Goal: Information Seeking & Learning: Learn about a topic

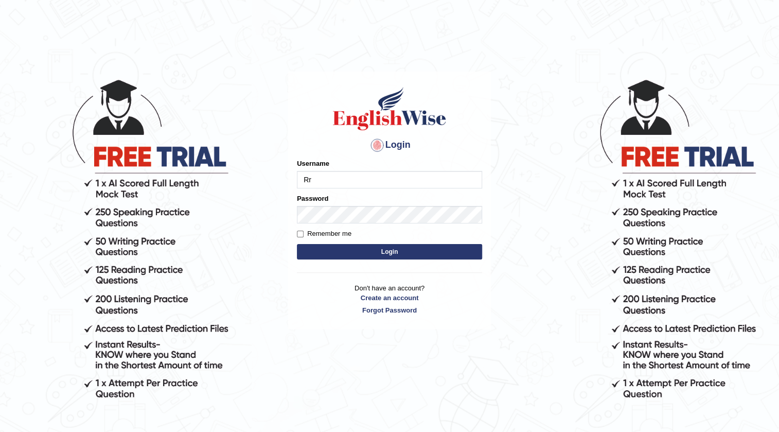
type input "R"
type input "rabeya12"
click at [366, 249] on button "Login" at bounding box center [389, 251] width 185 height 15
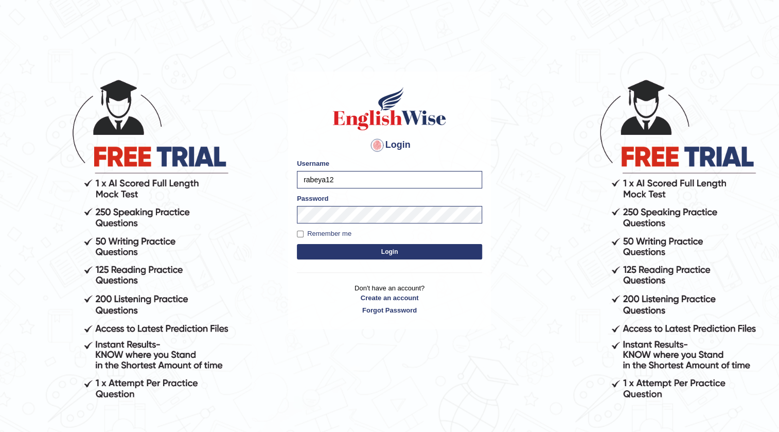
click at [366, 249] on button "Login" at bounding box center [389, 251] width 185 height 15
click at [366, 252] on button "Login" at bounding box center [389, 251] width 185 height 15
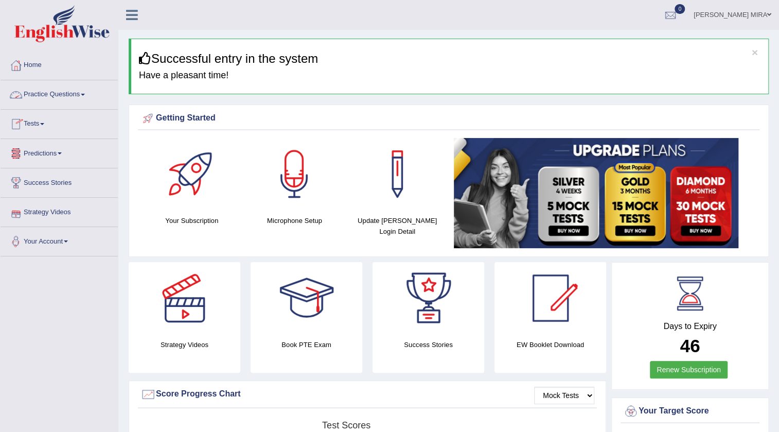
click at [39, 92] on link "Practice Questions" at bounding box center [59, 93] width 117 height 26
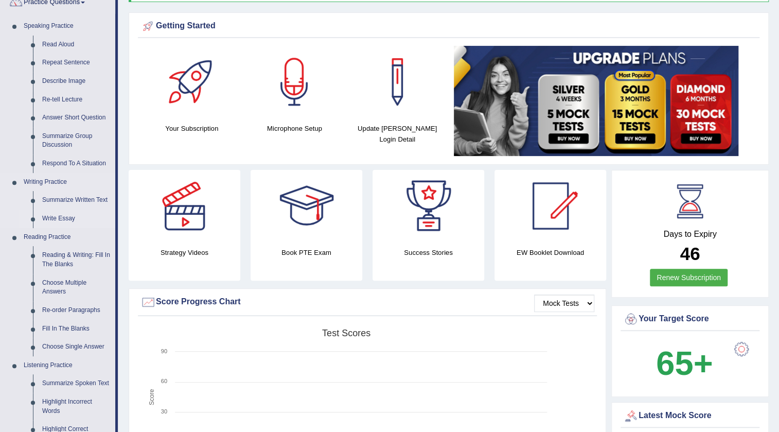
scroll to position [93, 0]
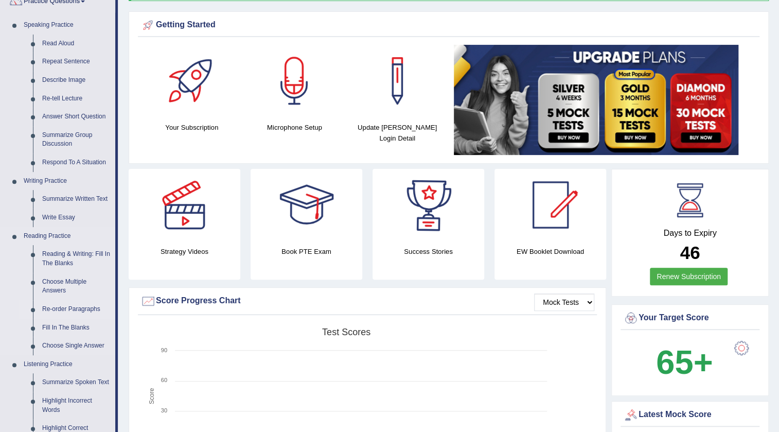
click at [67, 311] on link "Re-order Paragraphs" at bounding box center [77, 309] width 78 height 19
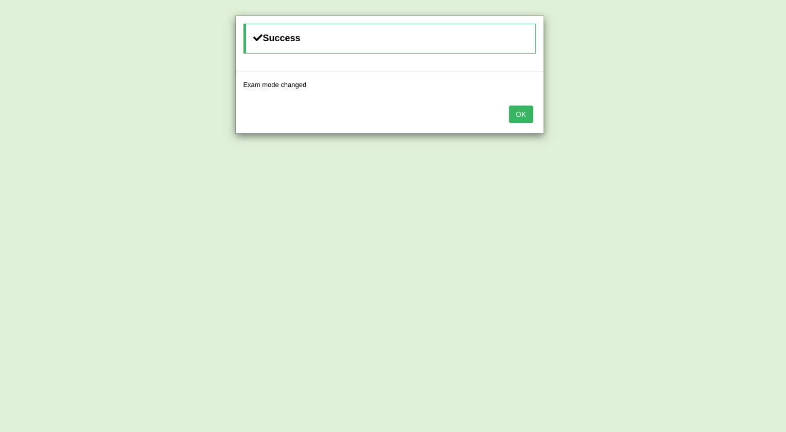
click at [533, 113] on button "OK" at bounding box center [521, 113] width 24 height 17
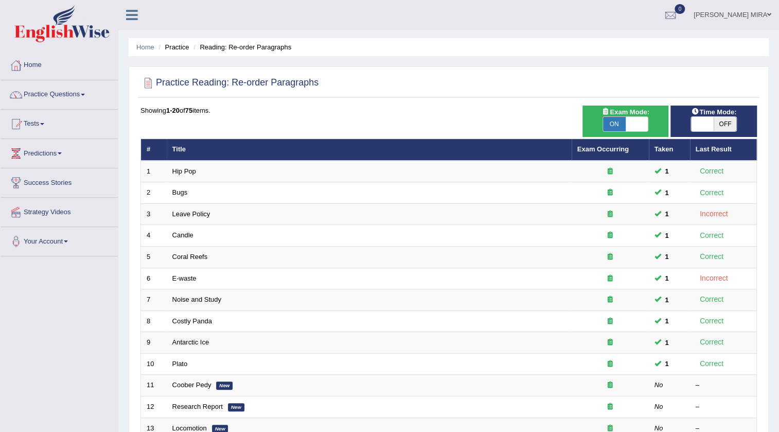
click at [189, 177] on td "Hip Pop" at bounding box center [369, 172] width 405 height 22
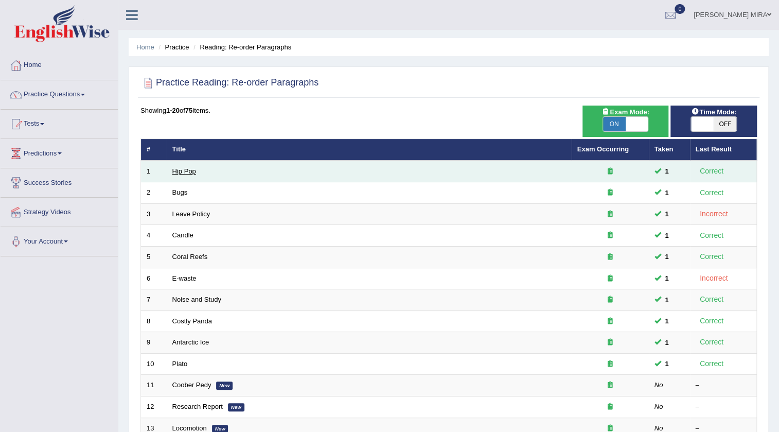
click at [187, 169] on link "Hip Pop" at bounding box center [184, 171] width 24 height 8
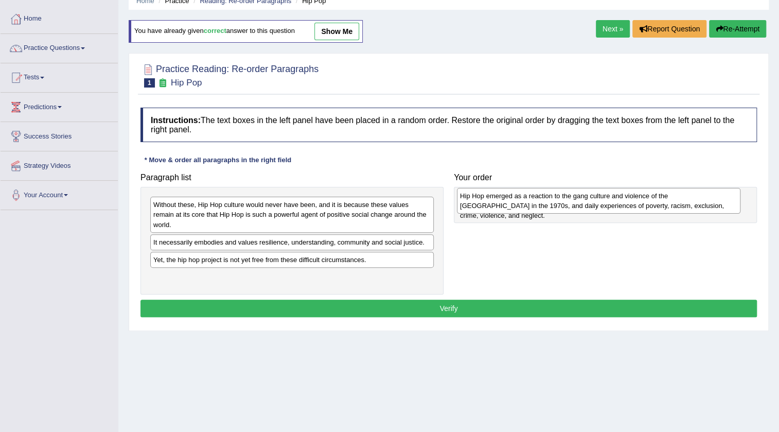
drag, startPoint x: 176, startPoint y: 214, endPoint x: 483, endPoint y: 206, distance: 306.8
click at [483, 206] on div "Hip Hop emerged as a reaction to the gang culture and violence of the [GEOGRAPH…" at bounding box center [598, 201] width 283 height 26
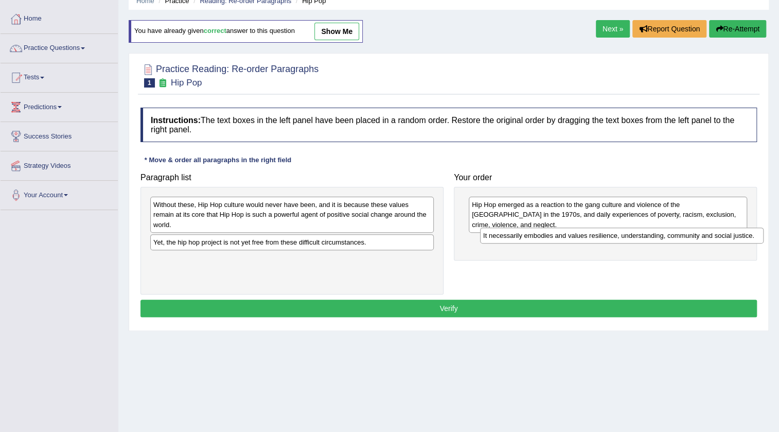
drag, startPoint x: 334, startPoint y: 236, endPoint x: 666, endPoint y: 239, distance: 331.9
click at [666, 239] on div "It necessarily embodies and values resilience, understanding, community and soc…" at bounding box center [621, 235] width 283 height 16
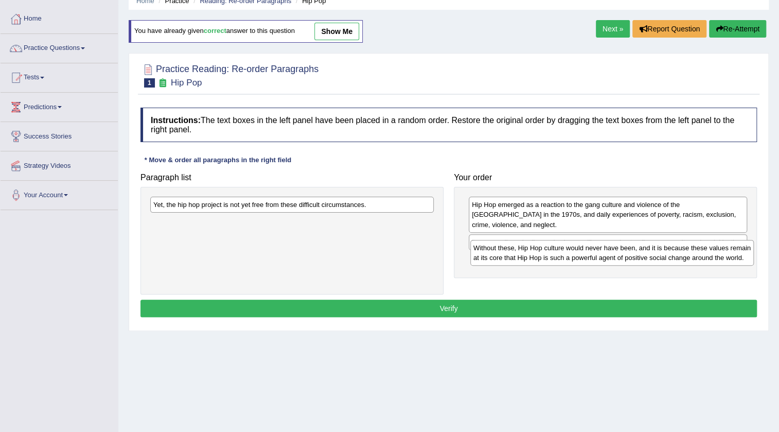
drag, startPoint x: 278, startPoint y: 201, endPoint x: 598, endPoint y: 243, distance: 322.9
click at [598, 243] on div "Without these, Hip Hop culture would never have been, and it is because these v…" at bounding box center [611, 253] width 283 height 26
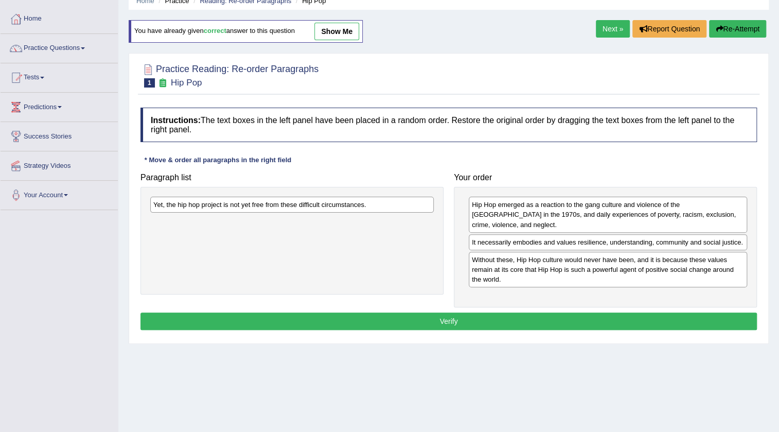
drag, startPoint x: 285, startPoint y: 218, endPoint x: 398, endPoint y: 222, distance: 112.8
click at [399, 223] on div "Yet, the hip hop project is not yet free from these difficult circumstances." at bounding box center [291, 241] width 303 height 108
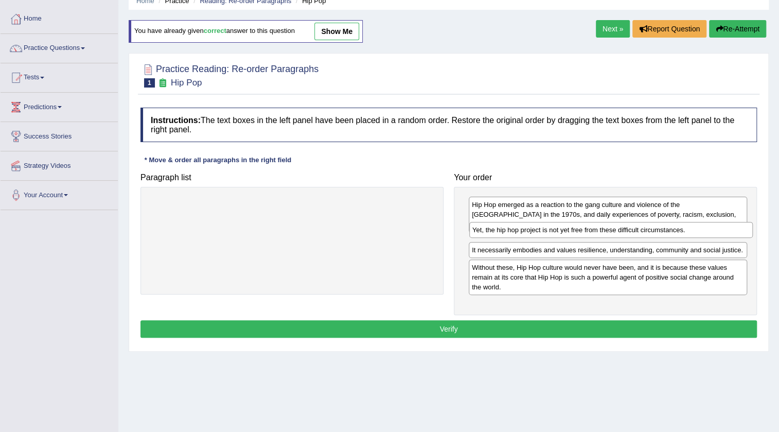
drag, startPoint x: 350, startPoint y: 205, endPoint x: 669, endPoint y: 230, distance: 320.0
click at [669, 230] on div "Yet, the hip hop project is not yet free from these difficult circumstances." at bounding box center [610, 230] width 283 height 16
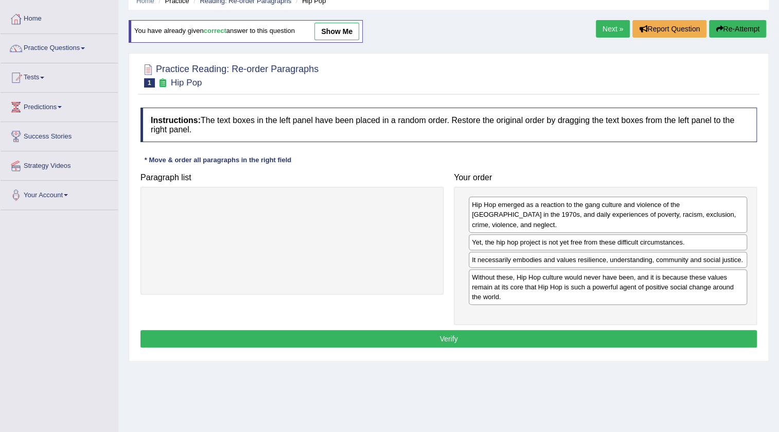
click at [519, 336] on div "Instructions: The text boxes in the left panel have been placed in a random ord…" at bounding box center [449, 228] width 622 height 253
click at [476, 330] on button "Verify" at bounding box center [448, 338] width 616 height 17
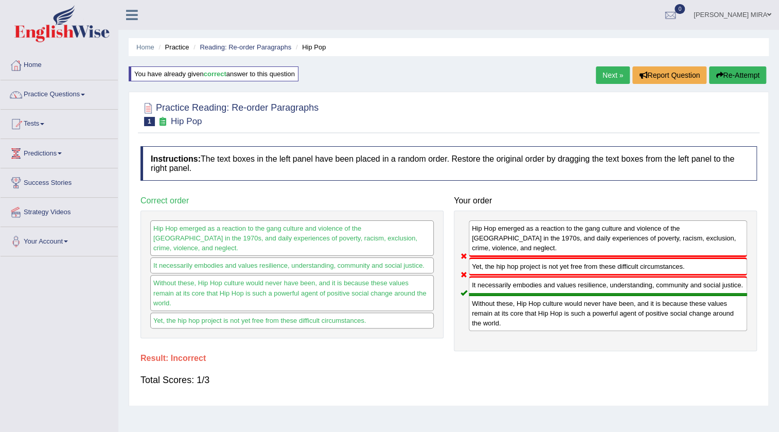
click at [604, 72] on link "Next »" at bounding box center [613, 74] width 34 height 17
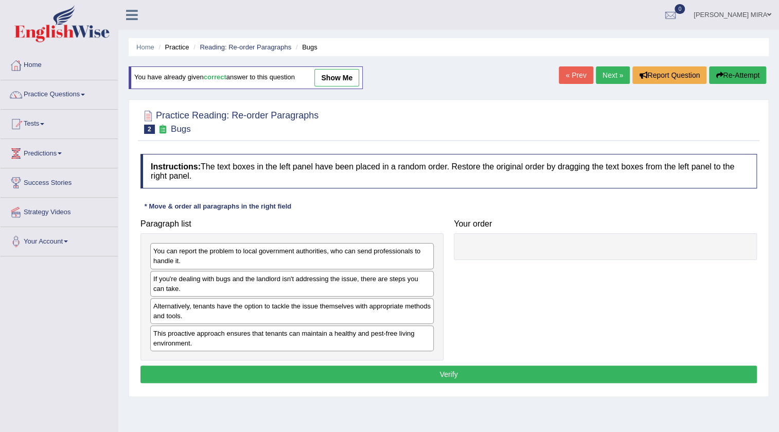
click at [608, 80] on link "Next »" at bounding box center [613, 74] width 34 height 17
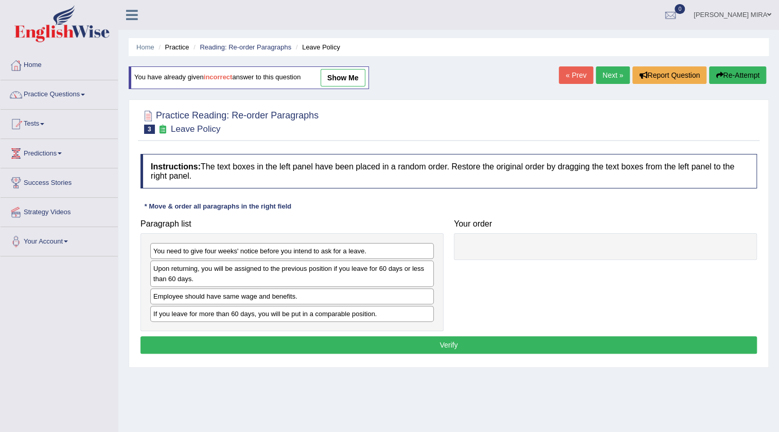
click at [327, 84] on link "show me" at bounding box center [343, 77] width 45 height 17
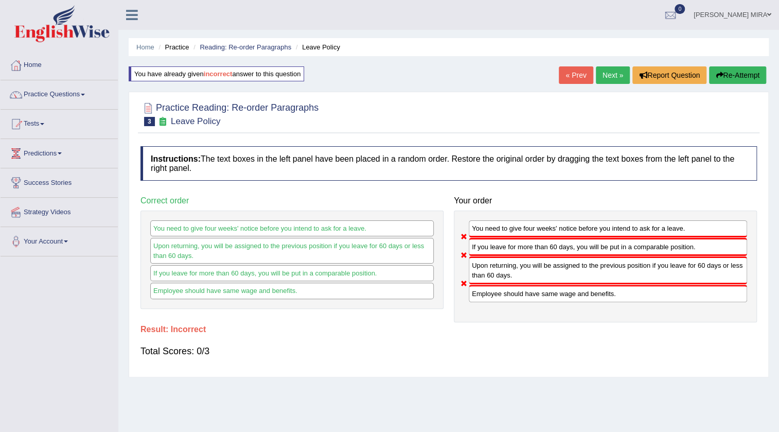
click at [618, 77] on link "Next »" at bounding box center [613, 74] width 34 height 17
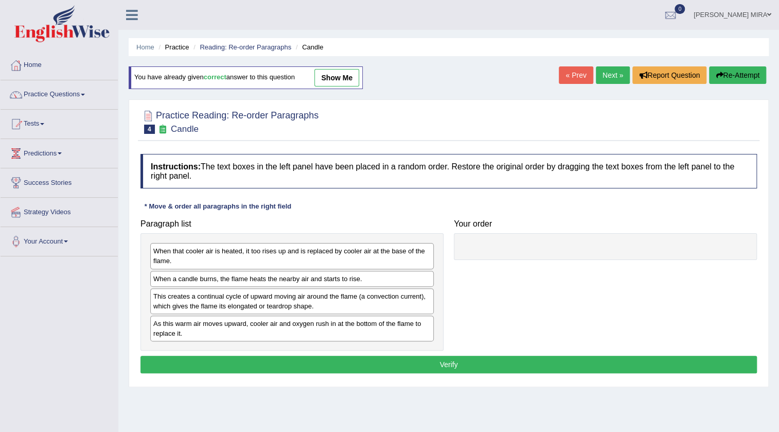
click at [614, 77] on link "Next »" at bounding box center [613, 74] width 34 height 17
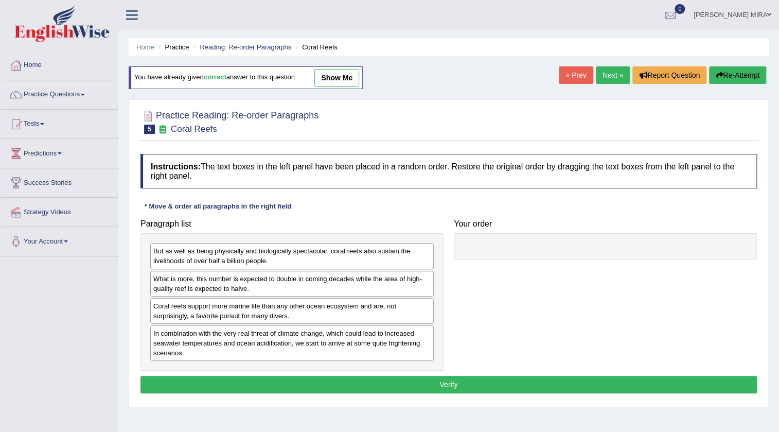
click at [605, 74] on link "Next »" at bounding box center [613, 74] width 34 height 17
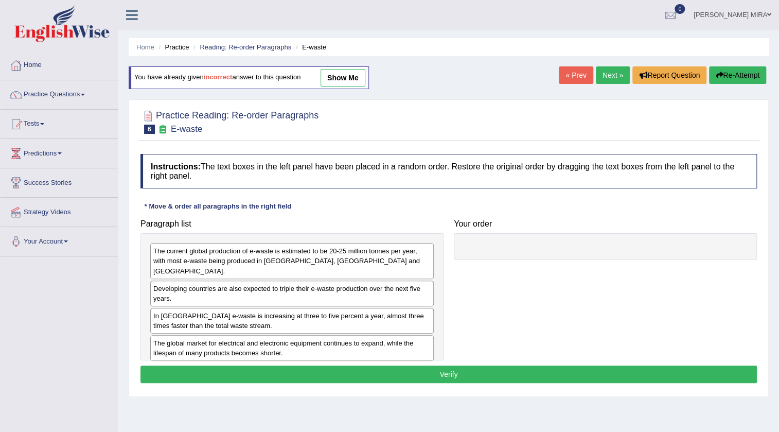
click at [344, 74] on link "show me" at bounding box center [343, 77] width 45 height 17
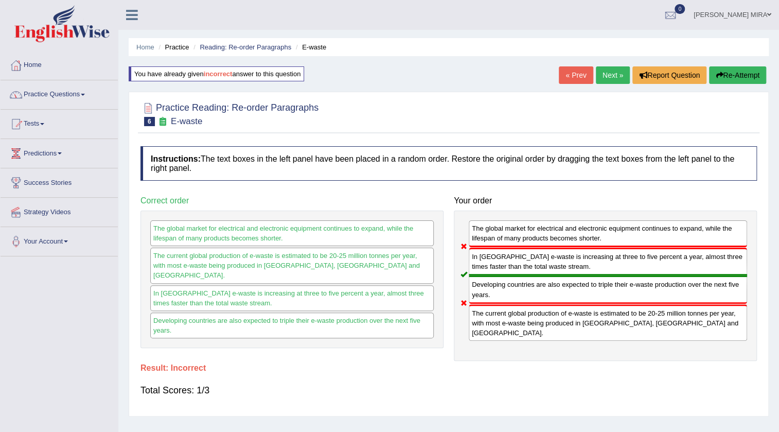
click at [621, 76] on link "Next »" at bounding box center [613, 74] width 34 height 17
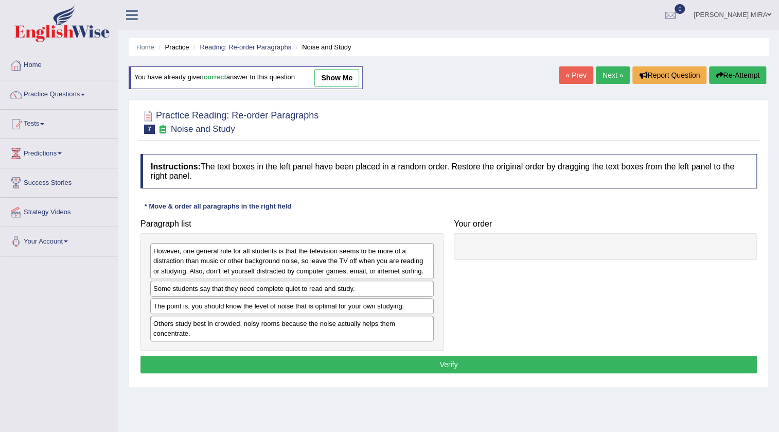
click at [613, 68] on link "Next »" at bounding box center [613, 74] width 34 height 17
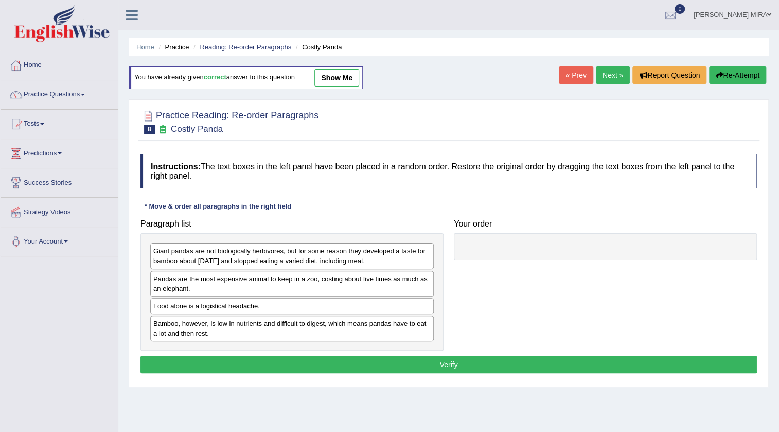
click at [611, 79] on link "Next »" at bounding box center [613, 74] width 34 height 17
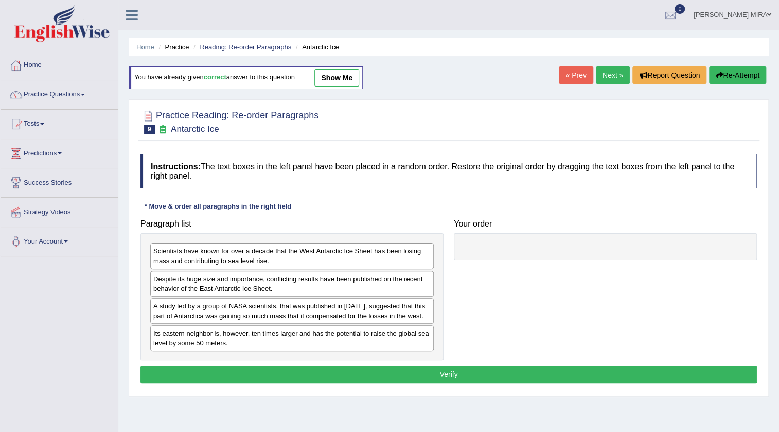
click at [611, 79] on link "Next »" at bounding box center [613, 74] width 34 height 17
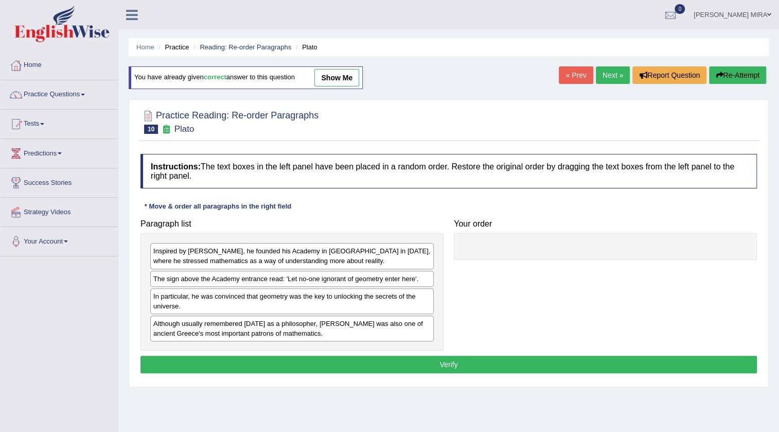
click at [611, 79] on link "Next »" at bounding box center [613, 74] width 34 height 17
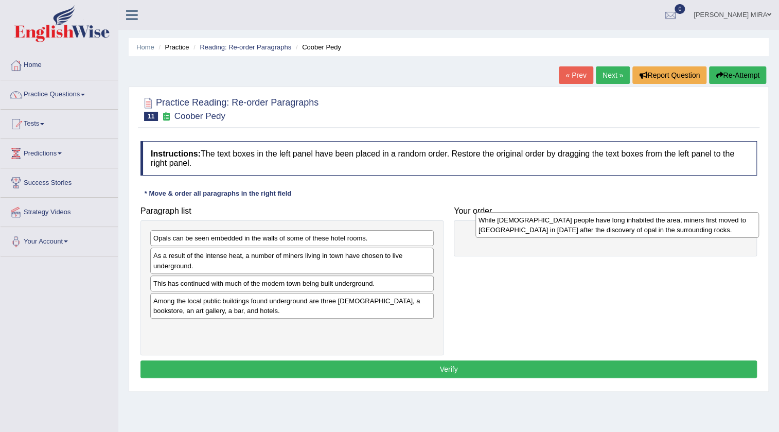
drag, startPoint x: 220, startPoint y: 258, endPoint x: 545, endPoint y: 223, distance: 327.1
click at [545, 223] on div "While [DEMOGRAPHIC_DATA] people have long inhabited the area, miners first move…" at bounding box center [616, 225] width 283 height 26
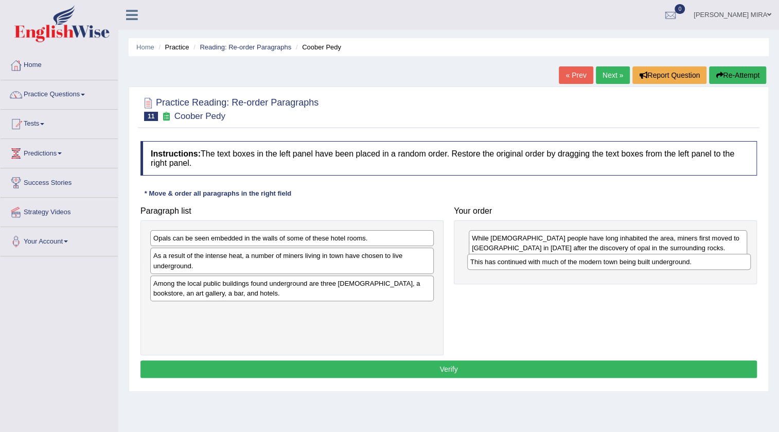
drag, startPoint x: 288, startPoint y: 287, endPoint x: 605, endPoint y: 267, distance: 317.0
click at [605, 267] on div "This has continued with much of the modern town being built underground." at bounding box center [608, 262] width 283 height 16
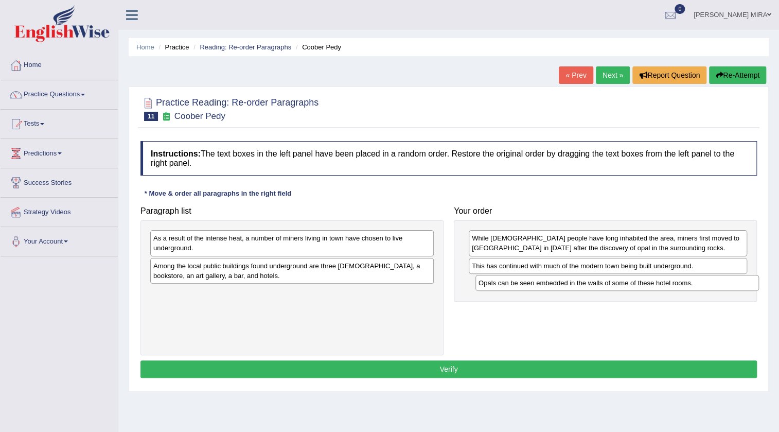
drag, startPoint x: 305, startPoint y: 241, endPoint x: 630, endPoint y: 286, distance: 328.2
click at [630, 286] on div "Opals can be seen embedded in the walls of some of these hotel rooms." at bounding box center [616, 283] width 283 height 16
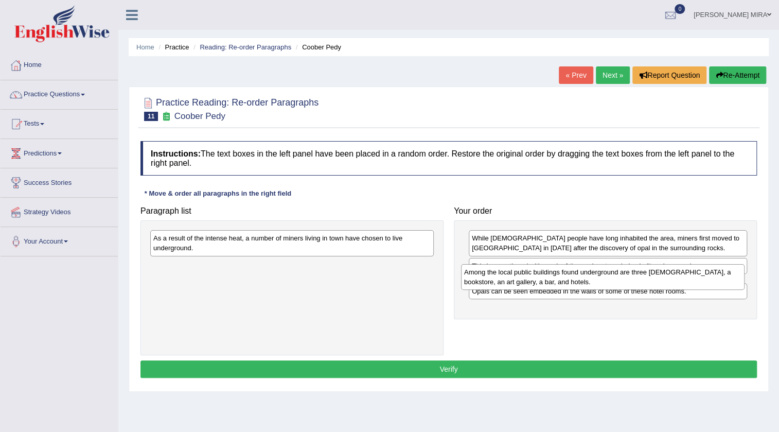
drag, startPoint x: 324, startPoint y: 274, endPoint x: 634, endPoint y: 281, distance: 310.3
click at [634, 281] on div "Among the local public buildings found underground are three churches, a bookst…" at bounding box center [602, 277] width 283 height 26
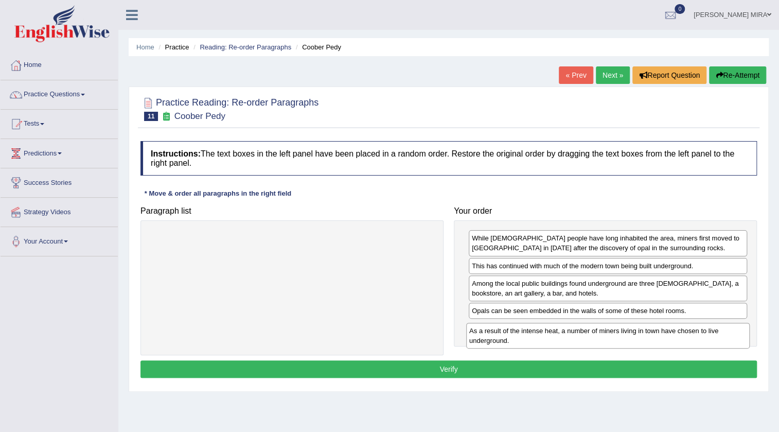
drag, startPoint x: 308, startPoint y: 240, endPoint x: 624, endPoint y: 332, distance: 329.2
click at [624, 332] on div "As a result of the intense heat, a number of miners living in town have chosen …" at bounding box center [607, 336] width 283 height 26
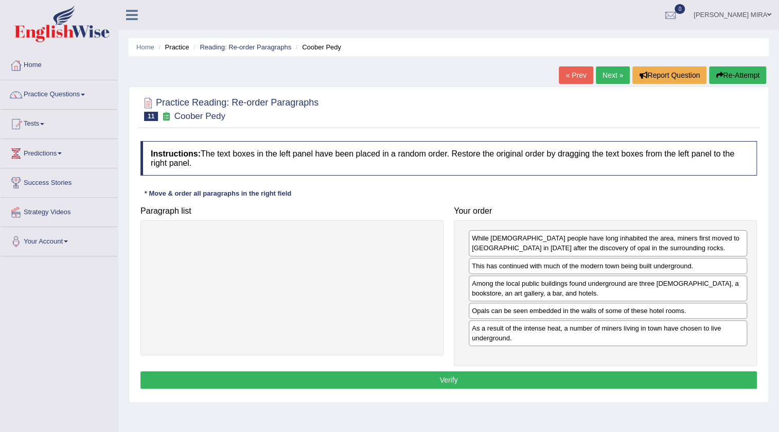
click at [604, 362] on div "While Aboriginal people have long inhabited the area, miners first moved to Coo…" at bounding box center [605, 293] width 303 height 146
click at [599, 377] on button "Verify" at bounding box center [448, 379] width 616 height 17
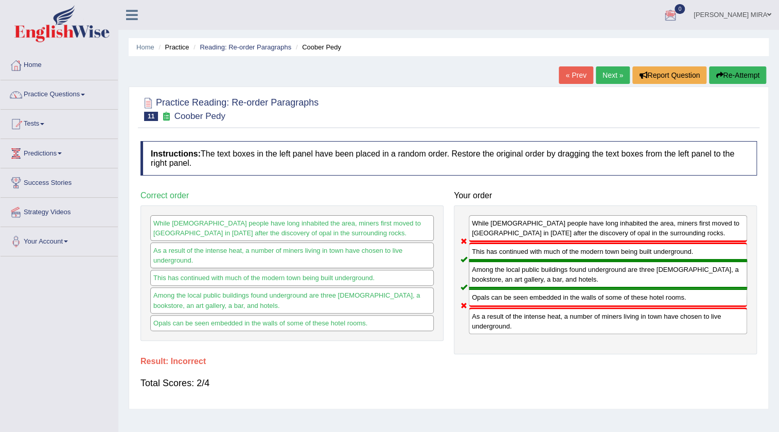
click at [607, 71] on link "Next »" at bounding box center [613, 74] width 34 height 17
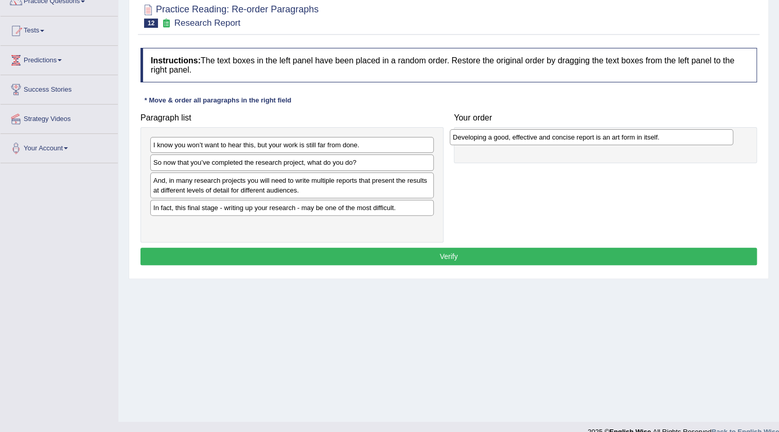
drag, startPoint x: 204, startPoint y: 184, endPoint x: 505, endPoint y: 140, distance: 303.6
click at [505, 140] on div "Developing a good, effective and concise report is an art form in itself." at bounding box center [591, 137] width 283 height 16
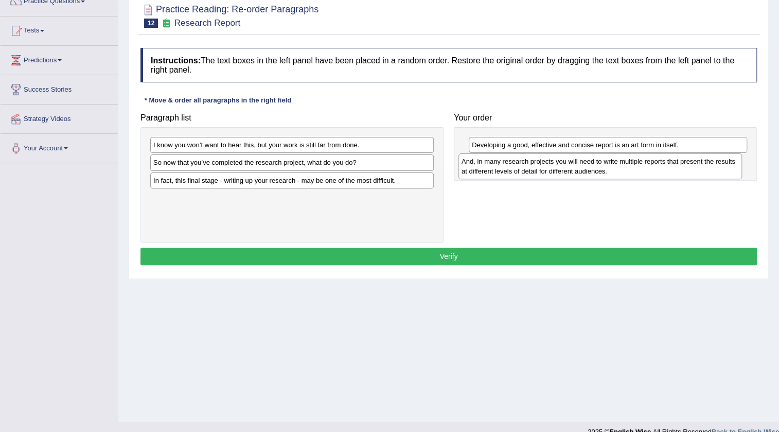
drag, startPoint x: 190, startPoint y: 190, endPoint x: 499, endPoint y: 171, distance: 308.8
click at [499, 171] on div "And, in many research projects you will need to write multiple reports that pre…" at bounding box center [599, 166] width 283 height 26
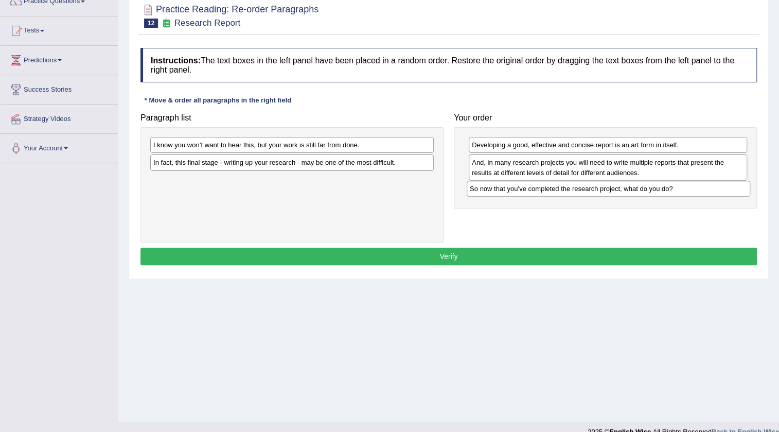
drag, startPoint x: 257, startPoint y: 165, endPoint x: 573, endPoint y: 191, distance: 317.5
click at [573, 191] on div "So now that you’ve completed the research project, what do you do?" at bounding box center [608, 189] width 283 height 16
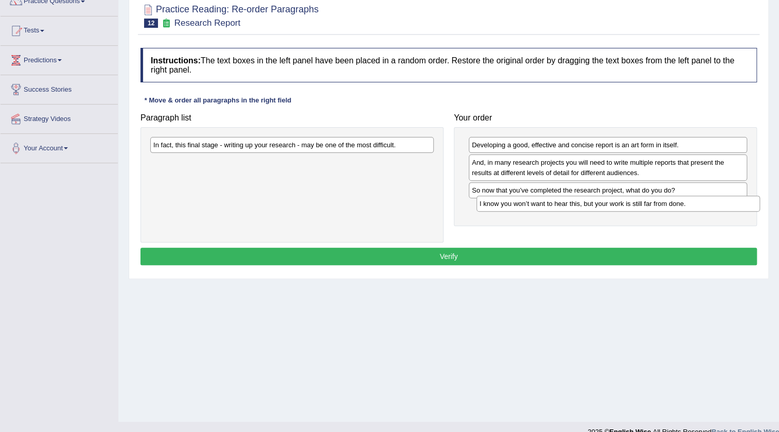
drag, startPoint x: 245, startPoint y: 151, endPoint x: 571, endPoint y: 209, distance: 331.4
click at [571, 209] on div "I know you won’t want to hear this, but your work is still far from done." at bounding box center [617, 204] width 283 height 16
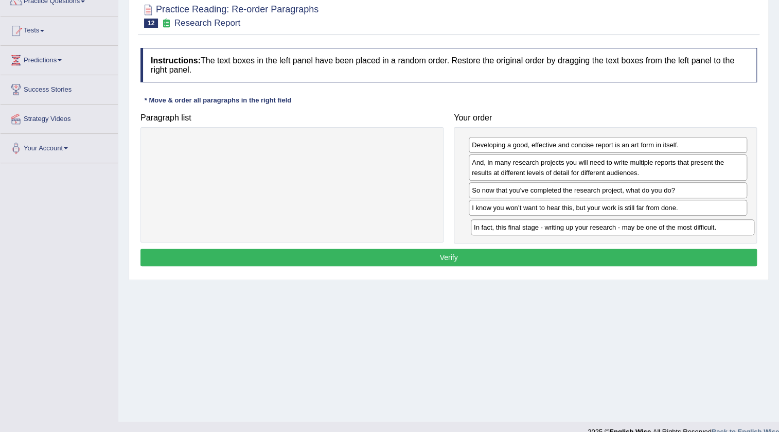
drag, startPoint x: 224, startPoint y: 149, endPoint x: 543, endPoint y: 232, distance: 328.9
click at [543, 232] on div "In fact, this final stage - writing up your research - may be one of the most d…" at bounding box center [612, 227] width 283 height 16
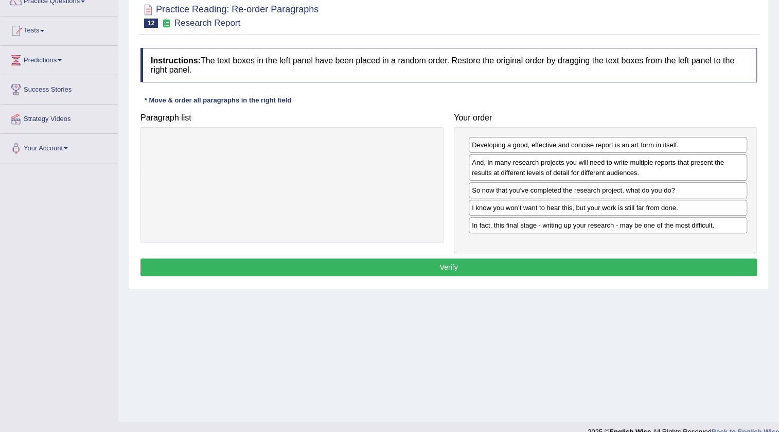
click at [501, 268] on button "Verify" at bounding box center [448, 266] width 616 height 17
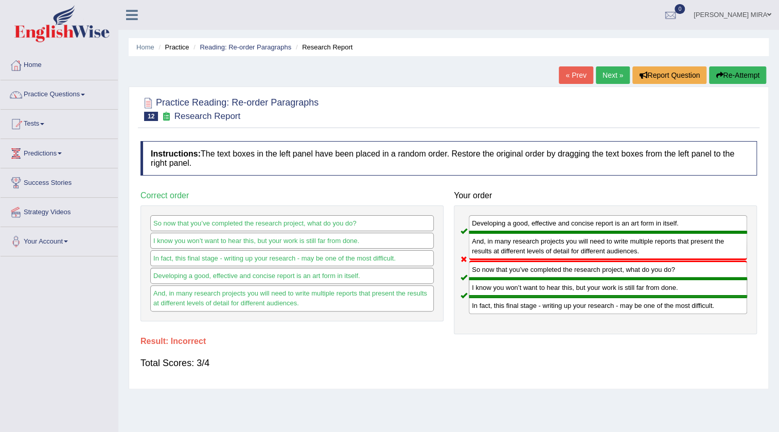
click at [608, 70] on link "Next »" at bounding box center [613, 74] width 34 height 17
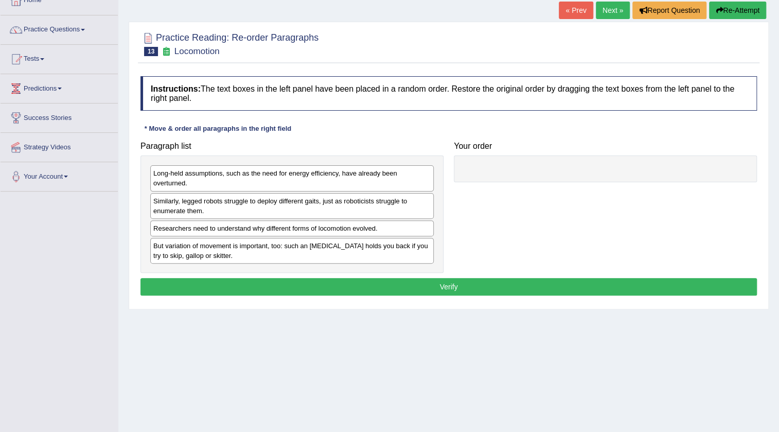
scroll to position [93, 0]
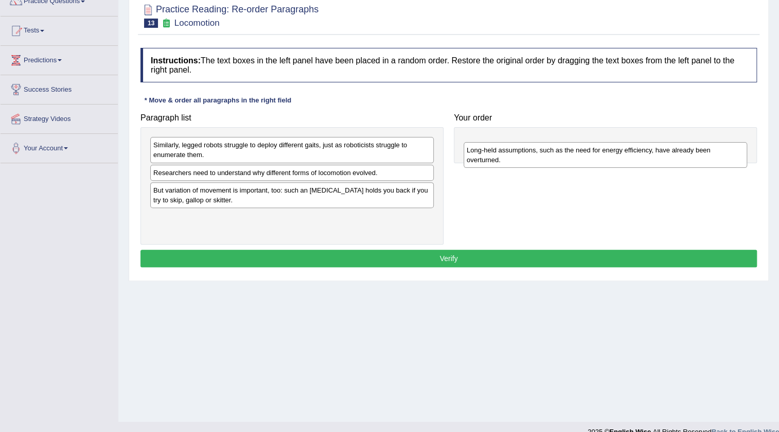
drag, startPoint x: 202, startPoint y: 149, endPoint x: 515, endPoint y: 154, distance: 313.4
click at [515, 154] on div "Long-held assumptions, such as the need for energy efficiency, have already bee…" at bounding box center [605, 155] width 283 height 26
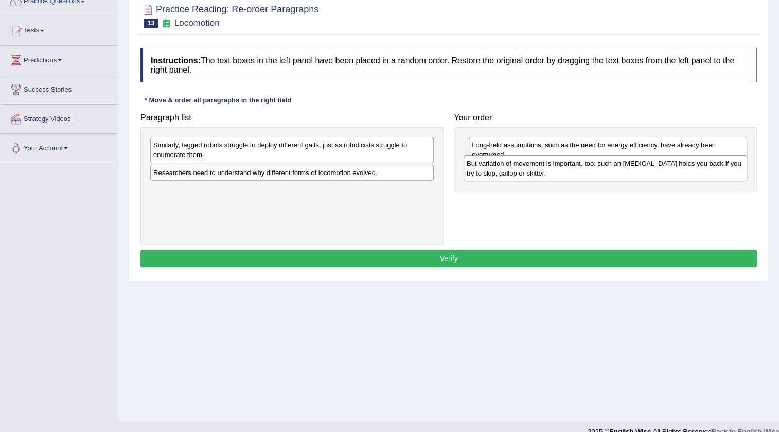
drag, startPoint x: 205, startPoint y: 202, endPoint x: 519, endPoint y: 175, distance: 314.4
click at [519, 175] on div "But variation of movement is important, too: such an [MEDICAL_DATA] holds you b…" at bounding box center [605, 168] width 283 height 26
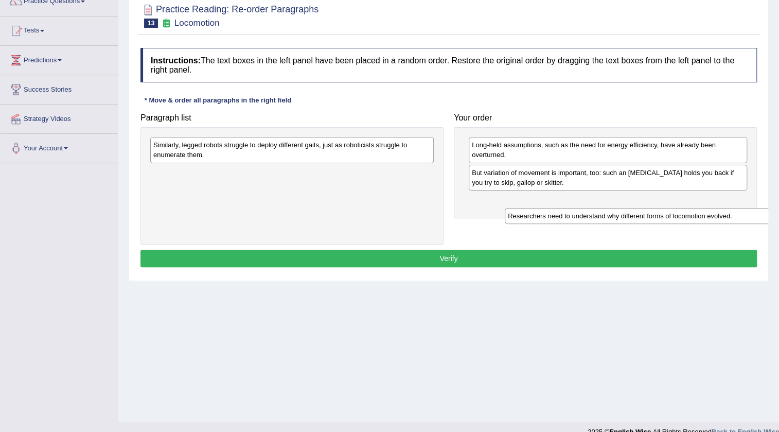
drag, startPoint x: 306, startPoint y: 167, endPoint x: 639, endPoint y: 197, distance: 334.2
click at [653, 208] on div "Researchers need to understand why different forms of locomotion evolved." at bounding box center [646, 216] width 283 height 16
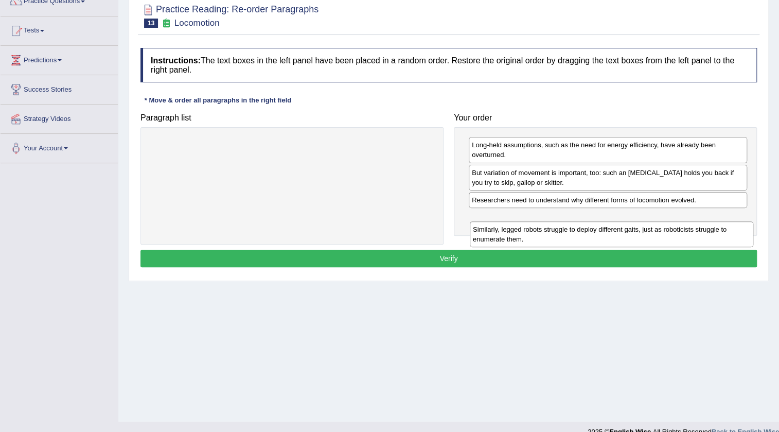
drag, startPoint x: 327, startPoint y: 149, endPoint x: 645, endPoint y: 229, distance: 327.9
click at [645, 229] on div "Similarly, legged robots struggle to deploy different gaits, just as roboticist…" at bounding box center [611, 234] width 283 height 26
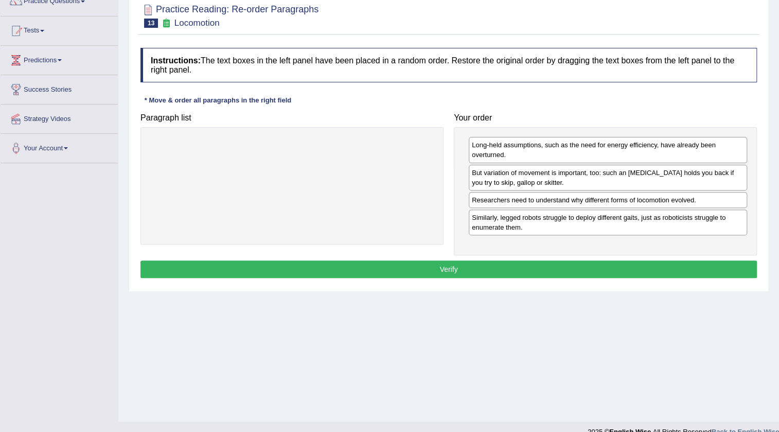
click at [599, 265] on button "Verify" at bounding box center [448, 268] width 616 height 17
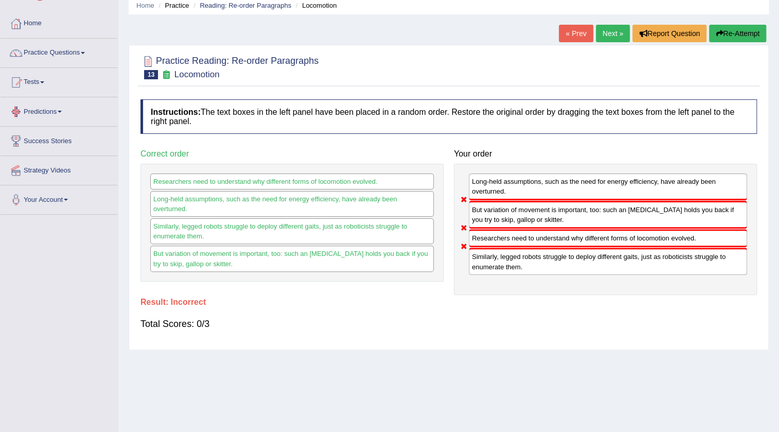
scroll to position [0, 0]
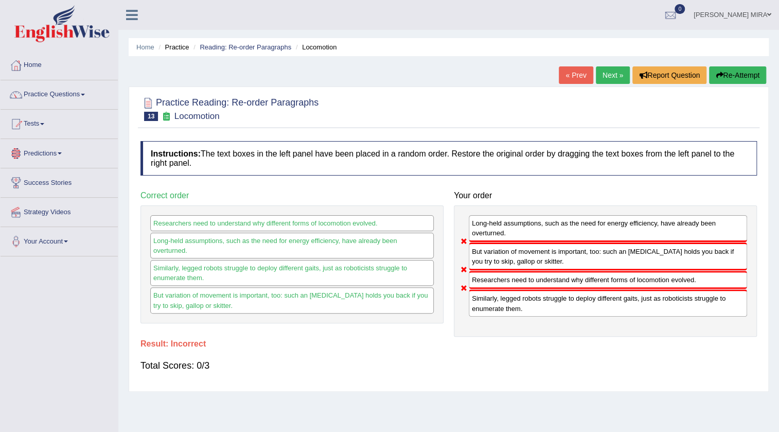
click at [604, 76] on link "Next »" at bounding box center [613, 74] width 34 height 17
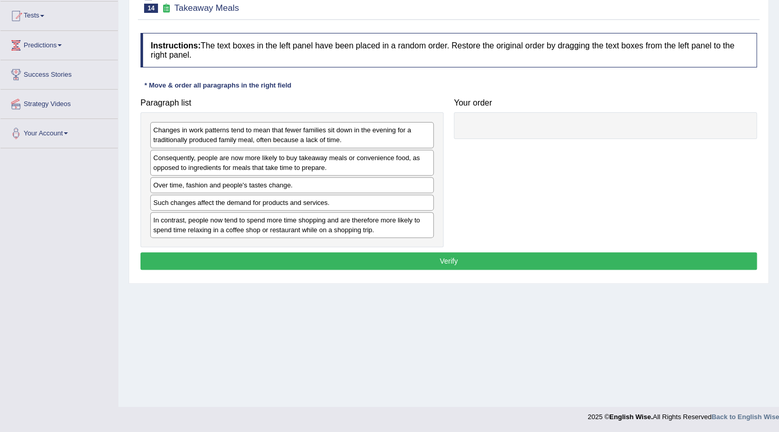
drag, startPoint x: 283, startPoint y: 197, endPoint x: 292, endPoint y: 195, distance: 9.0
click at [292, 195] on div "Such changes affect the demand for products and services." at bounding box center [291, 202] width 283 height 16
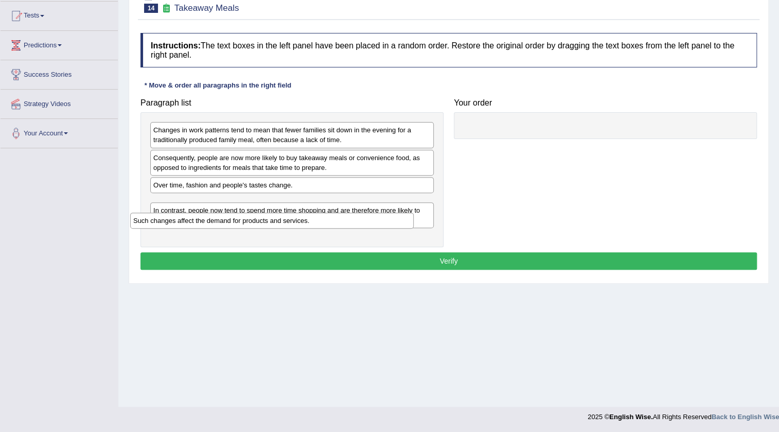
drag, startPoint x: 225, startPoint y: 193, endPoint x: 203, endPoint y: 204, distance: 25.3
click at [204, 212] on div "Such changes affect the demand for products and services." at bounding box center [271, 220] width 283 height 16
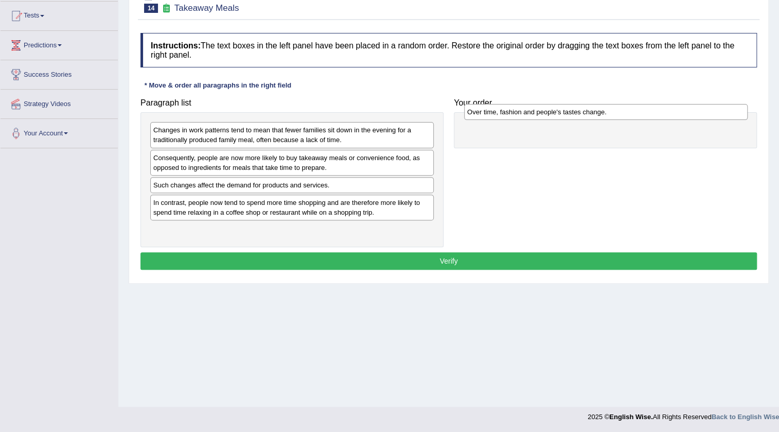
drag, startPoint x: 210, startPoint y: 188, endPoint x: 524, endPoint y: 115, distance: 322.1
click at [524, 115] on div "Over time, fashion and people's tastes change." at bounding box center [605, 112] width 283 height 16
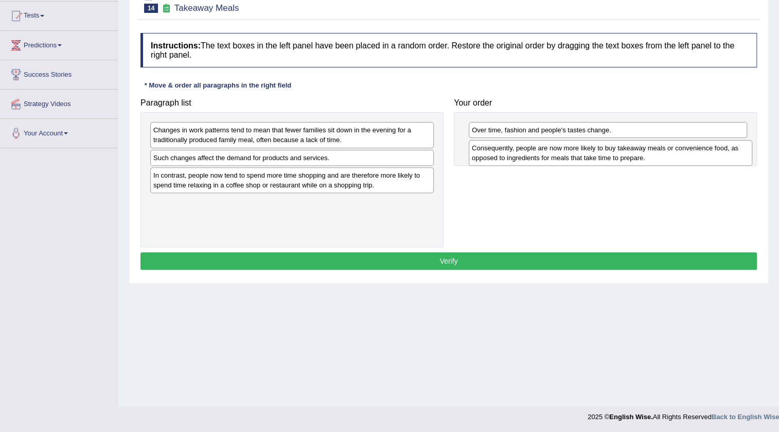
drag, startPoint x: 261, startPoint y: 167, endPoint x: 580, endPoint y: 157, distance: 318.6
click at [580, 157] on div "Consequently, people are now more likely to buy takeaway meals or convenience f…" at bounding box center [610, 153] width 283 height 26
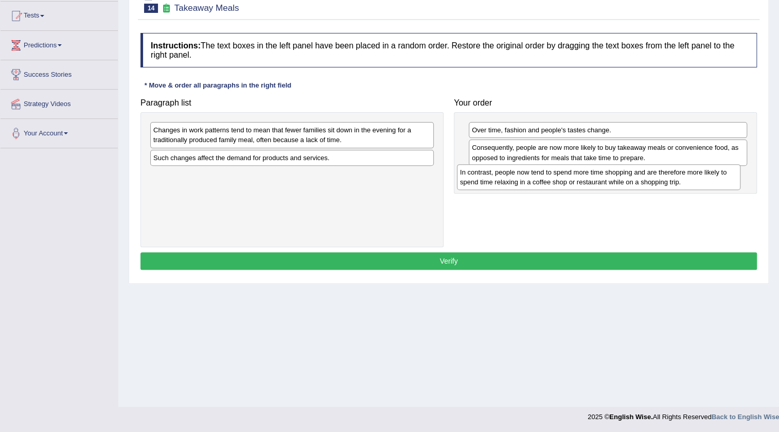
drag, startPoint x: 238, startPoint y: 185, endPoint x: 545, endPoint y: 183, distance: 306.7
click at [545, 183] on div "In contrast, people now tend to spend more time shopping and are therefore more…" at bounding box center [598, 177] width 283 height 26
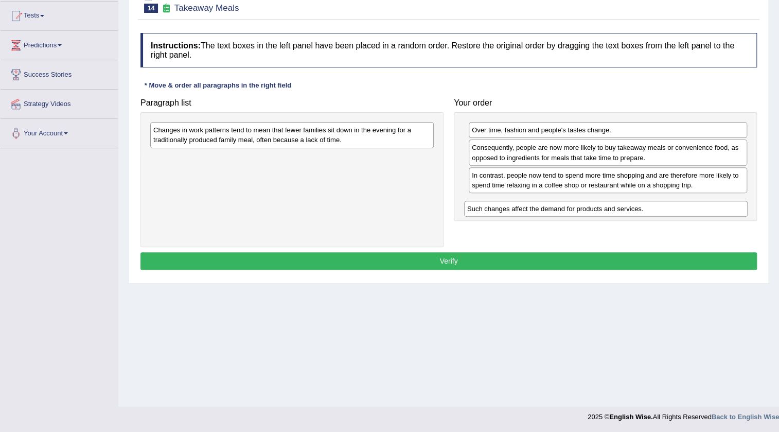
drag, startPoint x: 226, startPoint y: 161, endPoint x: 540, endPoint y: 212, distance: 318.0
click at [540, 212] on div "Such changes affect the demand for products and services." at bounding box center [605, 209] width 283 height 16
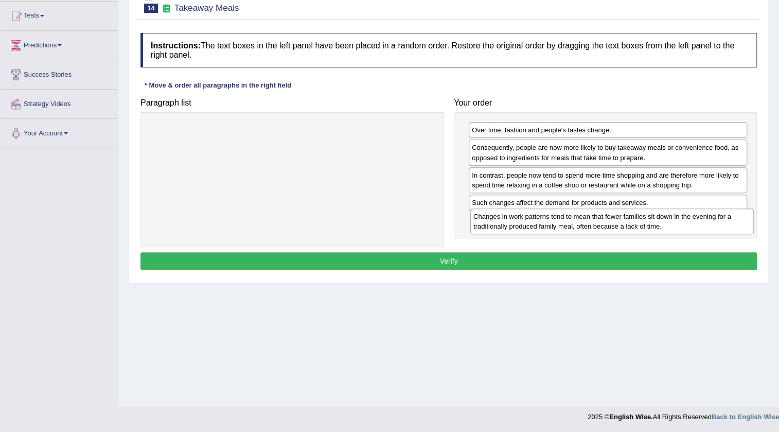
drag, startPoint x: 374, startPoint y: 144, endPoint x: 694, endPoint y: 230, distance: 331.5
click at [694, 230] on div "Changes in work patterns tend to mean that fewer families sit down in the eveni…" at bounding box center [611, 221] width 283 height 26
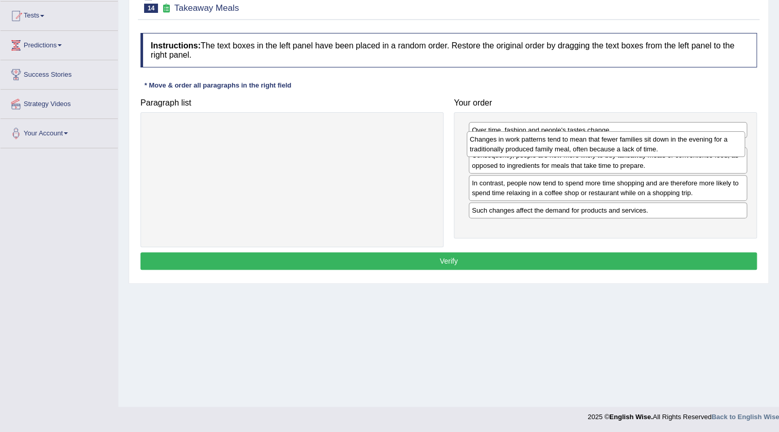
drag, startPoint x: 525, startPoint y: 233, endPoint x: 523, endPoint y: 152, distance: 80.3
click at [523, 152] on div "Changes in work patterns tend to mean that fewer families sit down in the eveni…" at bounding box center [606, 144] width 278 height 26
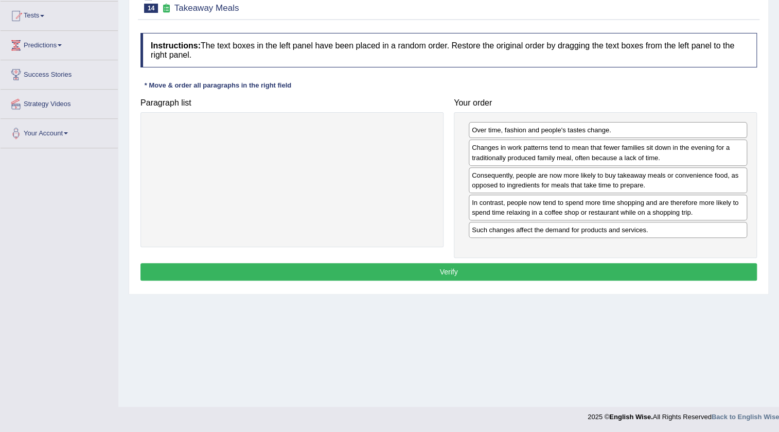
click at [534, 273] on button "Verify" at bounding box center [448, 271] width 616 height 17
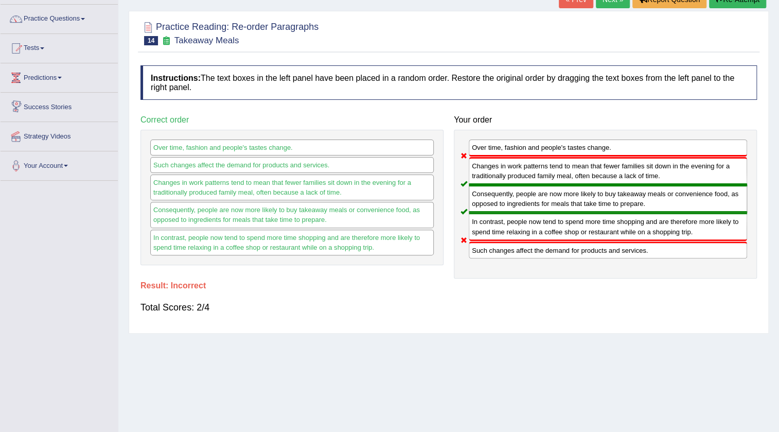
scroll to position [62, 0]
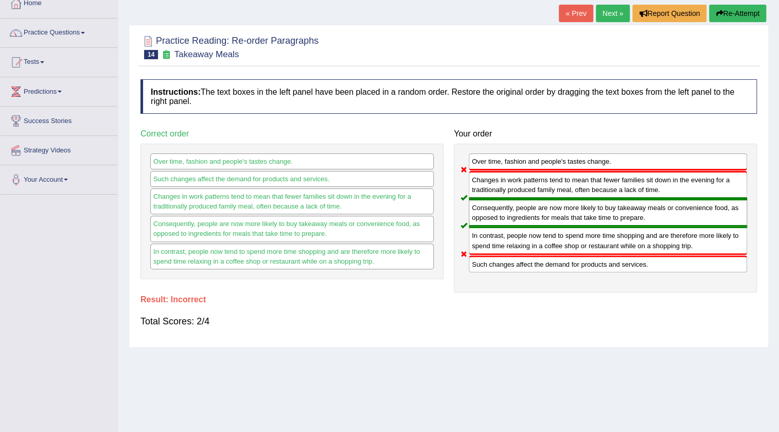
click at [602, 16] on link "Next »" at bounding box center [613, 13] width 34 height 17
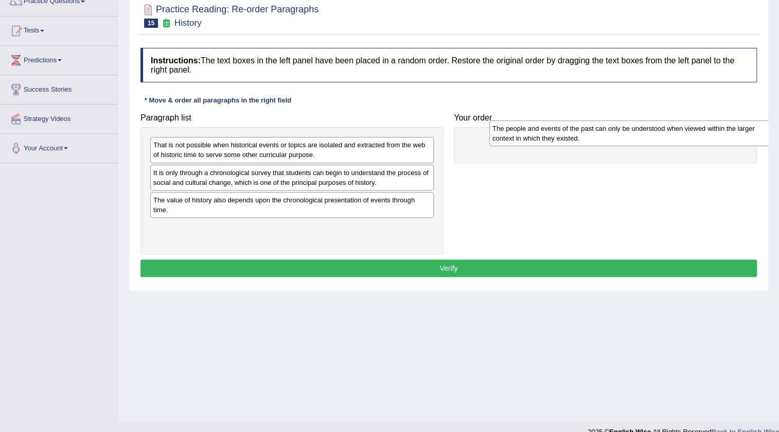
drag, startPoint x: 173, startPoint y: 182, endPoint x: 508, endPoint y: 139, distance: 337.7
click at [509, 139] on div "The people and events of the past can only be understood when viewed within the…" at bounding box center [630, 133] width 283 height 26
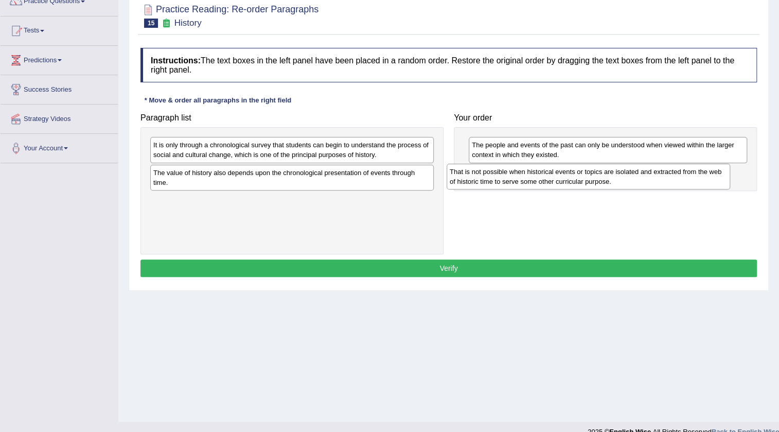
drag, startPoint x: 359, startPoint y: 148, endPoint x: 655, endPoint y: 175, distance: 297.6
click at [655, 175] on div "That is not possible when historical events or topics are isolated and extracte…" at bounding box center [588, 177] width 283 height 26
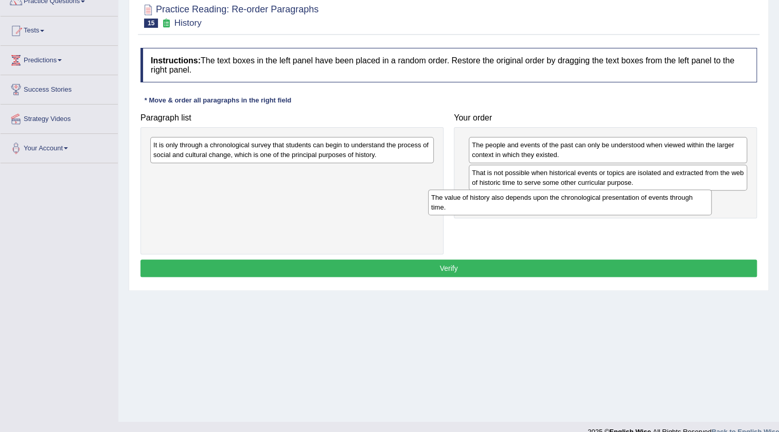
drag, startPoint x: 277, startPoint y: 197, endPoint x: 516, endPoint y: 209, distance: 238.5
click at [516, 209] on div "The value of history also depends upon the chronological presentation of events…" at bounding box center [569, 202] width 283 height 26
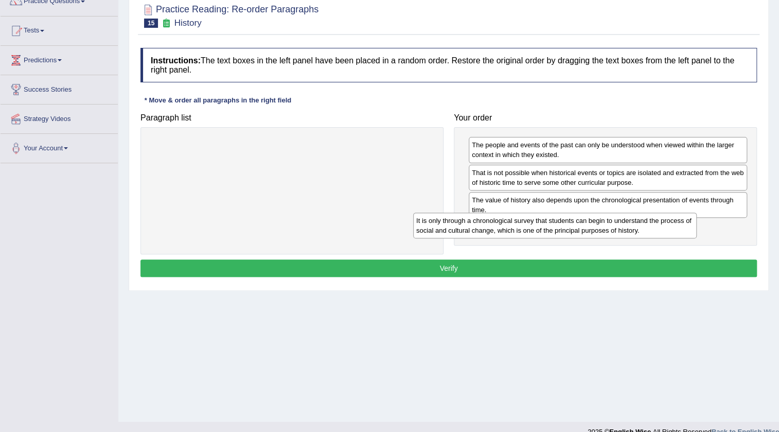
drag, startPoint x: 328, startPoint y: 151, endPoint x: 596, endPoint y: 236, distance: 281.2
click at [591, 227] on div "It is only through a chronological survey that students can begin to understand…" at bounding box center [554, 225] width 283 height 26
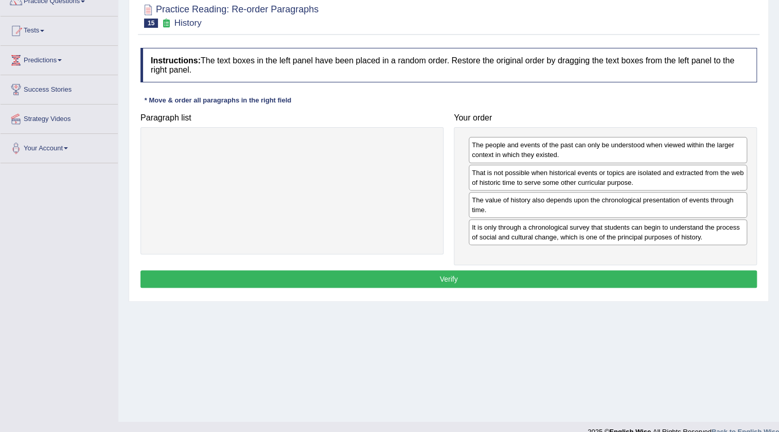
click at [525, 287] on div "Instructions: The text boxes in the left panel have been placed in a random ord…" at bounding box center [449, 169] width 622 height 253
click at [519, 278] on button "Verify" at bounding box center [448, 278] width 616 height 17
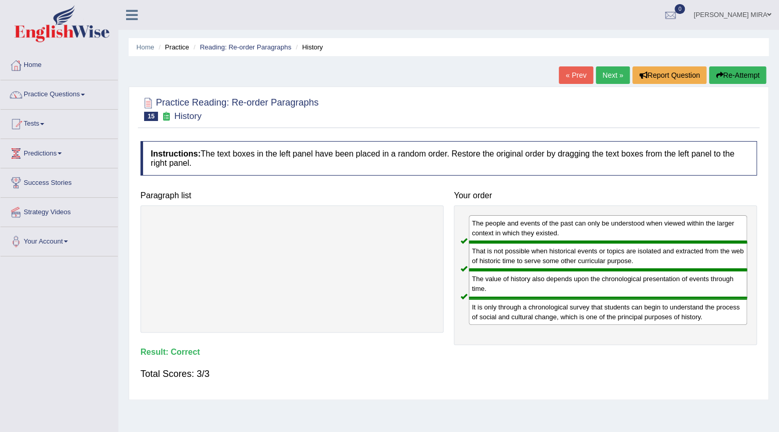
click at [597, 75] on link "Next »" at bounding box center [613, 74] width 34 height 17
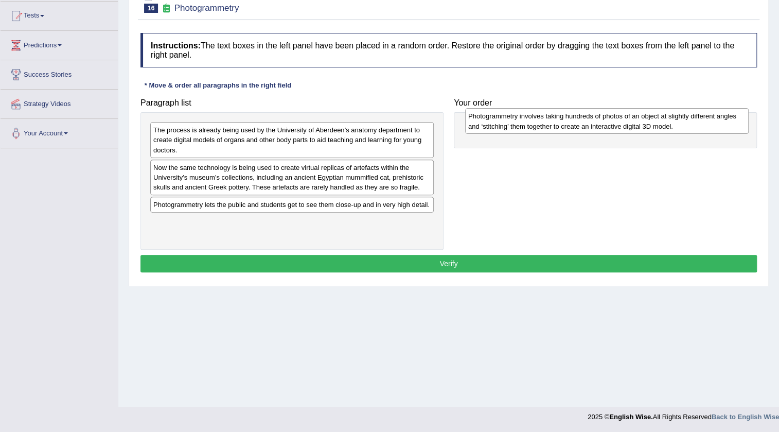
drag, startPoint x: 209, startPoint y: 183, endPoint x: 524, endPoint y: 132, distance: 319.0
click at [524, 132] on div "Photogrammetry involves taking hundreds of photos of an object at slightly diff…" at bounding box center [606, 121] width 283 height 26
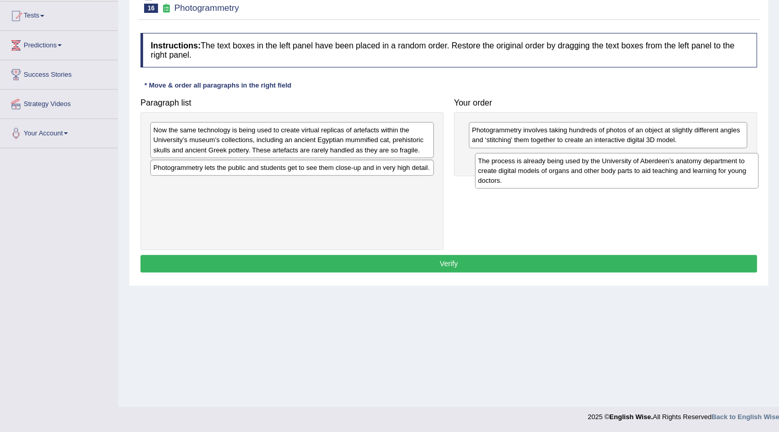
drag, startPoint x: 271, startPoint y: 144, endPoint x: 596, endPoint y: 175, distance: 326.2
click at [596, 175] on div "The process is already being used by the University of Aberdeen’s anatomy depar…" at bounding box center [616, 171] width 283 height 36
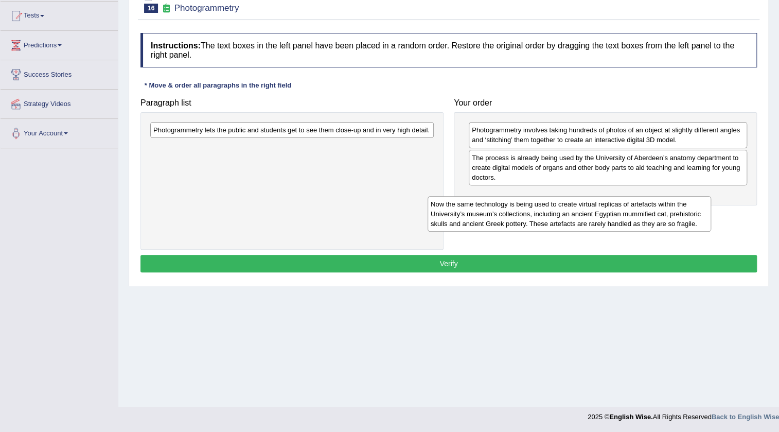
drag, startPoint x: 346, startPoint y: 137, endPoint x: 638, endPoint y: 211, distance: 301.4
click at [638, 211] on div "Now the same technology is being used to create virtual replicas of artefacts w…" at bounding box center [569, 214] width 283 height 36
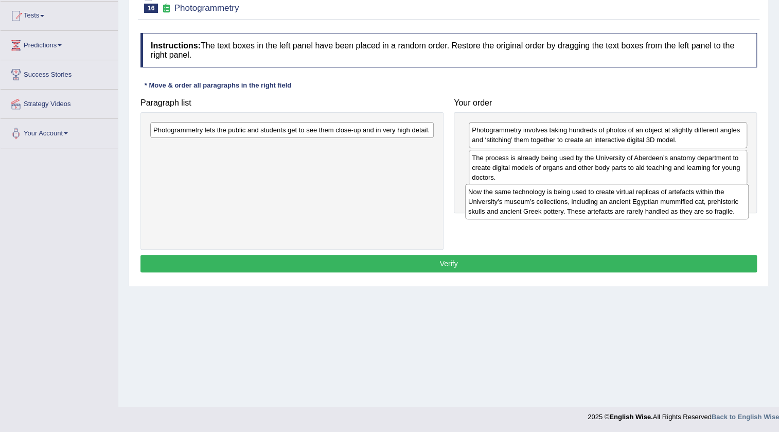
drag, startPoint x: 408, startPoint y: 165, endPoint x: 722, endPoint y: 209, distance: 317.0
click at [722, 209] on div "Now the same technology is being used to create virtual replicas of artefacts w…" at bounding box center [606, 202] width 283 height 36
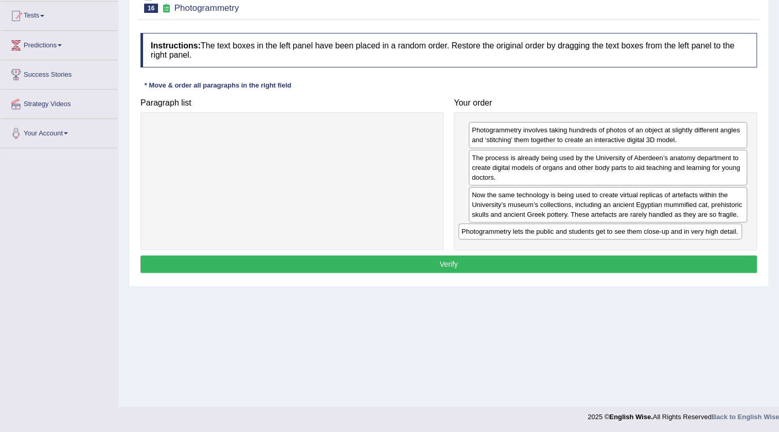
drag, startPoint x: 441, startPoint y: 157, endPoint x: 717, endPoint y: 229, distance: 284.5
click at [717, 229] on div "Photogrammetry lets the public and students get to see them close-up and in ver…" at bounding box center [599, 231] width 283 height 16
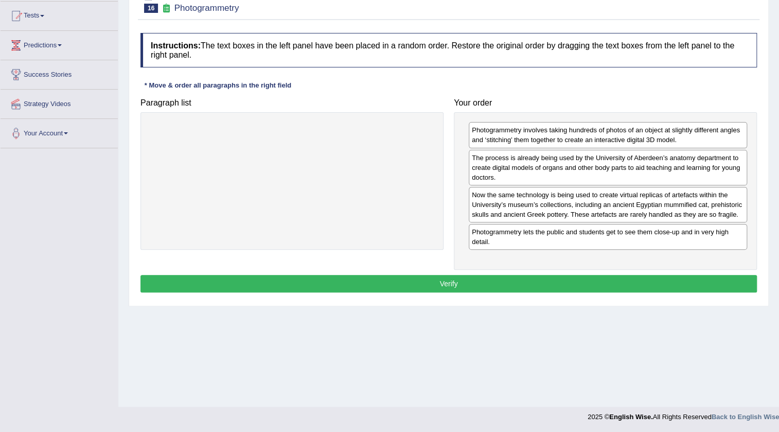
click at [578, 281] on button "Verify" at bounding box center [448, 283] width 616 height 17
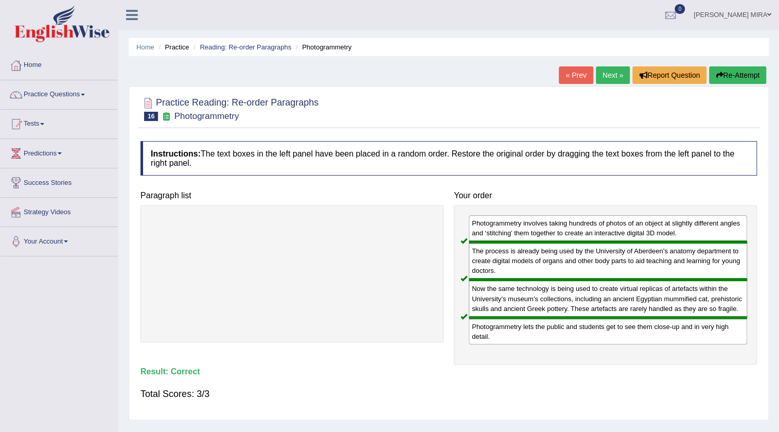
click at [607, 75] on link "Next »" at bounding box center [613, 74] width 34 height 17
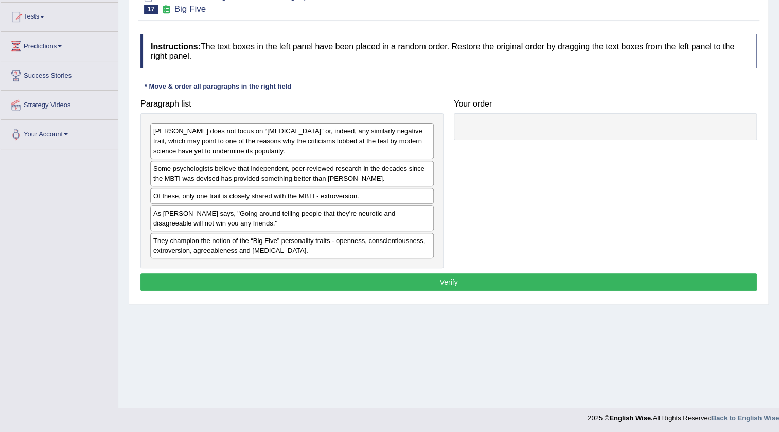
scroll to position [108, 0]
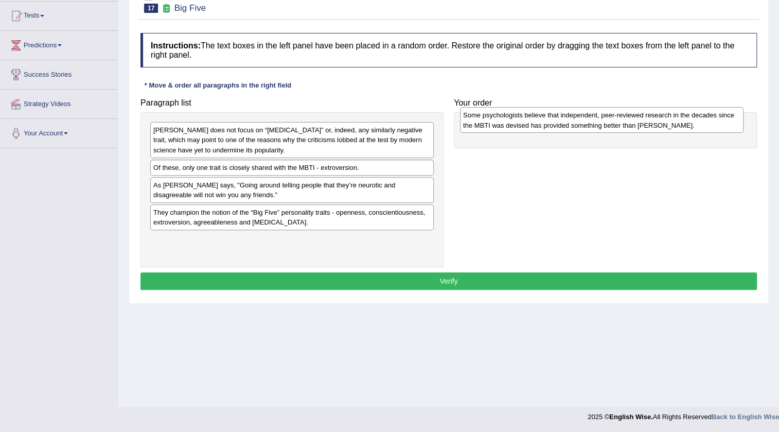
drag, startPoint x: 206, startPoint y: 180, endPoint x: 516, endPoint y: 128, distance: 314.1
click at [516, 128] on div "Some psychologists believe that independent, peer-reviewed research in the deca…" at bounding box center [601, 120] width 283 height 26
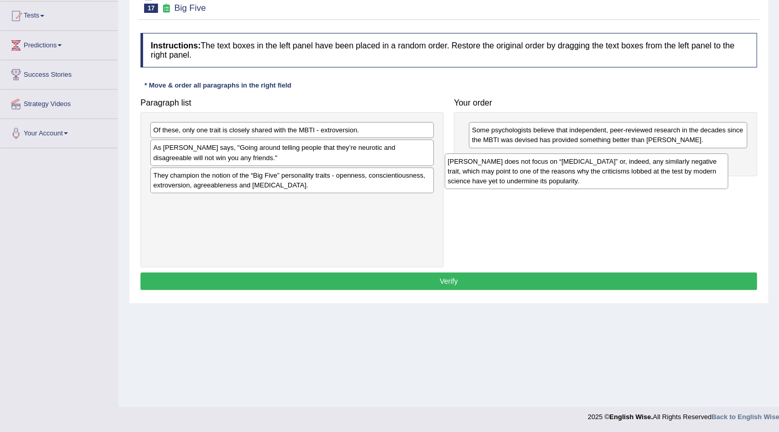
drag, startPoint x: 285, startPoint y: 139, endPoint x: 571, endPoint y: 172, distance: 288.0
click at [571, 172] on div "[PERSON_NAME] does not focus on “[MEDICAL_DATA]” or, indeed, any similarly nega…" at bounding box center [586, 171] width 283 height 36
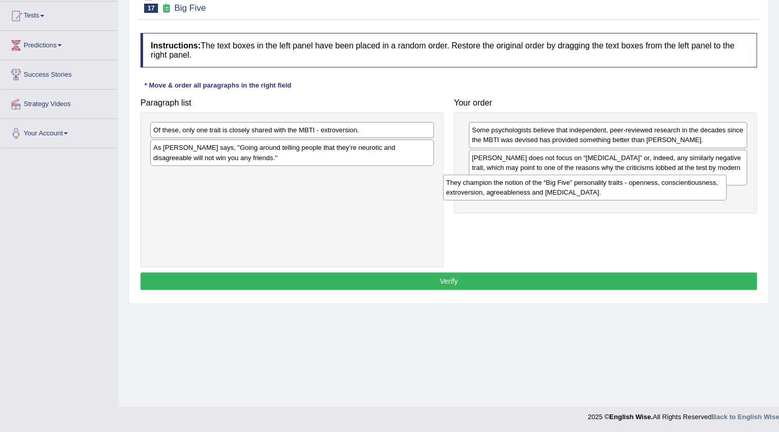
drag, startPoint x: 278, startPoint y: 187, endPoint x: 571, endPoint y: 196, distance: 292.9
click at [571, 196] on div "They champion the notion of the “Big Five” personality traits - openness, consc…" at bounding box center [584, 187] width 283 height 26
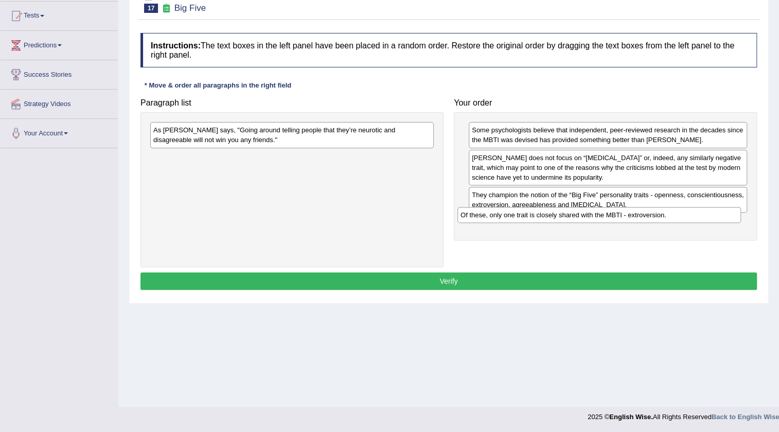
drag, startPoint x: 257, startPoint y: 132, endPoint x: 564, endPoint y: 217, distance: 318.7
click at [564, 217] on div "Of these, only one trait is closely shared with the MBTI - extroversion." at bounding box center [598, 215] width 283 height 16
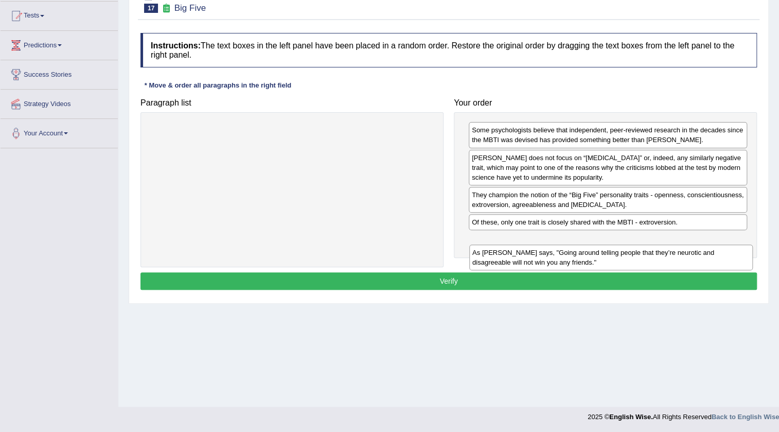
drag, startPoint x: 343, startPoint y: 165, endPoint x: 587, endPoint y: 246, distance: 257.6
click at [587, 247] on div "As [PERSON_NAME] says, "Going around telling people that they’re neurotic and d…" at bounding box center [610, 257] width 283 height 26
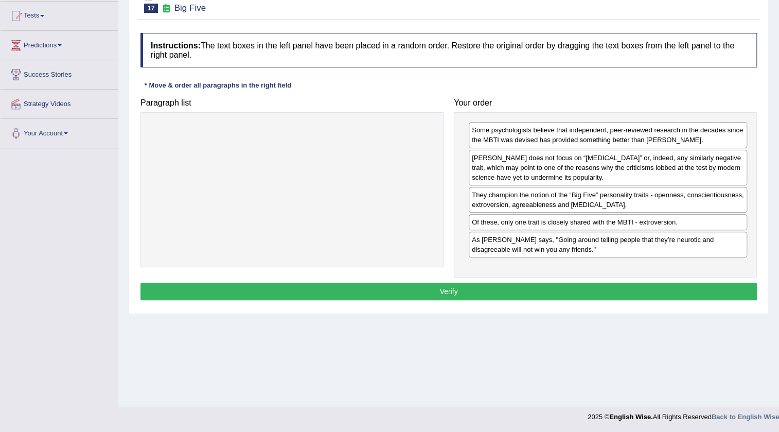
click at [576, 290] on button "Verify" at bounding box center [448, 290] width 616 height 17
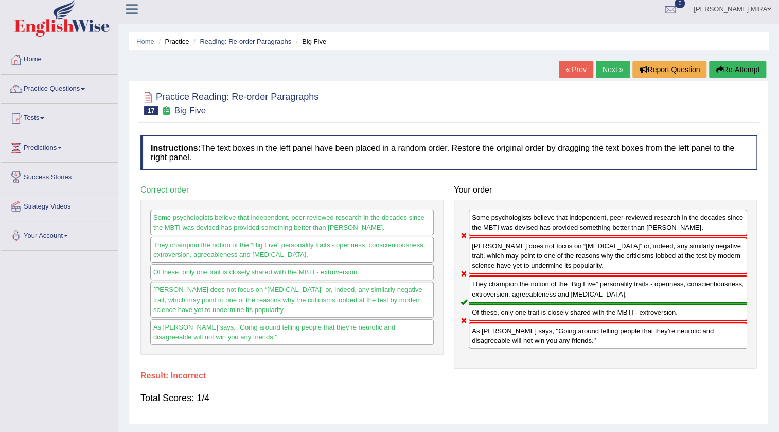
scroll to position [0, 0]
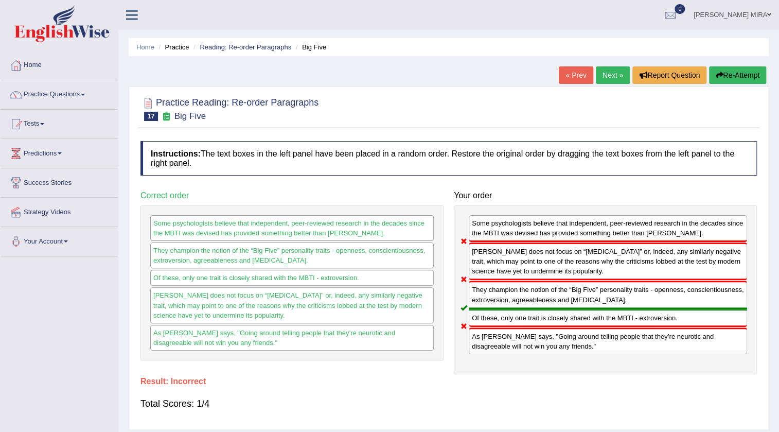
click at [612, 77] on link "Next »" at bounding box center [613, 74] width 34 height 17
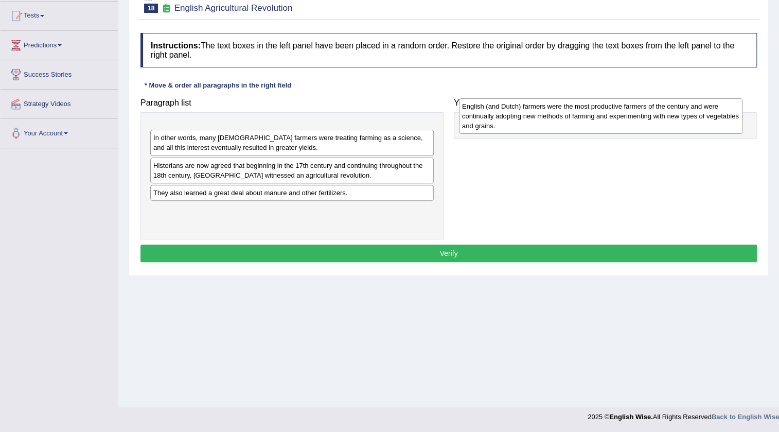
drag, startPoint x: 226, startPoint y: 205, endPoint x: 535, endPoint y: 109, distance: 323.2
click at [535, 109] on div "English (and Dutch) farmers were the most productive farmers of the century and…" at bounding box center [600, 116] width 283 height 36
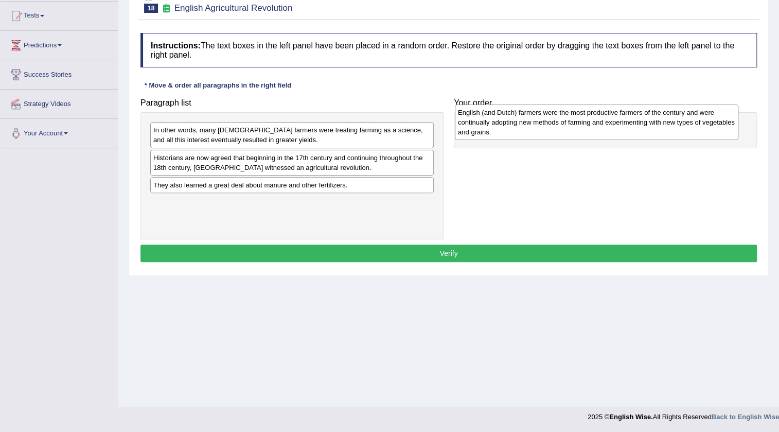
drag, startPoint x: 383, startPoint y: 151, endPoint x: 688, endPoint y: 134, distance: 305.1
click at [688, 134] on div "English (and Dutch) farmers were the most productive farmers of the century and…" at bounding box center [596, 122] width 283 height 36
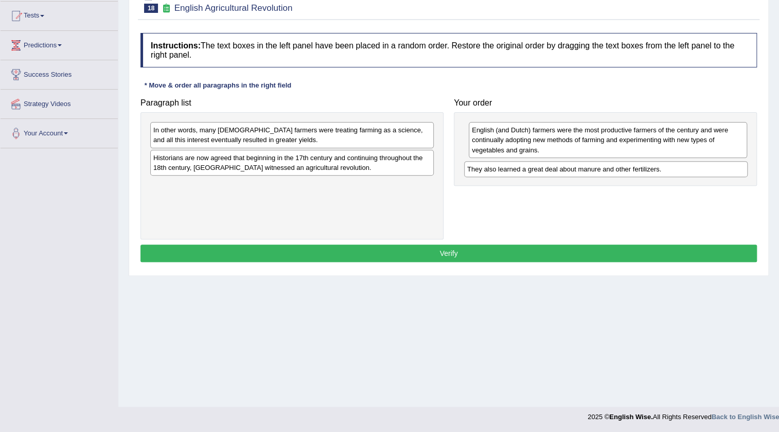
drag, startPoint x: 408, startPoint y: 185, endPoint x: 722, endPoint y: 169, distance: 314.3
click at [722, 169] on div "They also learned a great deal about manure and other fertilizers." at bounding box center [605, 169] width 283 height 16
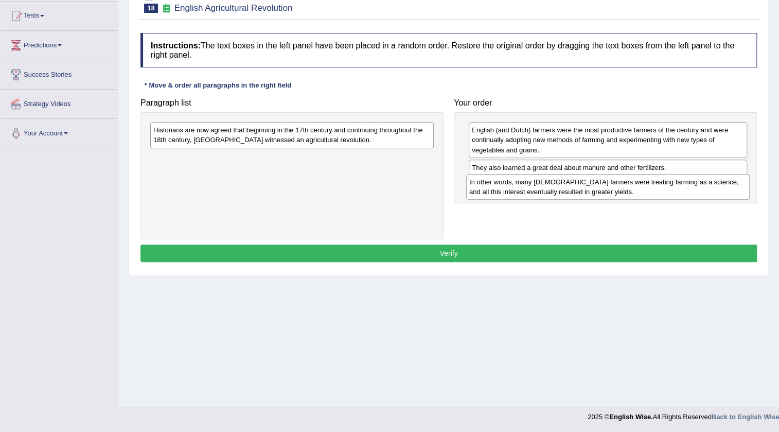
drag, startPoint x: 381, startPoint y: 135, endPoint x: 697, endPoint y: 187, distance: 320.2
click at [697, 187] on div "In other words, many English farmers were treating farming as a science, and al…" at bounding box center [607, 187] width 283 height 26
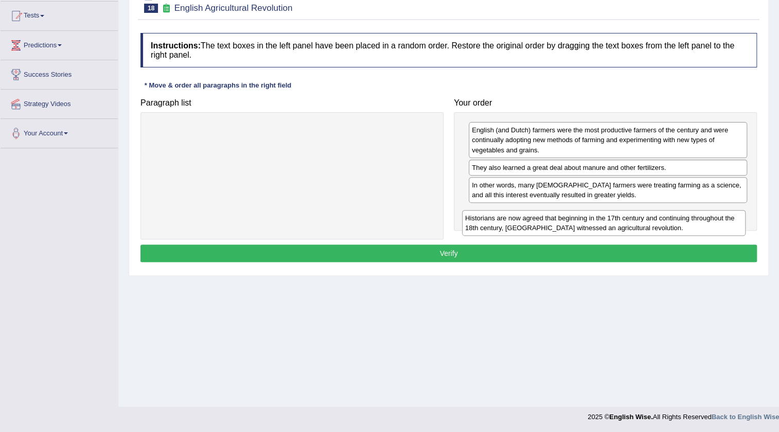
drag, startPoint x: 374, startPoint y: 133, endPoint x: 686, endPoint y: 221, distance: 324.0
click at [686, 221] on div "Historians are now agreed that beginning in the 17th century and continuing thr…" at bounding box center [603, 223] width 283 height 26
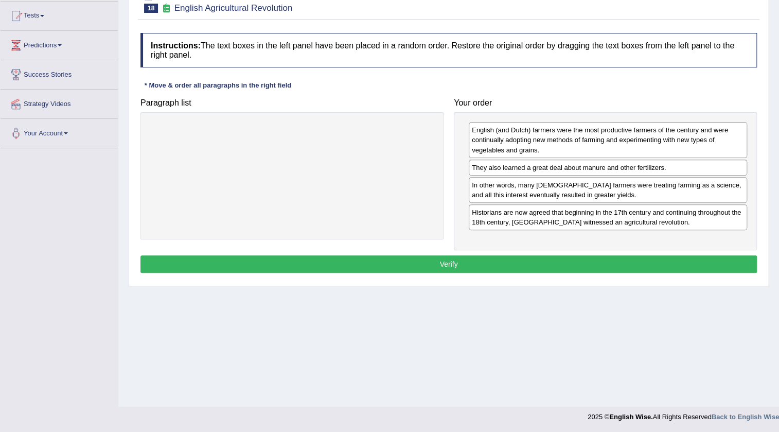
click at [660, 262] on button "Verify" at bounding box center [448, 263] width 616 height 17
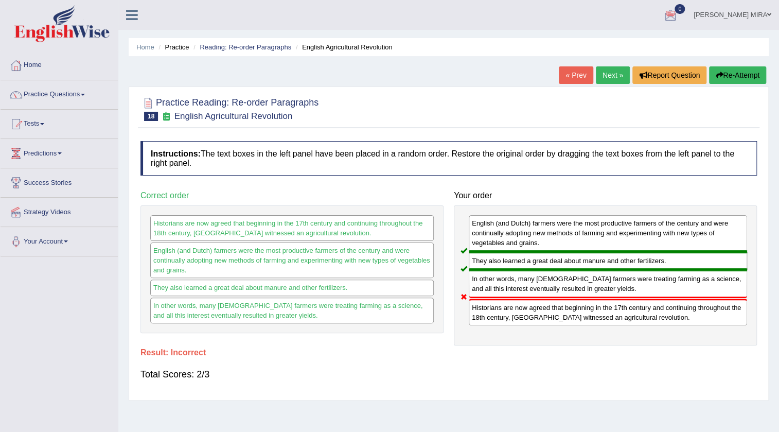
click at [610, 77] on link "Next »" at bounding box center [613, 74] width 34 height 17
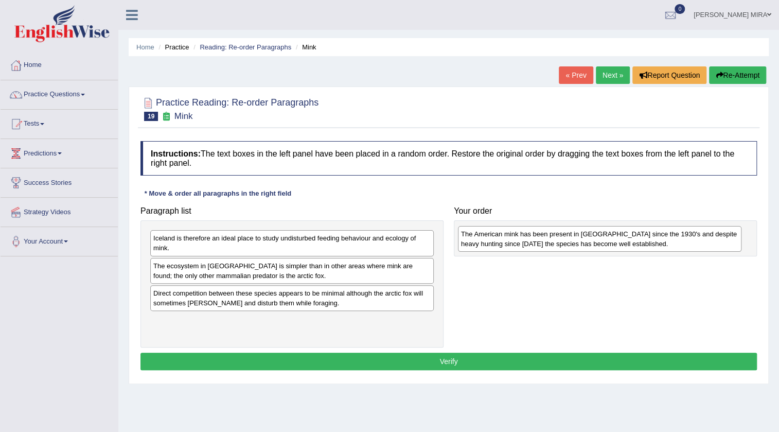
drag, startPoint x: 247, startPoint y: 252, endPoint x: 555, endPoint y: 248, distance: 307.7
click at [555, 248] on div "The American mink has been present in Iceland since the 1930's and despite heav…" at bounding box center [599, 239] width 283 height 26
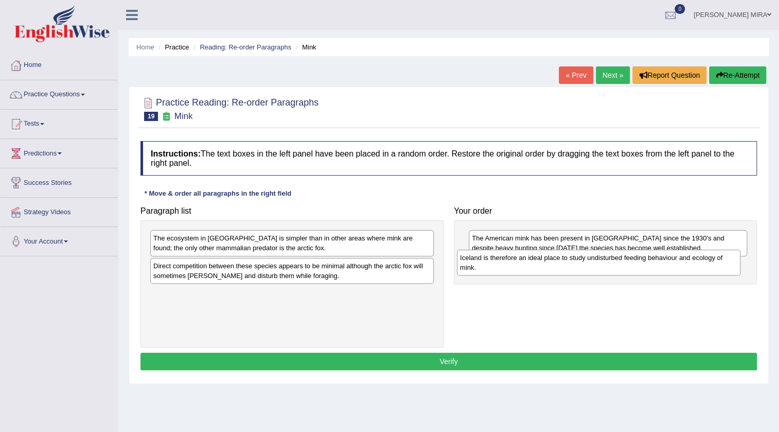
drag, startPoint x: 314, startPoint y: 251, endPoint x: 620, endPoint y: 271, distance: 307.3
click at [620, 271] on div "Iceland is therefore an ideal place to study undisturbed feeding behaviour and …" at bounding box center [598, 263] width 283 height 26
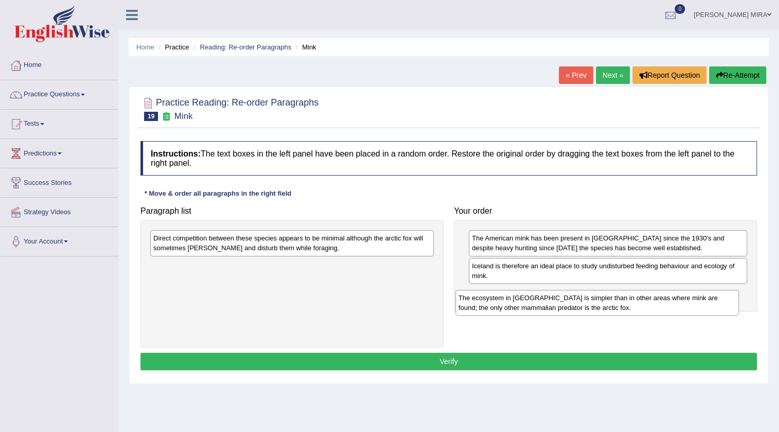
drag, startPoint x: 305, startPoint y: 246, endPoint x: 610, endPoint y: 306, distance: 310.9
click at [610, 306] on div "The ecosystem in Iceland is simpler than in other areas where mink are found; t…" at bounding box center [596, 303] width 283 height 26
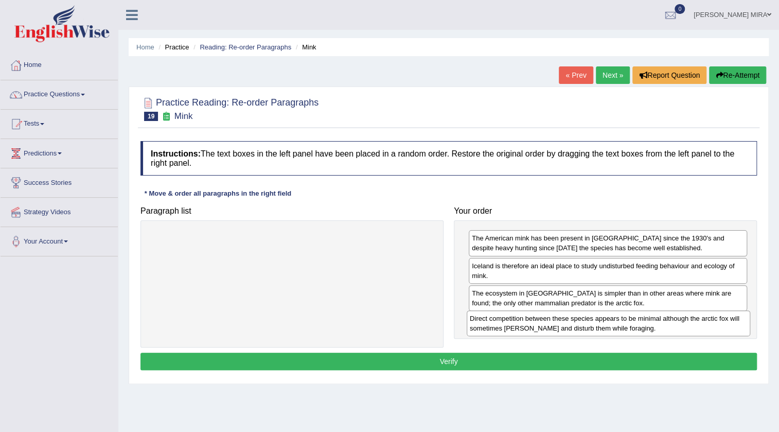
drag, startPoint x: 360, startPoint y: 245, endPoint x: 676, endPoint y: 326, distance: 325.9
click at [676, 326] on div "Direct competition between these species appears to be minimal although the arc…" at bounding box center [608, 323] width 283 height 26
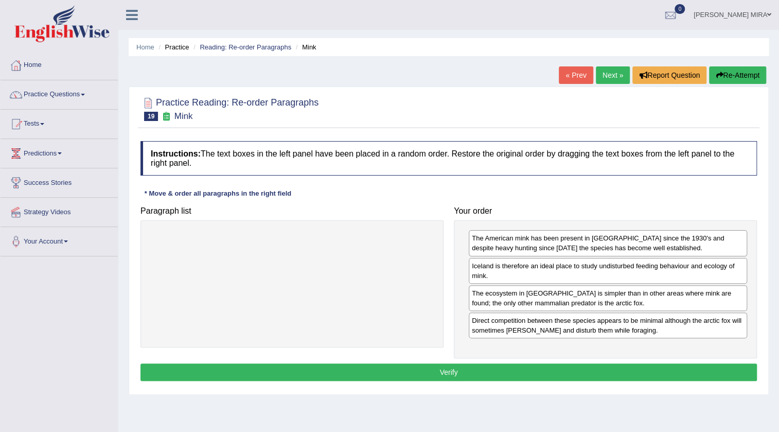
click at [645, 376] on button "Verify" at bounding box center [448, 371] width 616 height 17
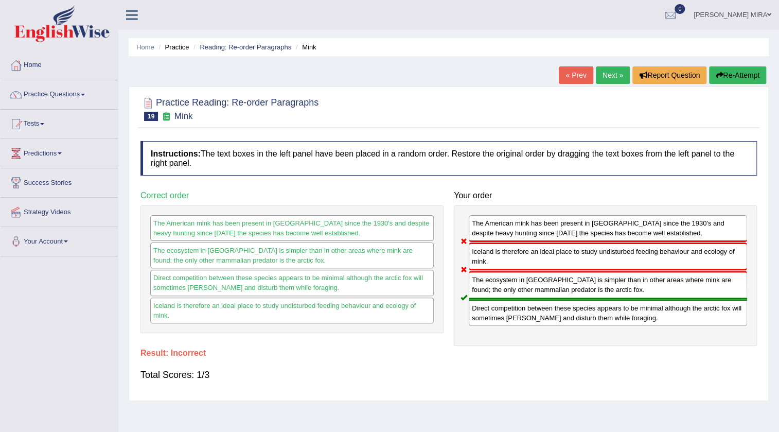
click at [602, 73] on link "Next »" at bounding box center [613, 74] width 34 height 17
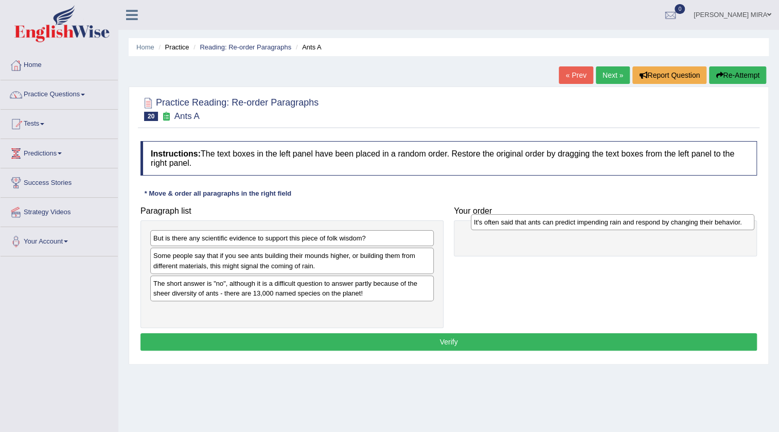
drag, startPoint x: 221, startPoint y: 236, endPoint x: 541, endPoint y: 220, distance: 320.4
click at [541, 220] on div "It's often said that ants can predict impending rain and respond by changing th…" at bounding box center [612, 222] width 283 height 16
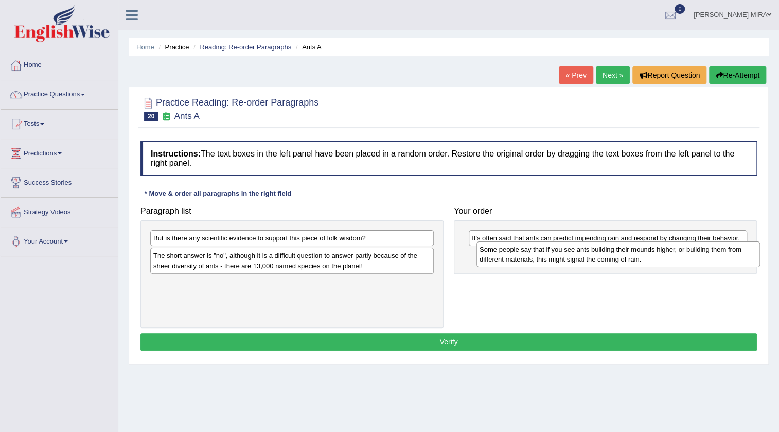
drag, startPoint x: 192, startPoint y: 266, endPoint x: 518, endPoint y: 260, distance: 326.3
click at [518, 260] on div "Some people say that if you see ants building their mounds higher, or building …" at bounding box center [617, 254] width 283 height 26
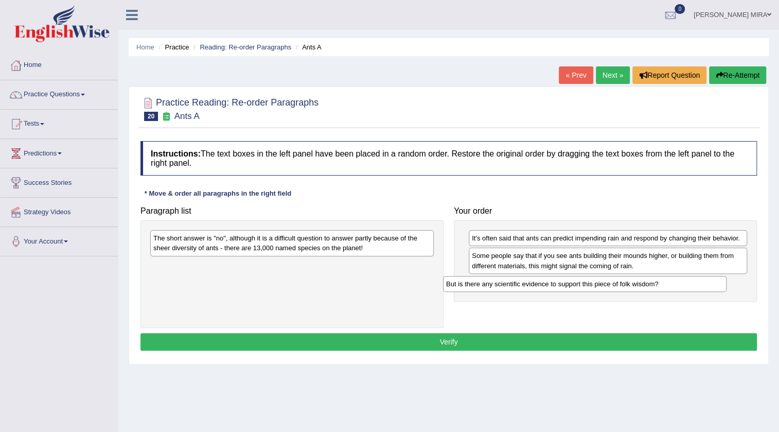
drag, startPoint x: 309, startPoint y: 237, endPoint x: 601, endPoint y: 283, distance: 296.3
click at [601, 283] on div "But is there any scientific evidence to support this piece of folk wisdom?" at bounding box center [584, 284] width 283 height 16
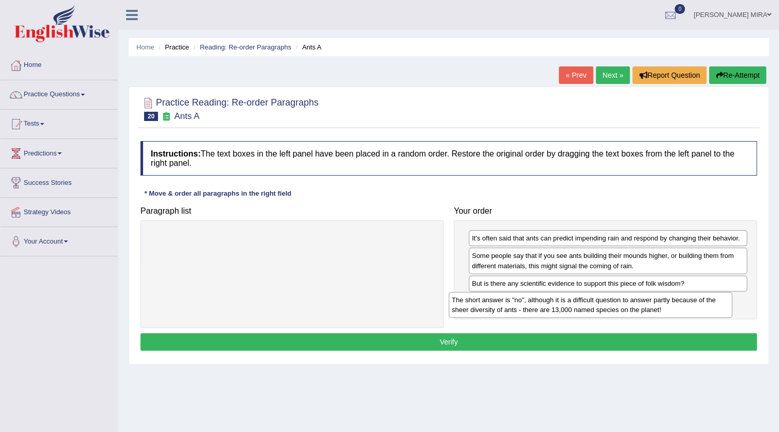
drag, startPoint x: 335, startPoint y: 243, endPoint x: 634, endPoint y: 305, distance: 305.2
click at [634, 305] on div "The short answer is "no", although it is a difficult question to answer partly …" at bounding box center [590, 305] width 283 height 26
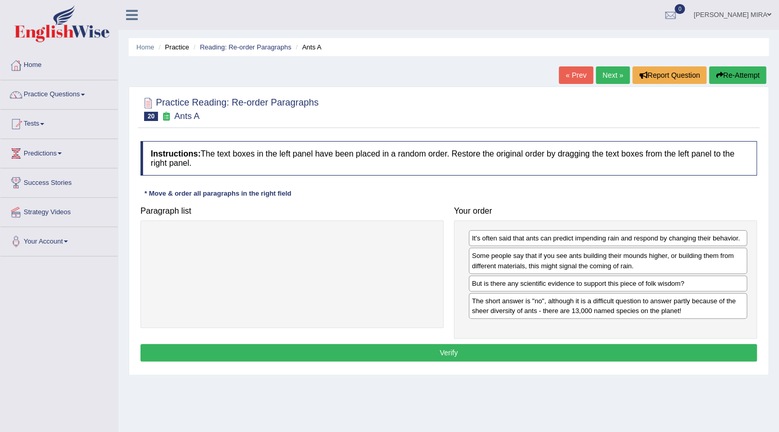
click at [554, 349] on button "Verify" at bounding box center [448, 352] width 616 height 17
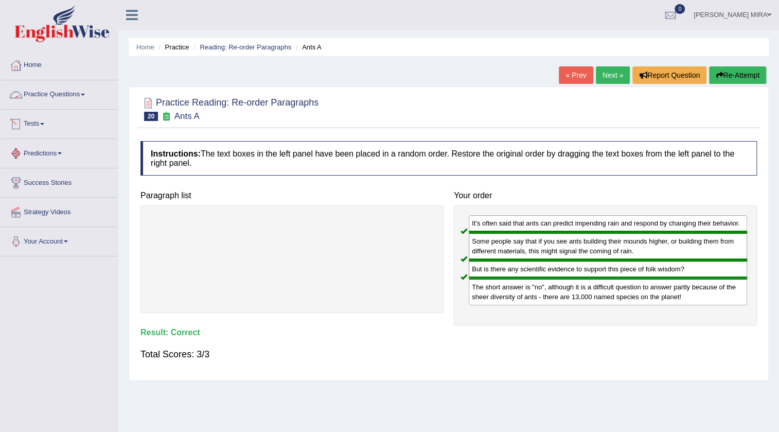
click at [78, 97] on link "Practice Questions" at bounding box center [59, 93] width 117 height 26
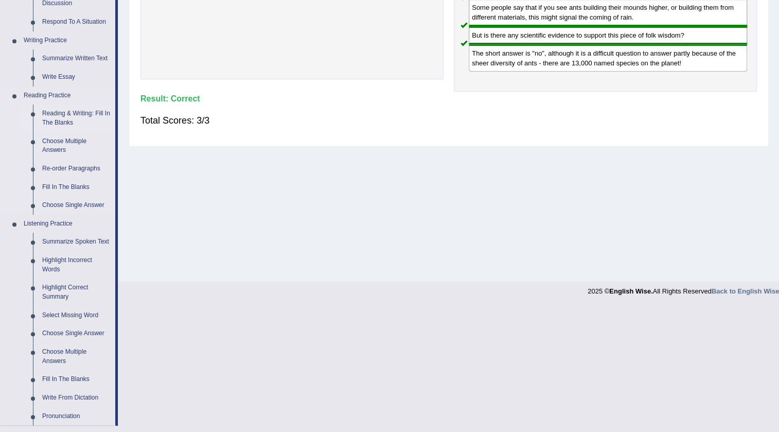
scroll to position [187, 0]
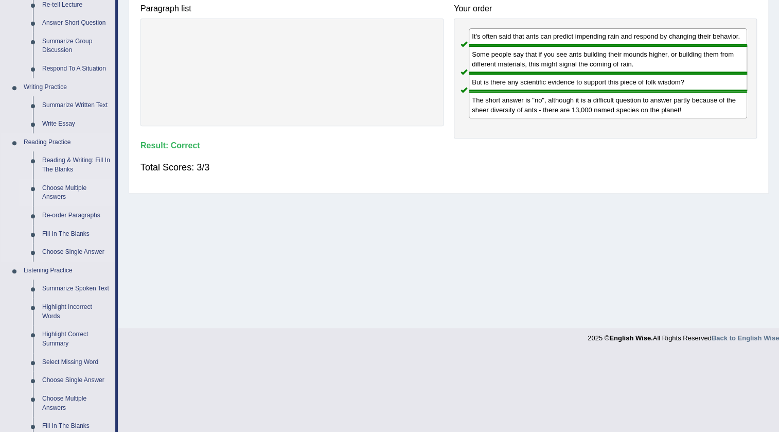
click at [60, 193] on link "Choose Multiple Answers" at bounding box center [77, 192] width 78 height 27
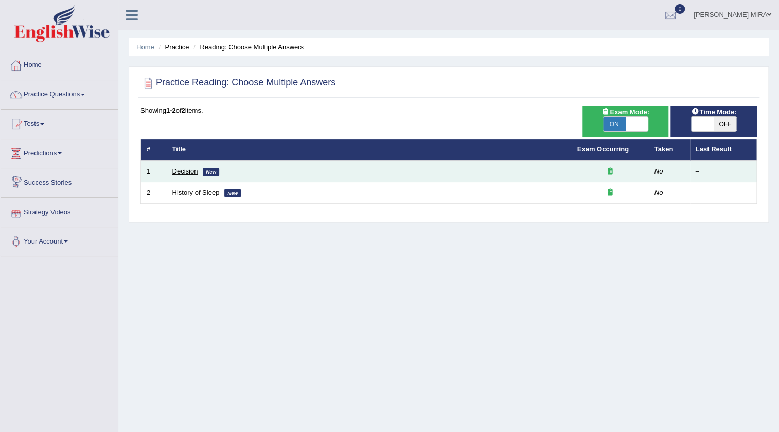
click at [185, 172] on link "Decision" at bounding box center [185, 171] width 26 height 8
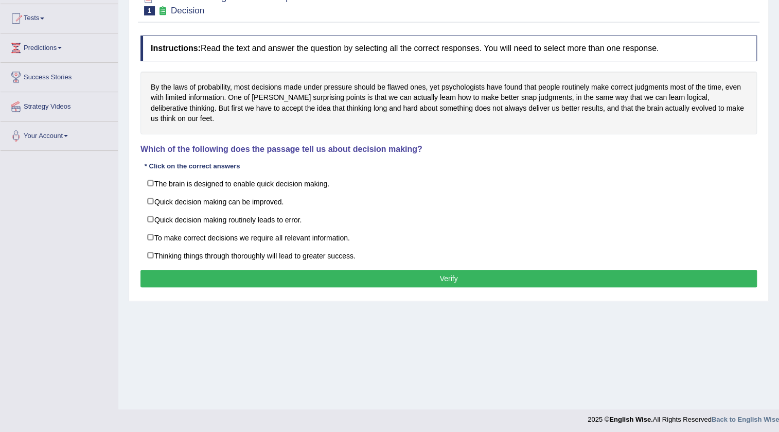
scroll to position [108, 0]
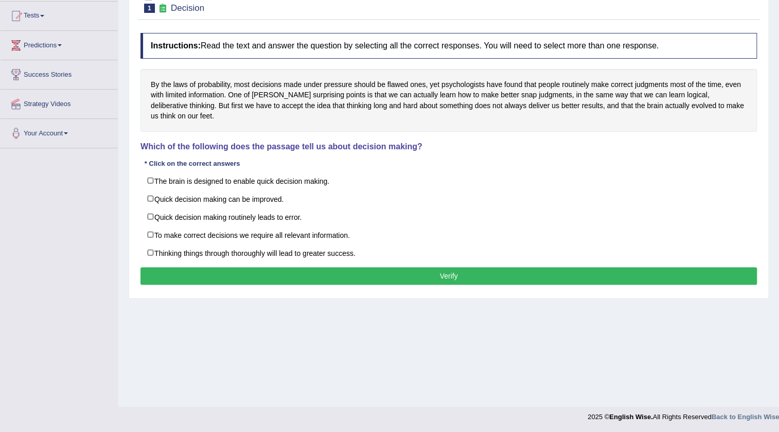
drag, startPoint x: 146, startPoint y: 232, endPoint x: 229, endPoint y: 277, distance: 95.1
click at [149, 235] on label "To make correct decisions we require all relevant information." at bounding box center [448, 234] width 616 height 19
checkbox input "true"
click at [231, 277] on button "Verify" at bounding box center [448, 275] width 616 height 17
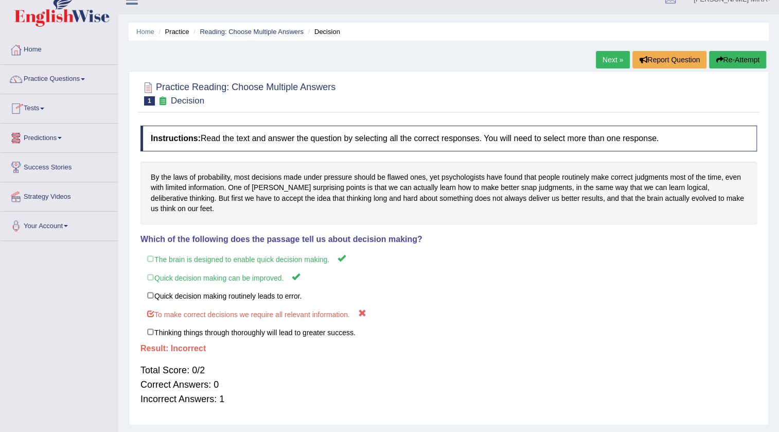
scroll to position [0, 0]
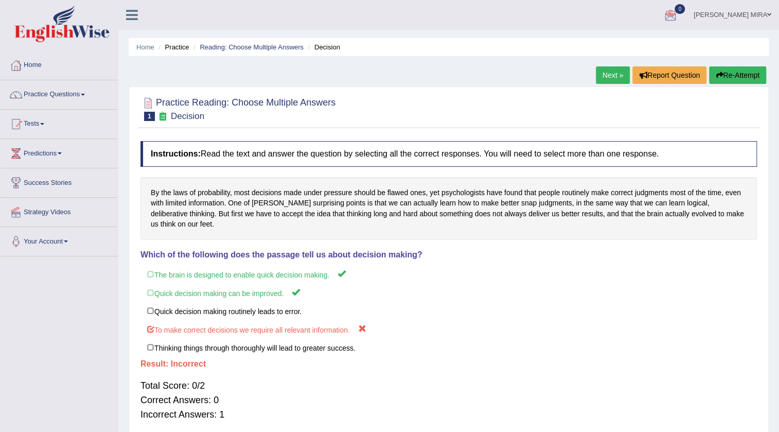
click at [598, 72] on link "Next »" at bounding box center [613, 74] width 34 height 17
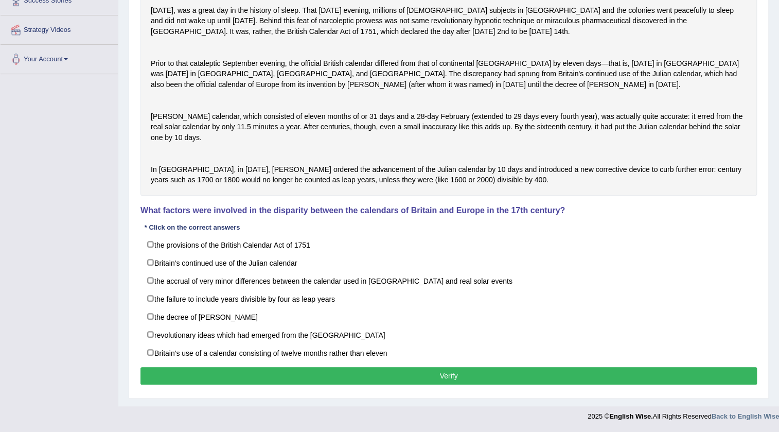
scroll to position [212, 0]
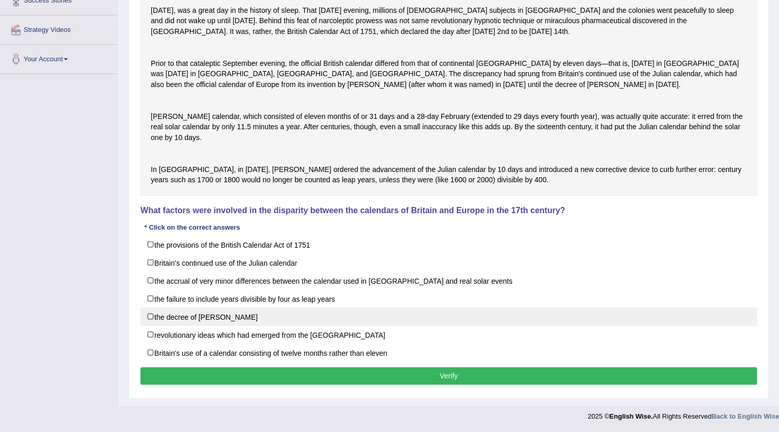
drag, startPoint x: 217, startPoint y: 305, endPoint x: 220, endPoint y: 310, distance: 6.7
click at [218, 308] on label "the failure to include years divisible by four as leap years" at bounding box center [448, 298] width 616 height 19
checkbox input "true"
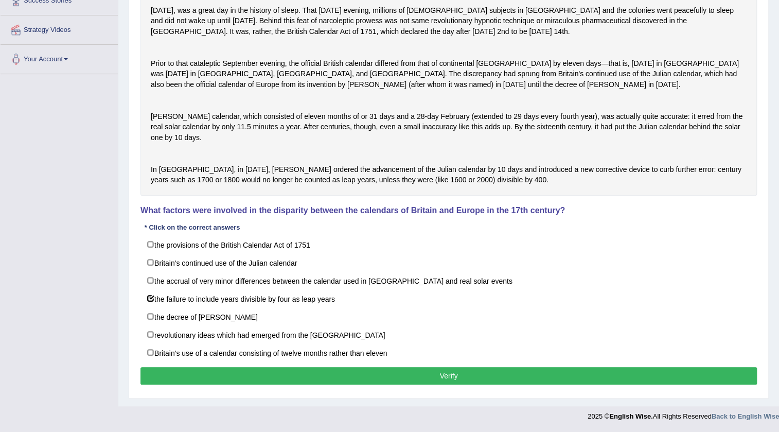
click at [262, 373] on button "Verify" at bounding box center [448, 375] width 616 height 17
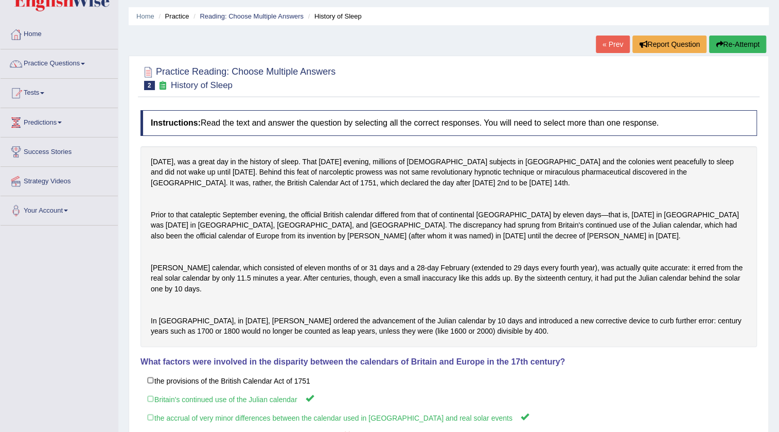
scroll to position [0, 0]
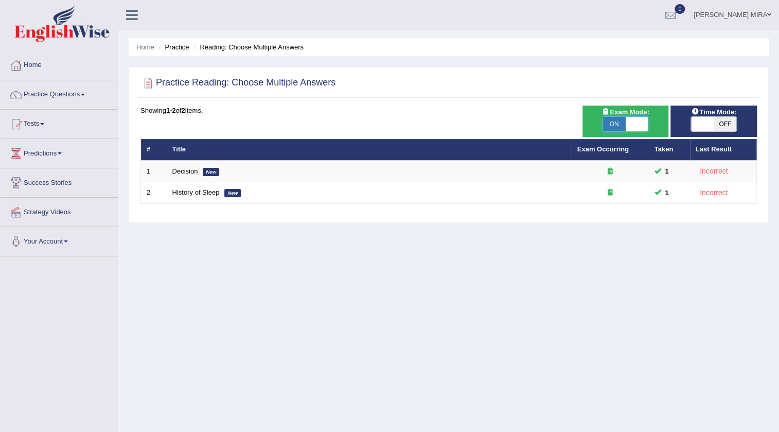
click at [630, 123] on span at bounding box center [637, 124] width 23 height 14
checkbox input "false"
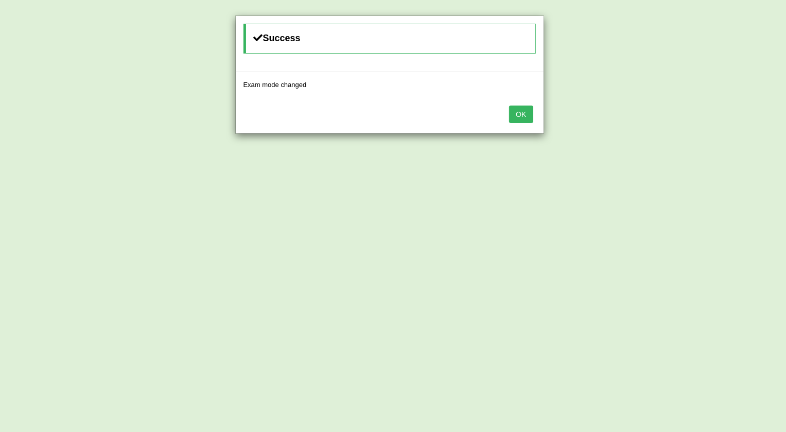
click at [515, 113] on button "OK" at bounding box center [521, 113] width 24 height 17
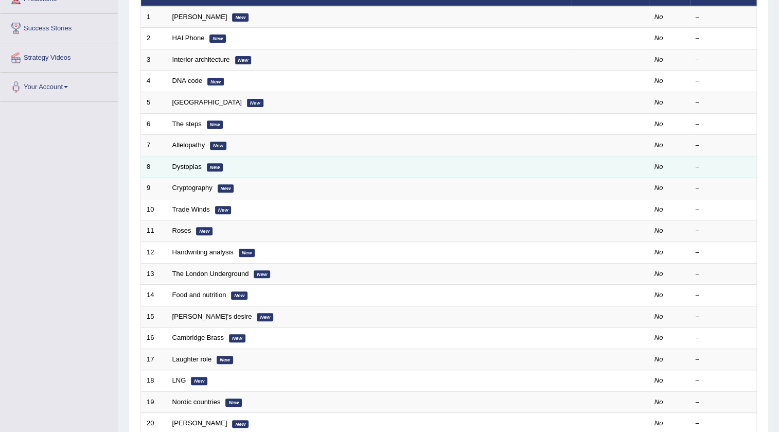
scroll to position [108, 0]
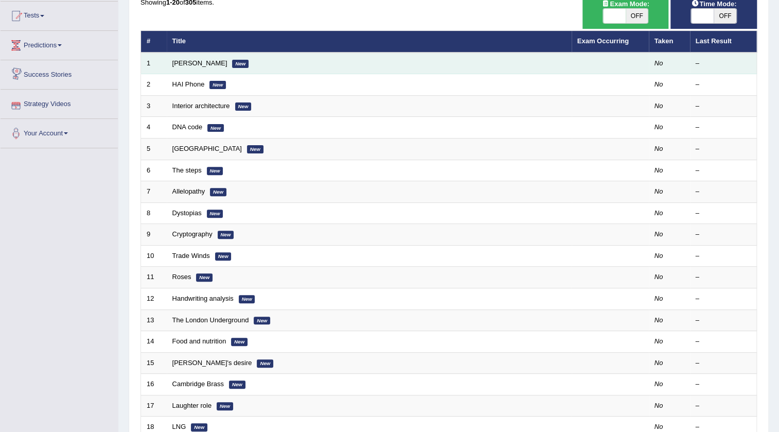
click at [186, 57] on td "Damian Scarf New" at bounding box center [369, 63] width 405 height 22
click at [188, 63] on link "Damian Scarf" at bounding box center [199, 63] width 55 height 8
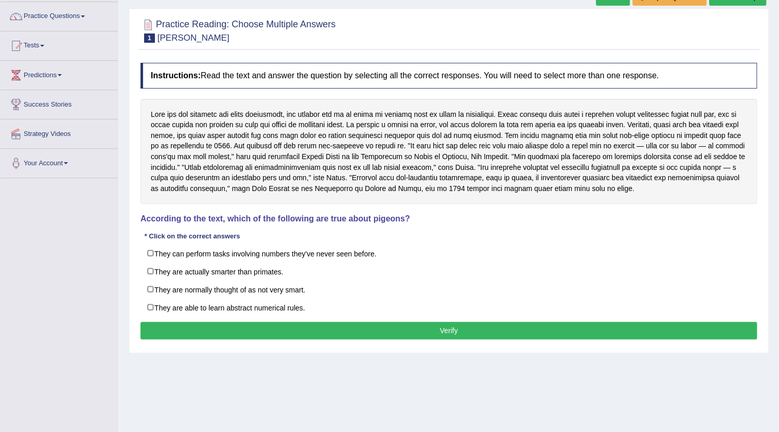
scroll to position [62, 0]
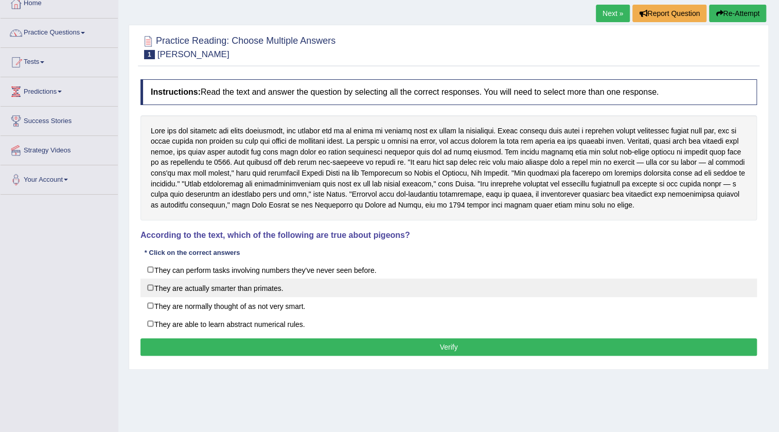
click at [180, 293] on label "They are actually smarter than primates." at bounding box center [448, 287] width 616 height 19
checkbox input "true"
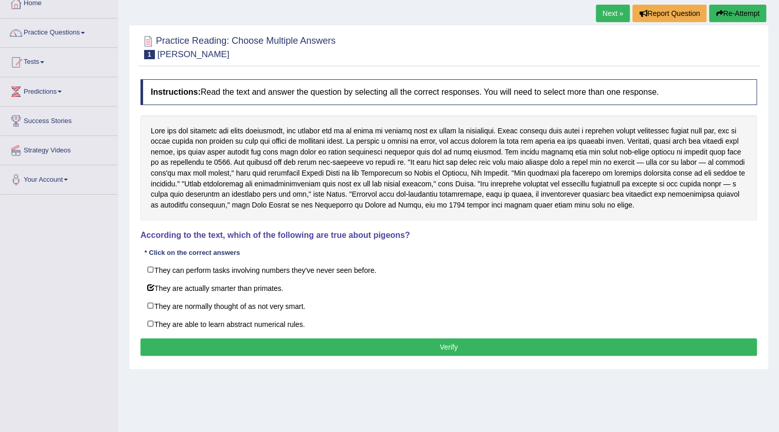
click at [226, 349] on button "Verify" at bounding box center [448, 346] width 616 height 17
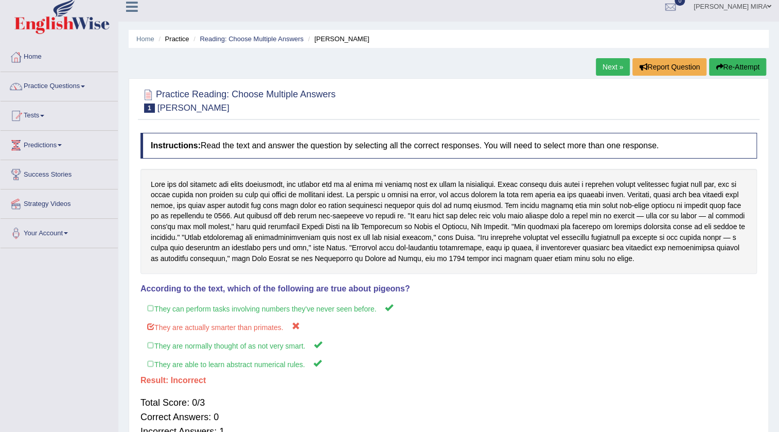
scroll to position [0, 0]
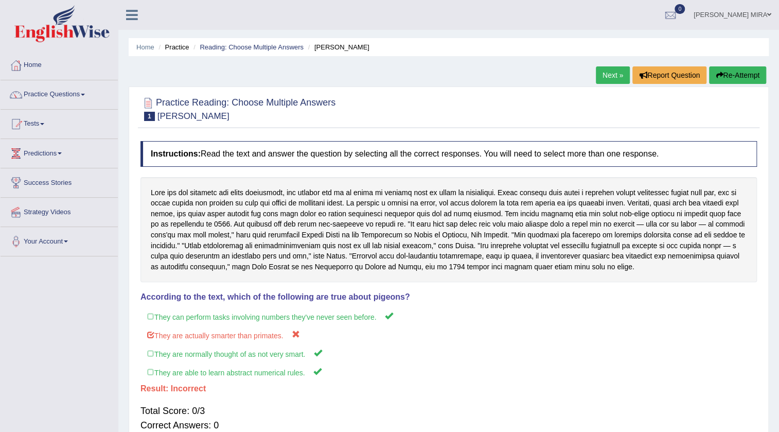
click at [607, 80] on link "Next »" at bounding box center [613, 74] width 34 height 17
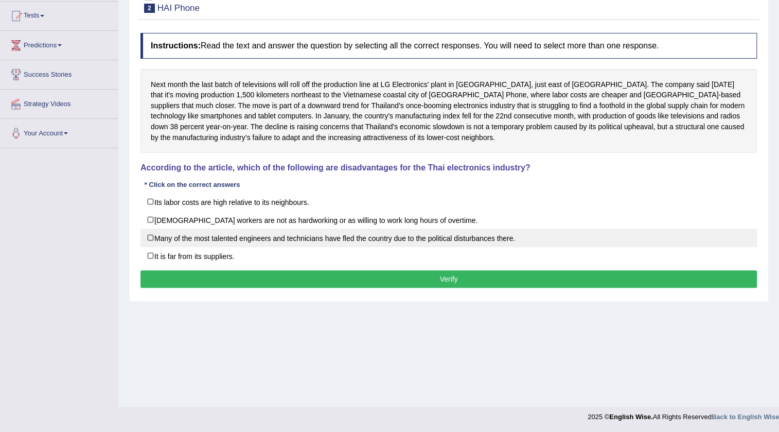
click at [246, 241] on label "Many of the most talented engineers and technicians have fled the country due t…" at bounding box center [448, 237] width 616 height 19
checkbox input "true"
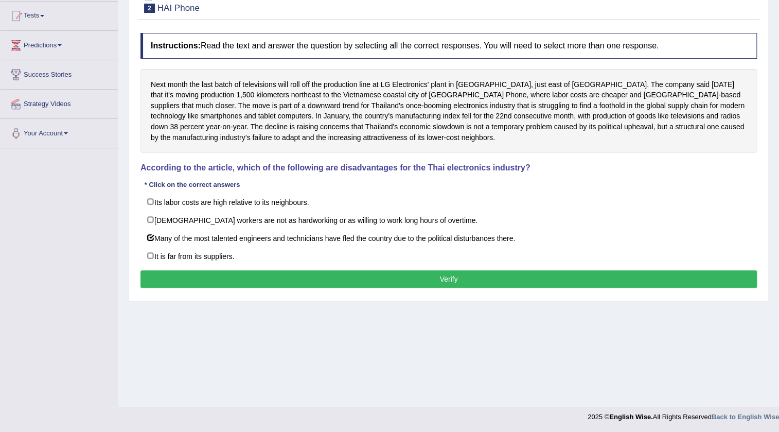
click at [325, 284] on button "Verify" at bounding box center [448, 278] width 616 height 17
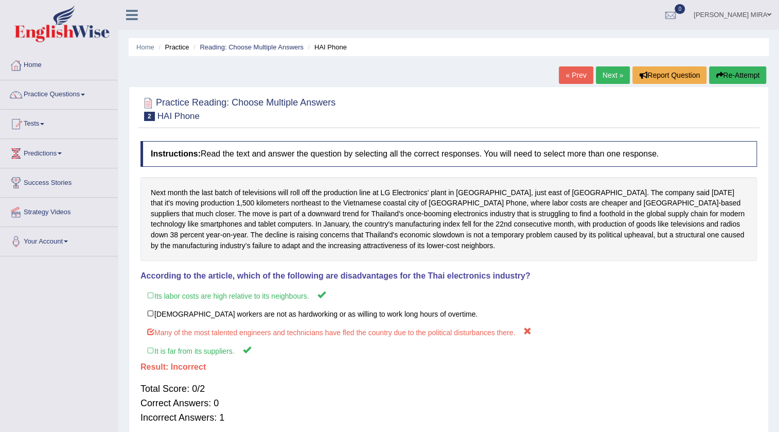
click at [612, 82] on link "Next »" at bounding box center [613, 74] width 34 height 17
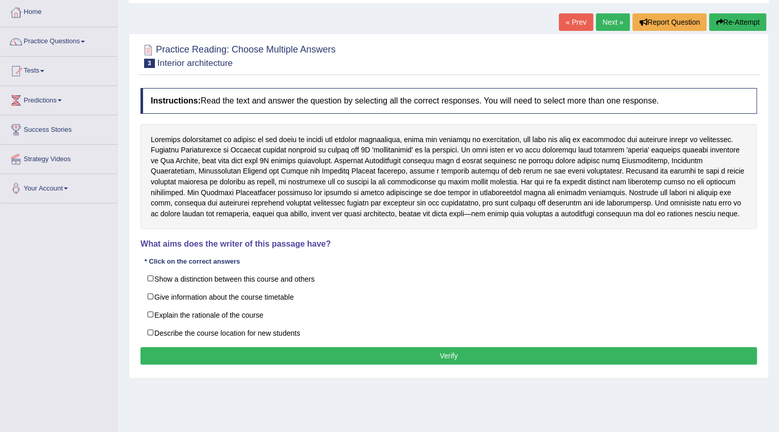
scroll to position [108, 0]
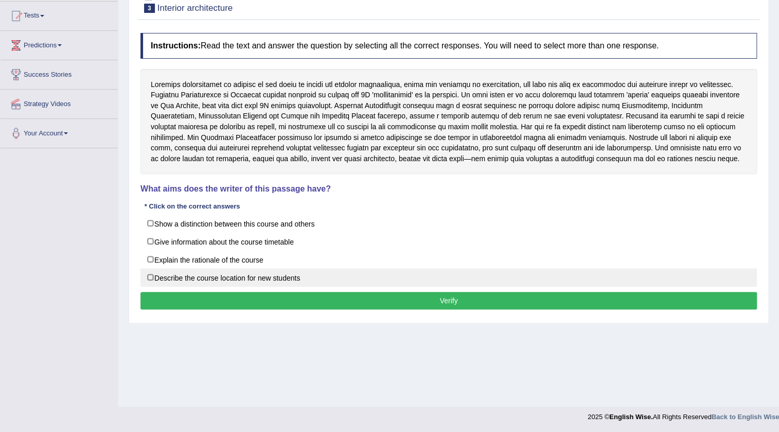
click at [221, 274] on label "Describe the course location for new students" at bounding box center [448, 277] width 616 height 19
checkbox input "true"
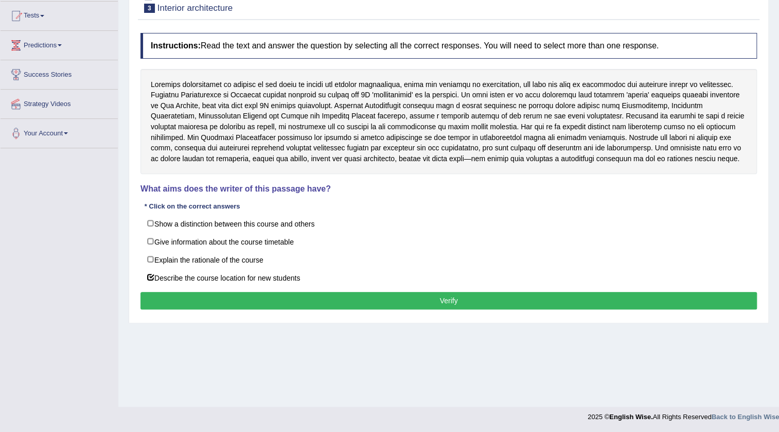
click at [223, 288] on div "Instructions: Read the text and answer the question by selecting all the correc…" at bounding box center [449, 172] width 622 height 289
click at [222, 295] on button "Verify" at bounding box center [448, 300] width 616 height 17
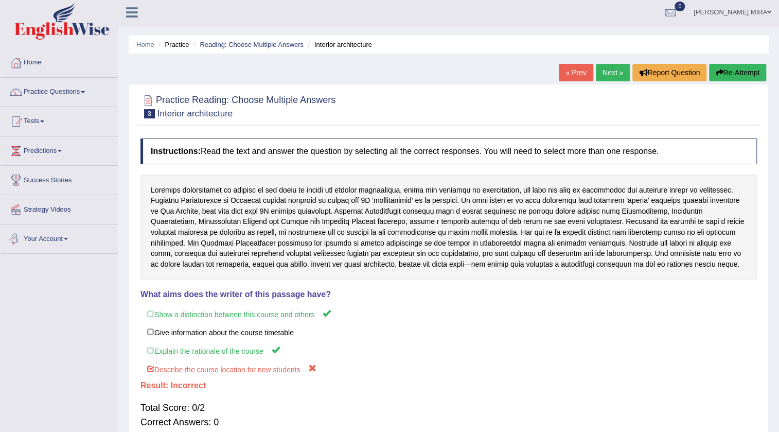
scroll to position [0, 0]
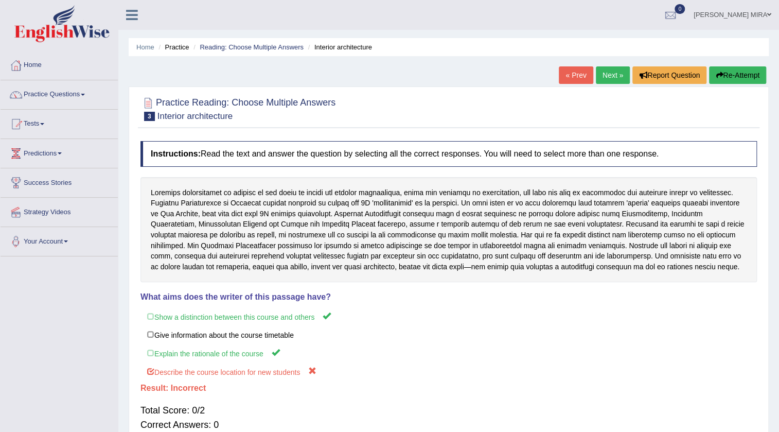
click at [618, 78] on link "Next »" at bounding box center [613, 74] width 34 height 17
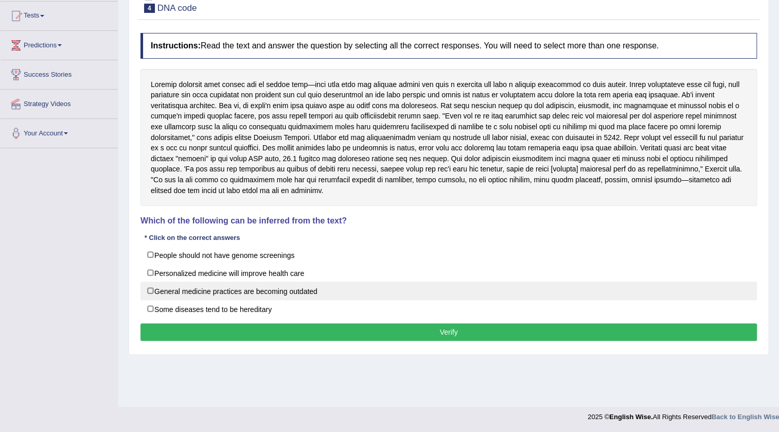
drag, startPoint x: 193, startPoint y: 289, endPoint x: 201, endPoint y: 293, distance: 8.1
click at [194, 289] on label "General medicine practices are becoming outdated" at bounding box center [448, 290] width 616 height 19
checkbox input "true"
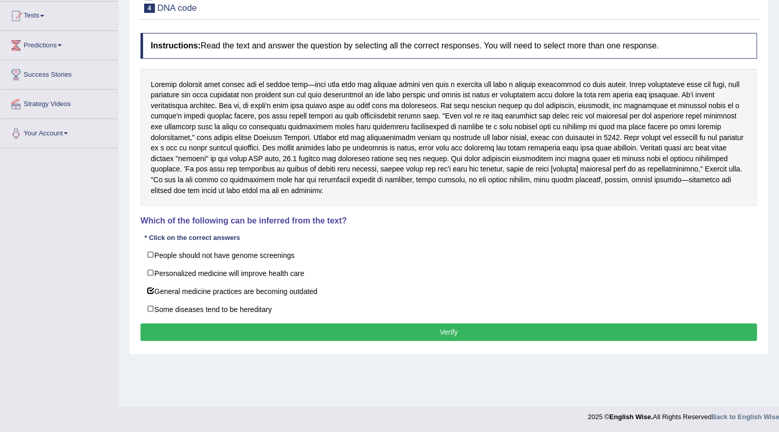
click at [227, 325] on button "Verify" at bounding box center [448, 331] width 616 height 17
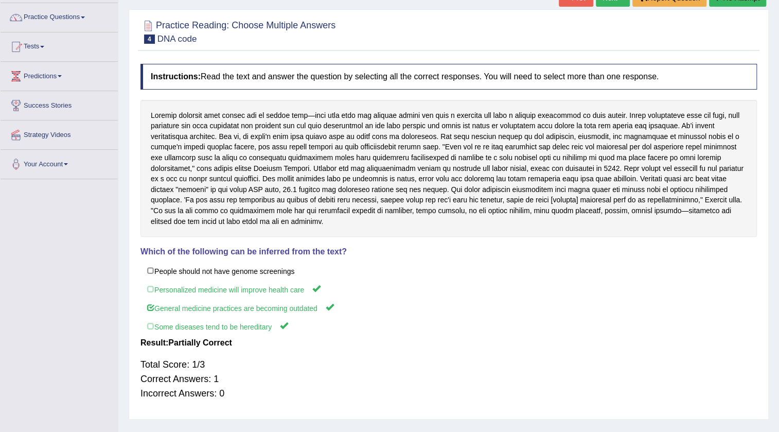
scroll to position [62, 0]
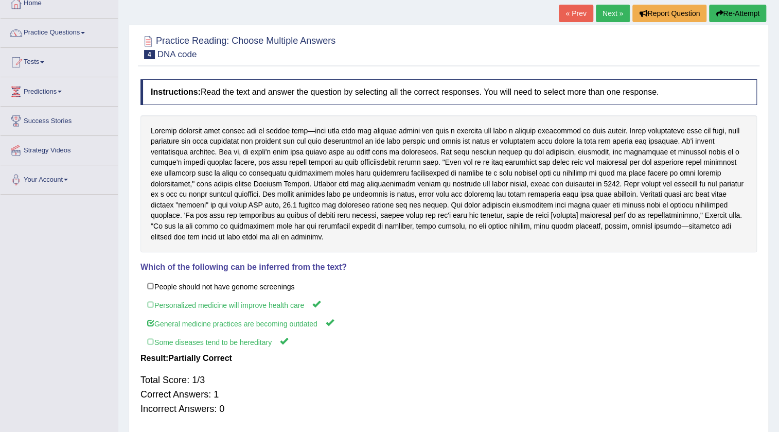
click at [610, 12] on link "Next »" at bounding box center [613, 13] width 34 height 17
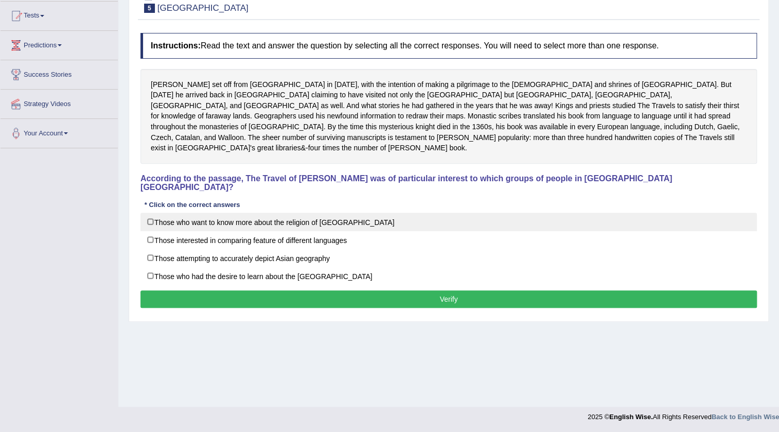
click at [323, 212] on label "Those who want to know more about the religion of [GEOGRAPHIC_DATA]" at bounding box center [448, 221] width 616 height 19
checkbox input "true"
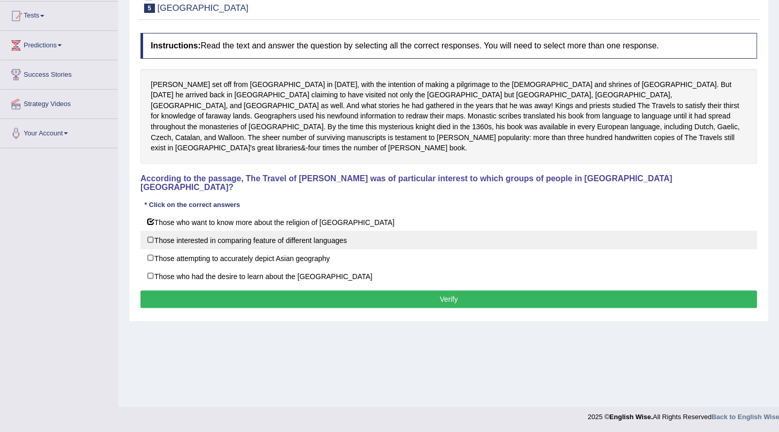
click at [320, 230] on label "Those interested in comparing feature of different languages" at bounding box center [448, 239] width 616 height 19
checkbox input "true"
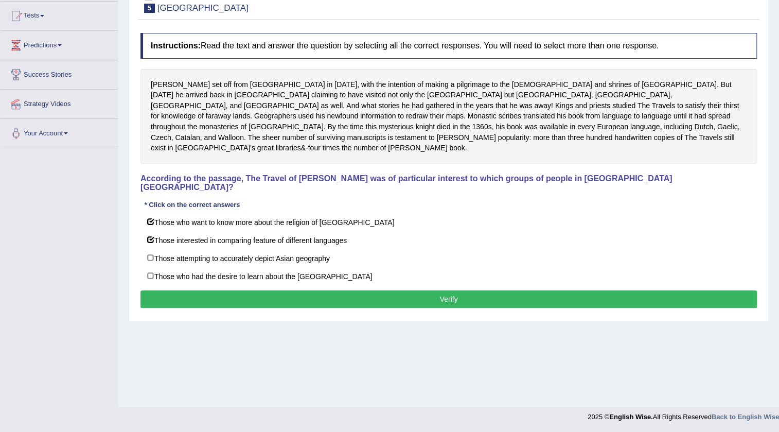
click at [344, 286] on div "Instructions: Read the text and answer the question by selecting all the correc…" at bounding box center [449, 172] width 622 height 288
click at [346, 290] on button "Verify" at bounding box center [448, 298] width 616 height 17
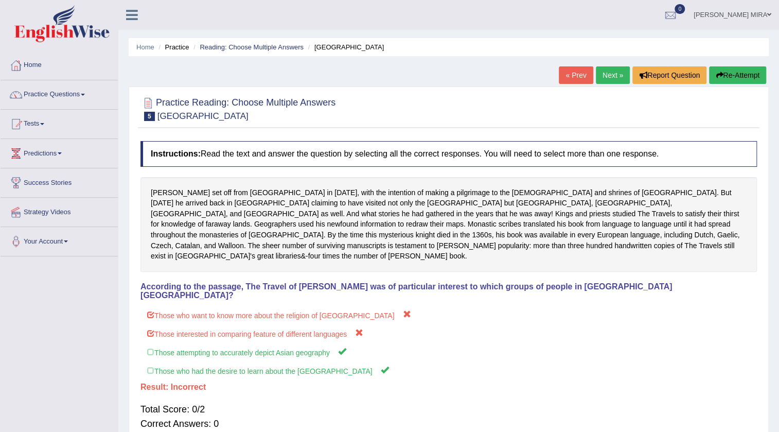
click at [600, 75] on link "Next »" at bounding box center [613, 74] width 34 height 17
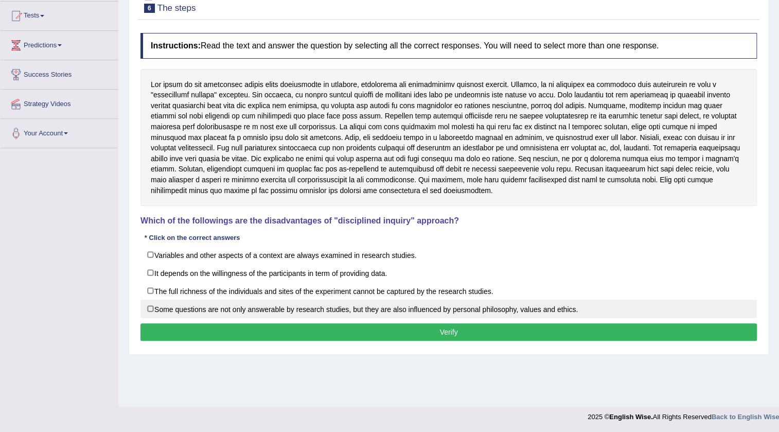
drag, startPoint x: 162, startPoint y: 285, endPoint x: 201, endPoint y: 313, distance: 48.3
click at [163, 286] on label "The full richness of the individuals and sites of the experiment cannot be capt…" at bounding box center [448, 290] width 616 height 19
checkbox input "true"
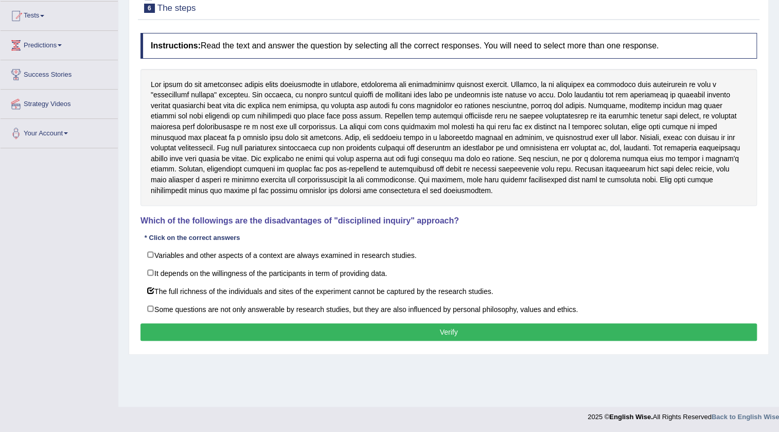
click at [216, 338] on button "Verify" at bounding box center [448, 331] width 616 height 17
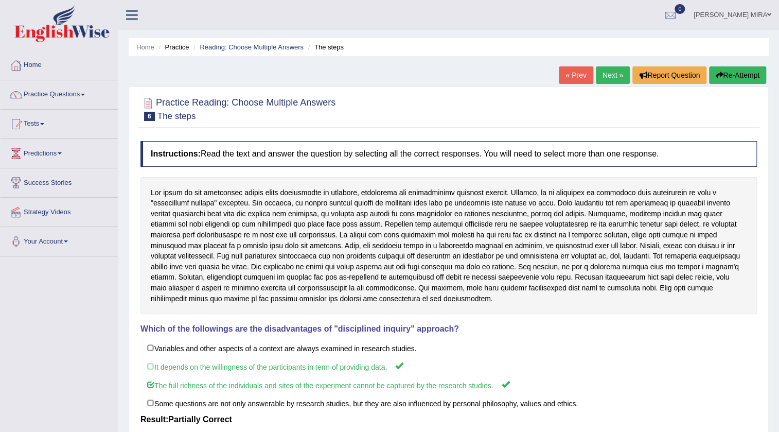
click at [617, 72] on link "Next »" at bounding box center [613, 74] width 34 height 17
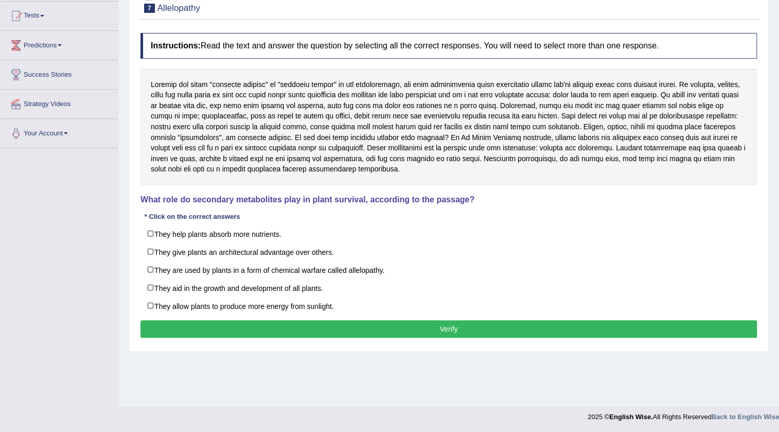
scroll to position [108, 0]
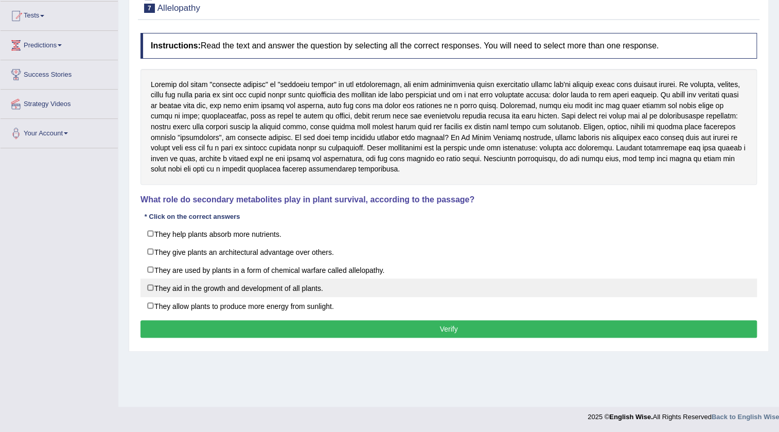
drag, startPoint x: 311, startPoint y: 287, endPoint x: 306, endPoint y: 289, distance: 5.5
click at [309, 288] on label "They aid in the growth and development of all plants." at bounding box center [448, 287] width 616 height 19
checkbox input "true"
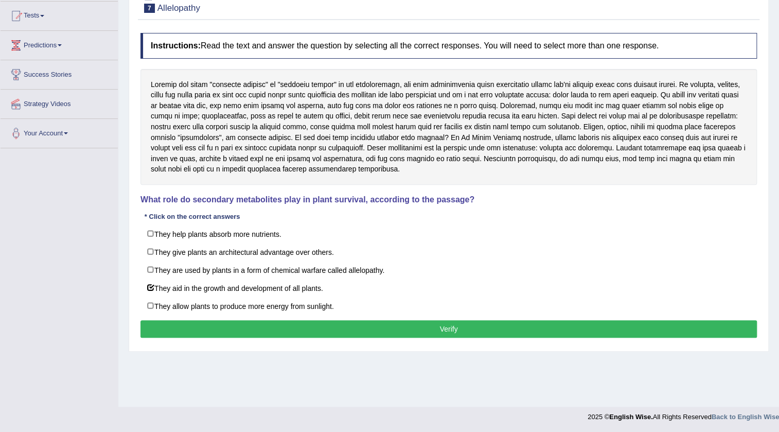
drag, startPoint x: 288, startPoint y: 229, endPoint x: 346, endPoint y: 325, distance: 112.0
click at [288, 233] on label "They help plants absorb more nutrients." at bounding box center [448, 233] width 616 height 19
checkbox input "true"
click at [340, 332] on button "Verify" at bounding box center [448, 328] width 616 height 17
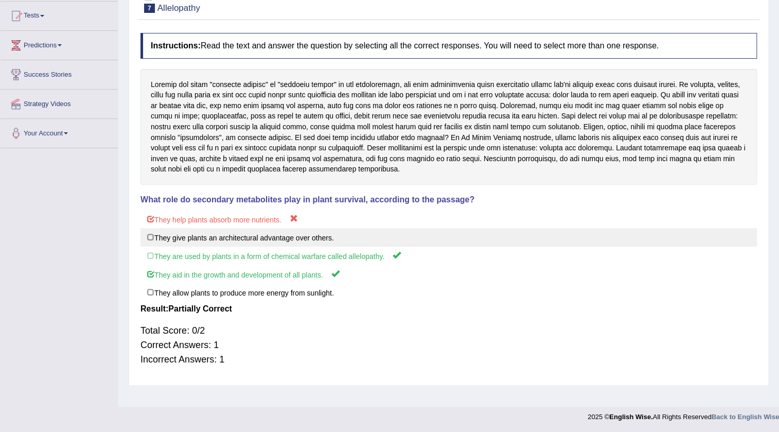
scroll to position [62, 0]
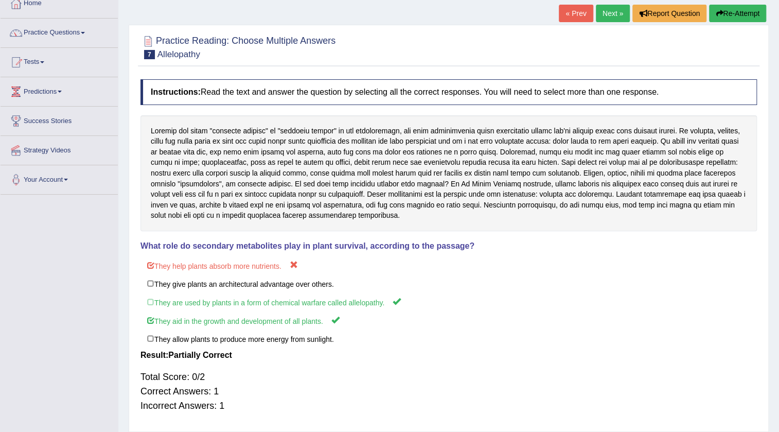
click at [617, 9] on link "Next »" at bounding box center [613, 13] width 34 height 17
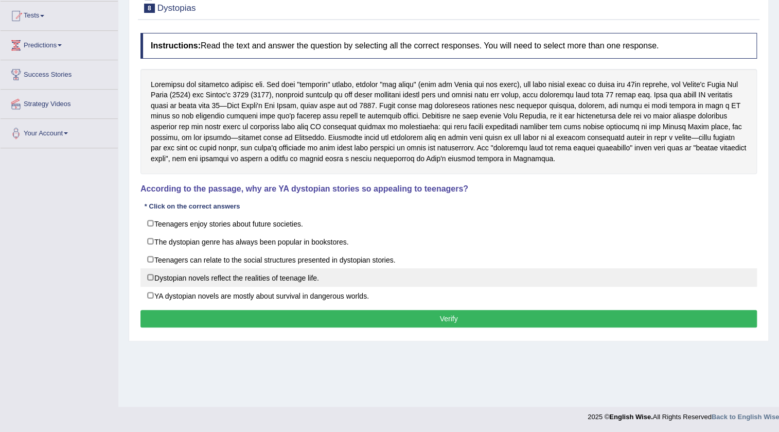
click at [367, 277] on label "Dystopian novels reflect the realities of teenage life." at bounding box center [448, 277] width 616 height 19
checkbox input "true"
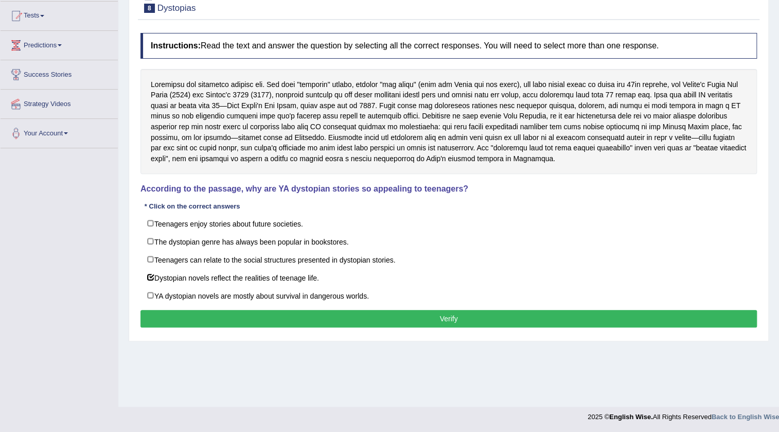
click at [379, 321] on button "Verify" at bounding box center [448, 318] width 616 height 17
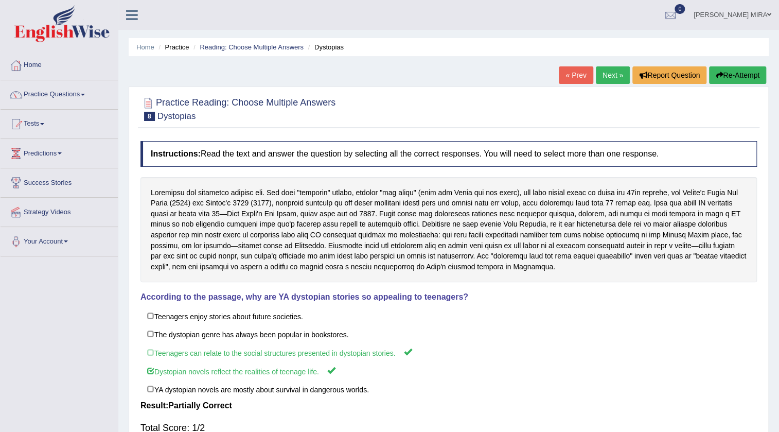
click at [607, 73] on link "Next »" at bounding box center [613, 74] width 34 height 17
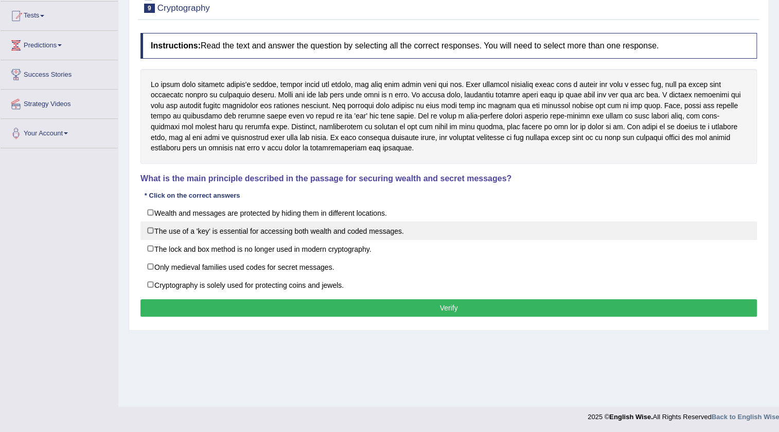
click at [365, 232] on label "The use of a 'key' is essential for accessing both wealth and coded messages." at bounding box center [448, 230] width 616 height 19
checkbox input "true"
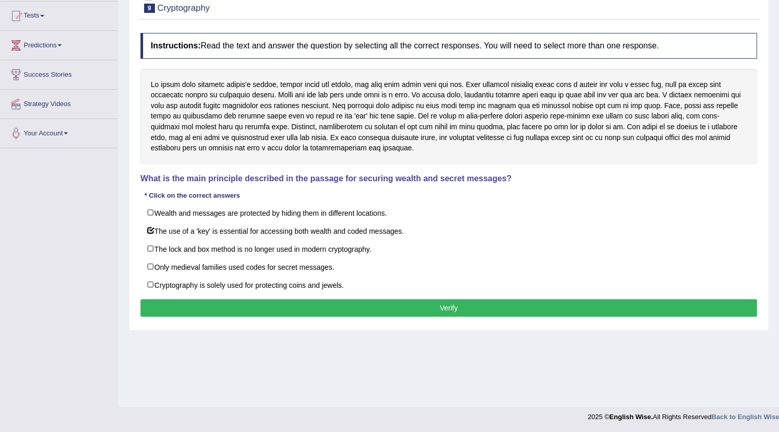
click at [370, 308] on button "Verify" at bounding box center [448, 307] width 616 height 17
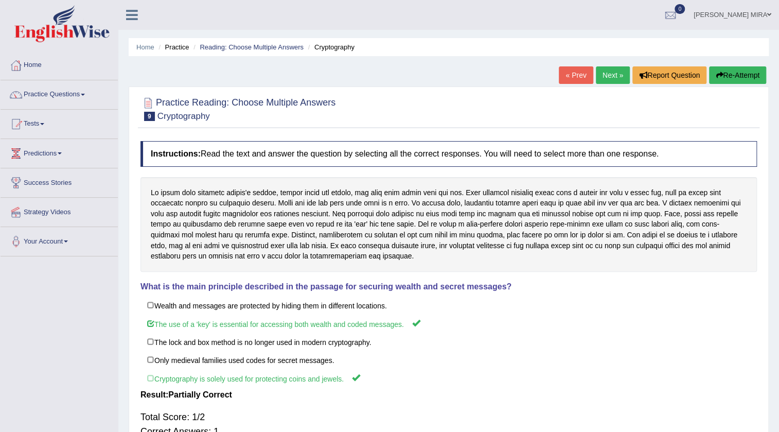
click at [610, 69] on link "Next »" at bounding box center [613, 74] width 34 height 17
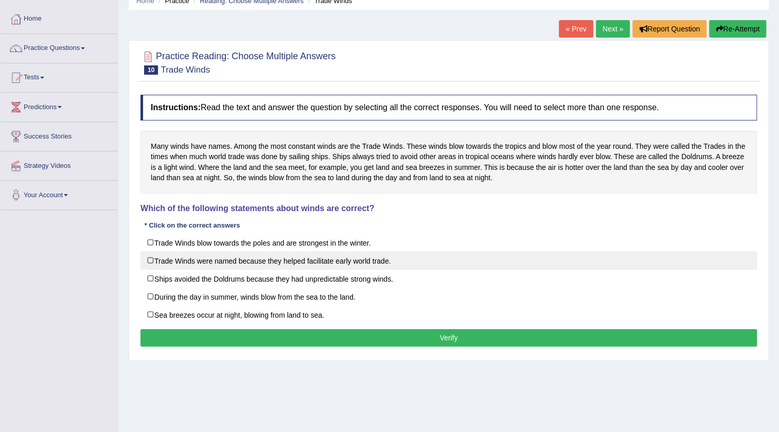
click at [324, 262] on label "Trade Winds were named because they helped facilitate early world trade." at bounding box center [448, 260] width 616 height 19
checkbox input "true"
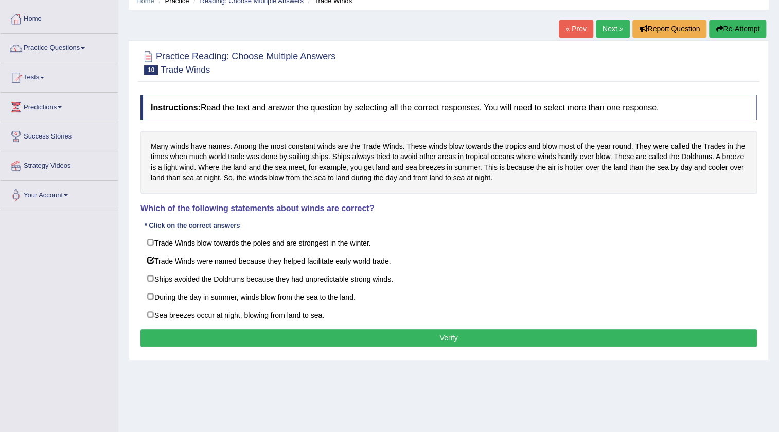
click at [345, 329] on button "Verify" at bounding box center [448, 337] width 616 height 17
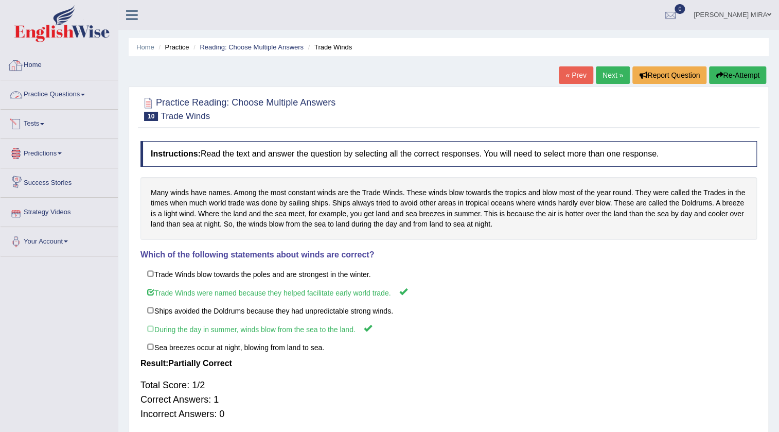
click at [64, 92] on link "Practice Questions" at bounding box center [59, 93] width 117 height 26
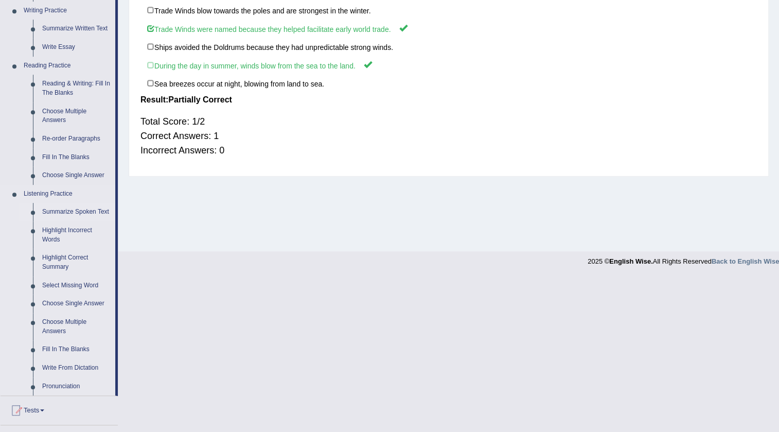
scroll to position [280, 0]
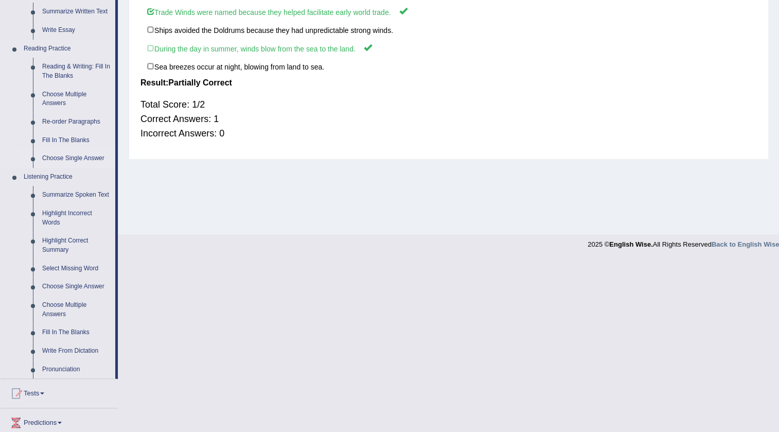
click at [94, 156] on link "Choose Single Answer" at bounding box center [77, 158] width 78 height 19
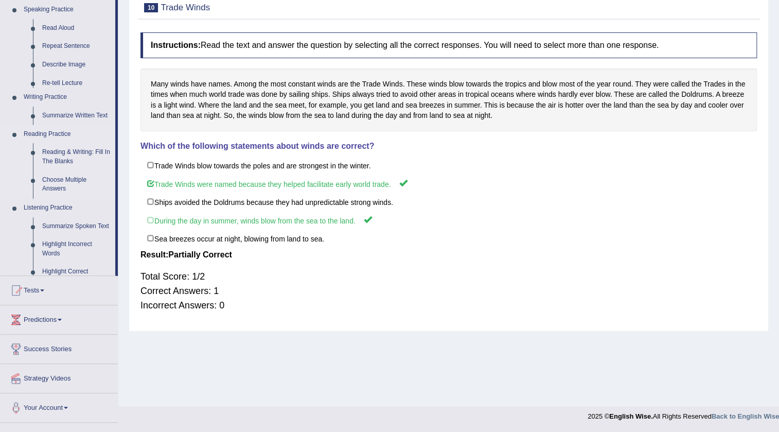
scroll to position [108, 0]
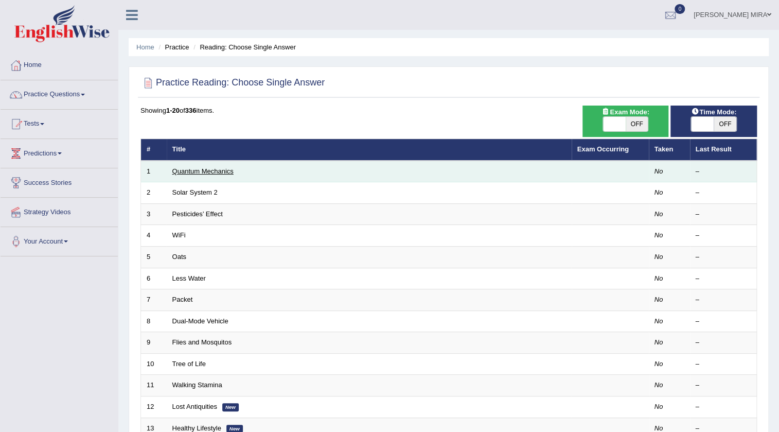
click at [205, 169] on link "Quantum Mechanics" at bounding box center [202, 171] width 61 height 8
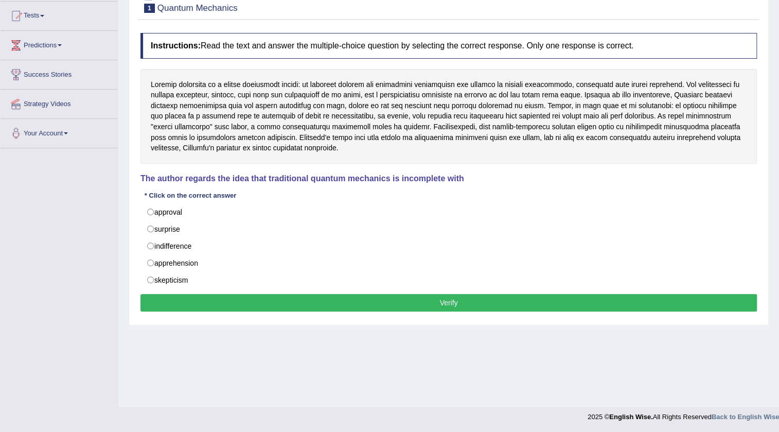
scroll to position [108, 0]
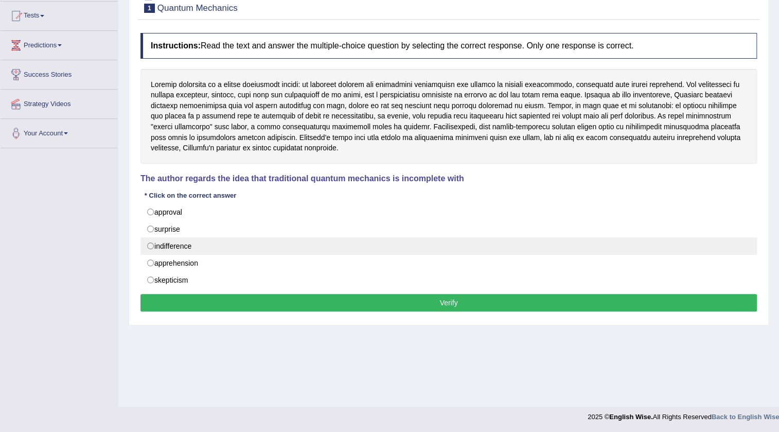
click at [153, 245] on label "indifference" at bounding box center [448, 245] width 616 height 17
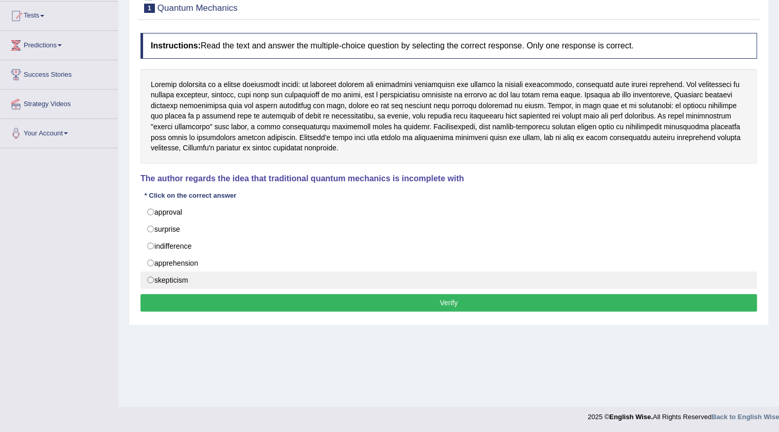
radio input "true"
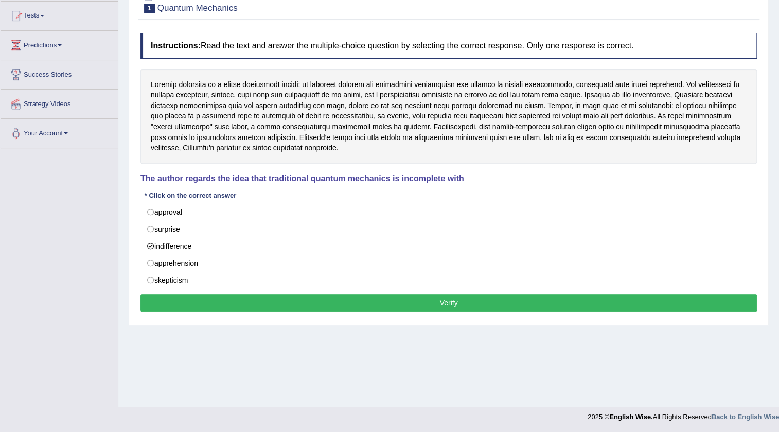
click at [252, 301] on button "Verify" at bounding box center [448, 302] width 616 height 17
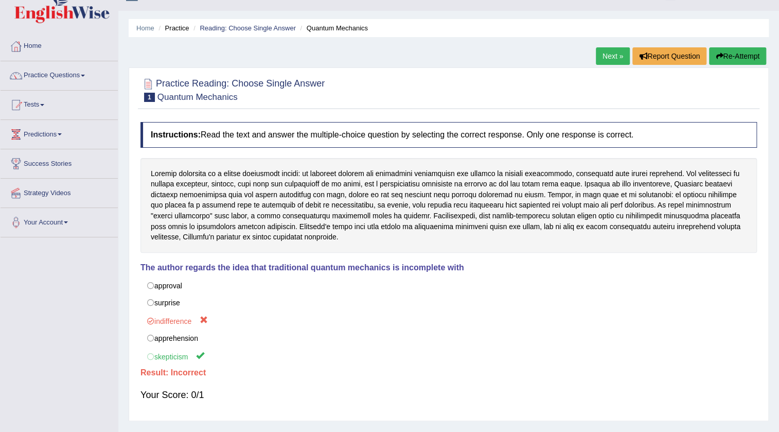
scroll to position [15, 0]
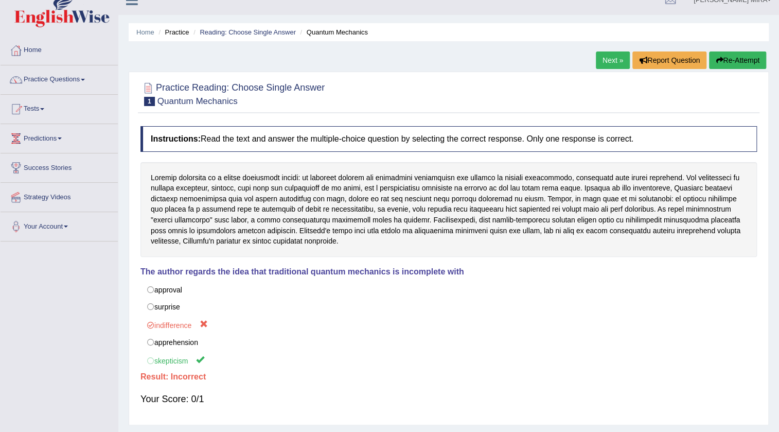
click at [605, 61] on link "Next »" at bounding box center [613, 59] width 34 height 17
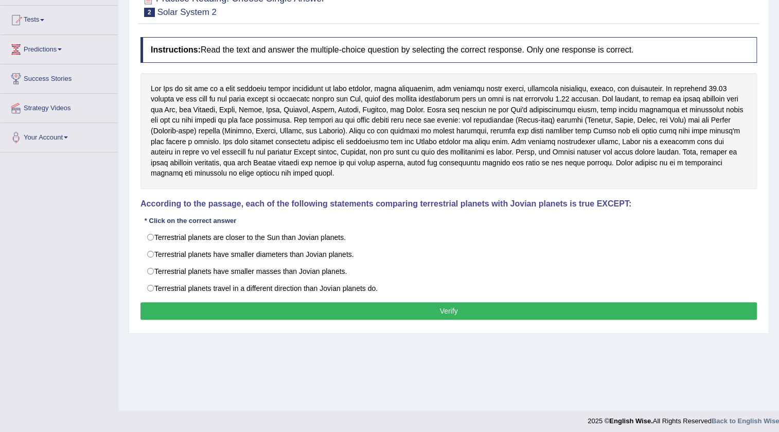
scroll to position [108, 0]
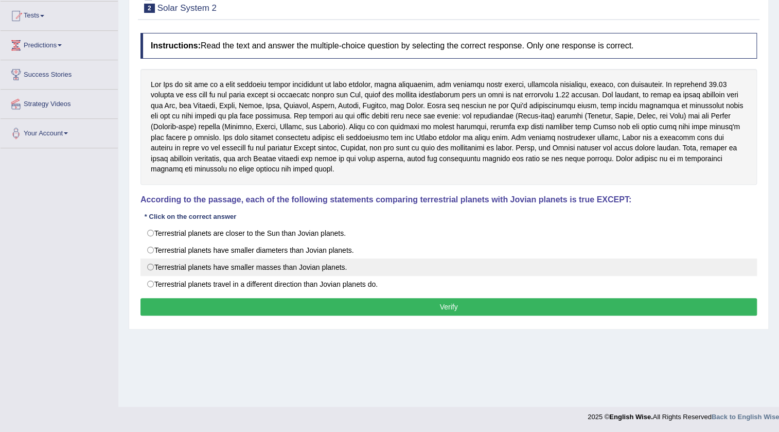
click at [153, 267] on label "Terrestrial planets have smaller masses than Jovian planets." at bounding box center [448, 266] width 616 height 17
radio input "true"
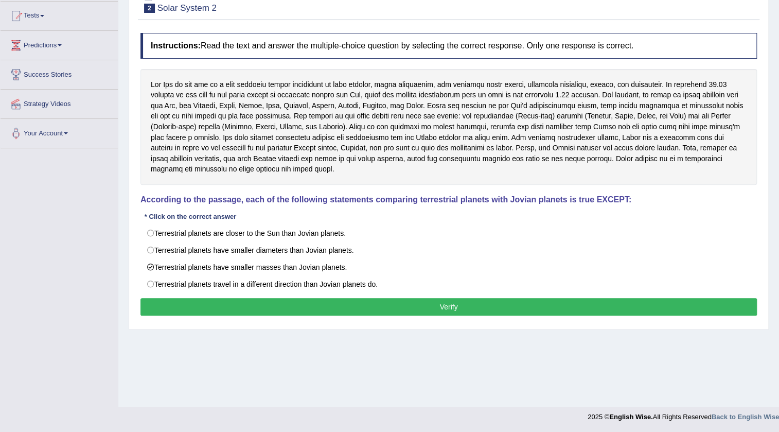
click at [210, 302] on button "Verify" at bounding box center [448, 306] width 616 height 17
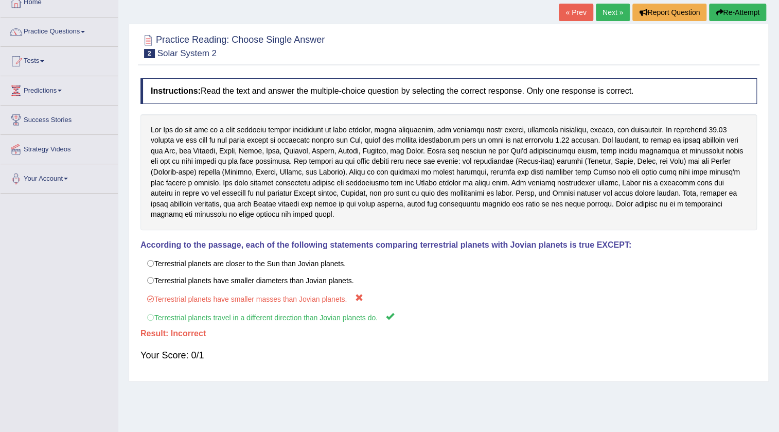
scroll to position [0, 0]
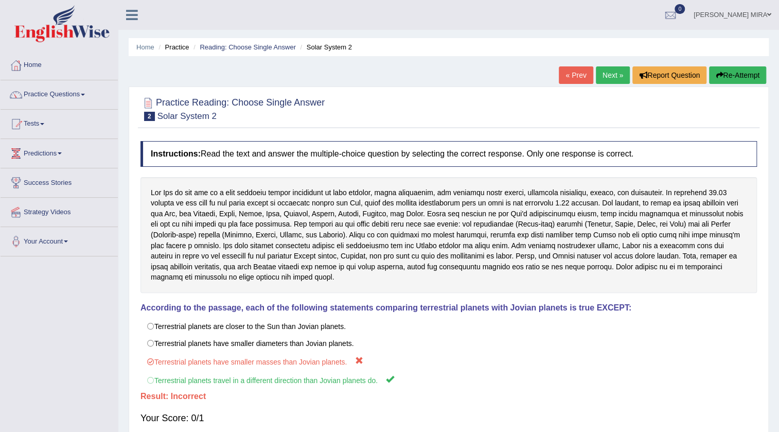
click at [608, 80] on link "Next »" at bounding box center [613, 74] width 34 height 17
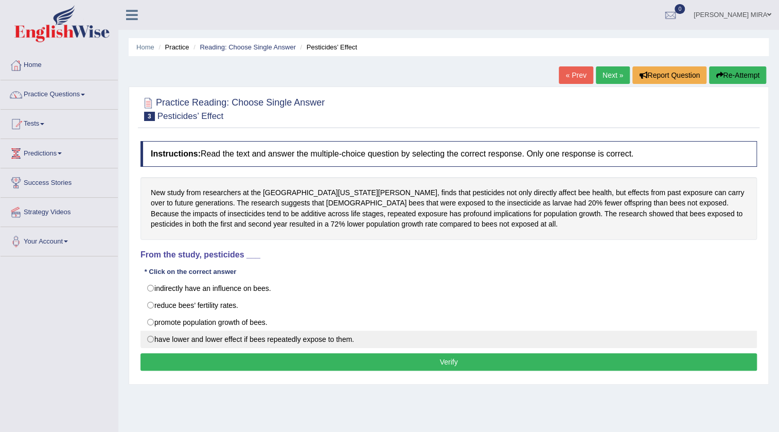
click at [147, 334] on label "have lower and lower effect if bees repeatedly expose to them." at bounding box center [448, 338] width 616 height 17
radio input "true"
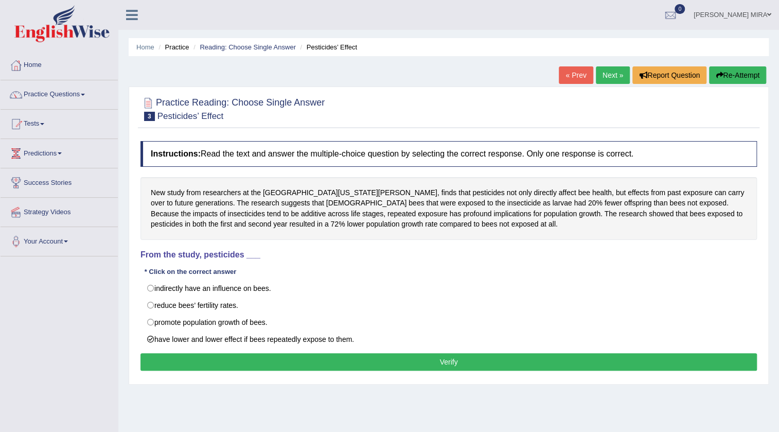
click at [183, 363] on button "Verify" at bounding box center [448, 361] width 616 height 17
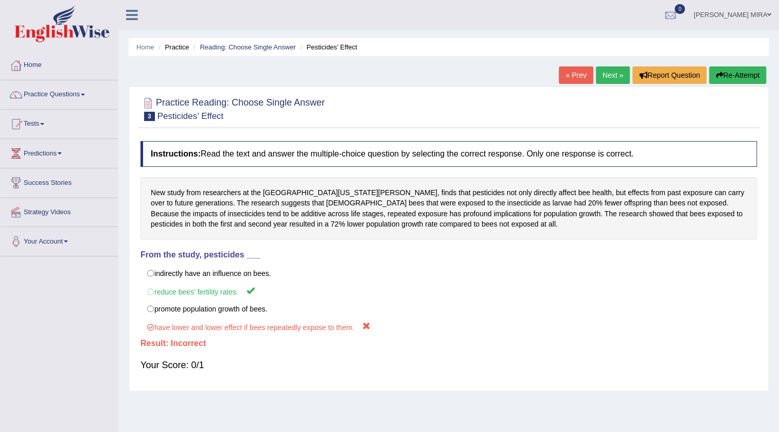
click at [619, 70] on link "Next »" at bounding box center [613, 74] width 34 height 17
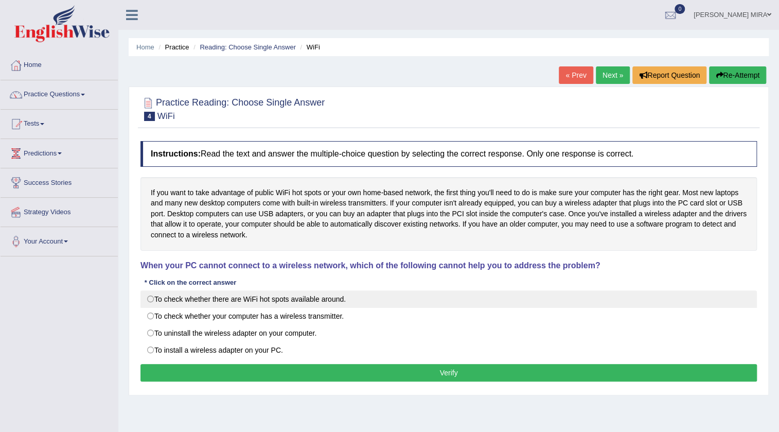
drag, startPoint x: 245, startPoint y: 297, endPoint x: 270, endPoint y: 326, distance: 37.2
click at [246, 297] on label "To check whether there are WiFi hot spots available around." at bounding box center [448, 298] width 616 height 17
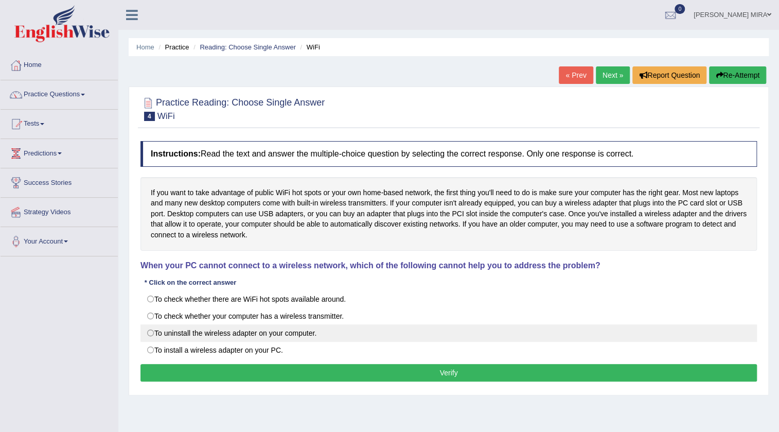
radio input "true"
click at [245, 335] on label "To uninstall the wireless adapter on your computer." at bounding box center [448, 332] width 616 height 17
radio input "true"
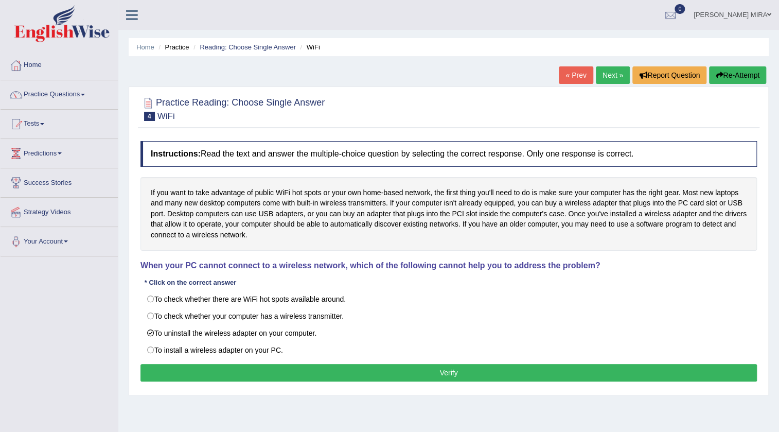
click at [271, 374] on button "Verify" at bounding box center [448, 372] width 616 height 17
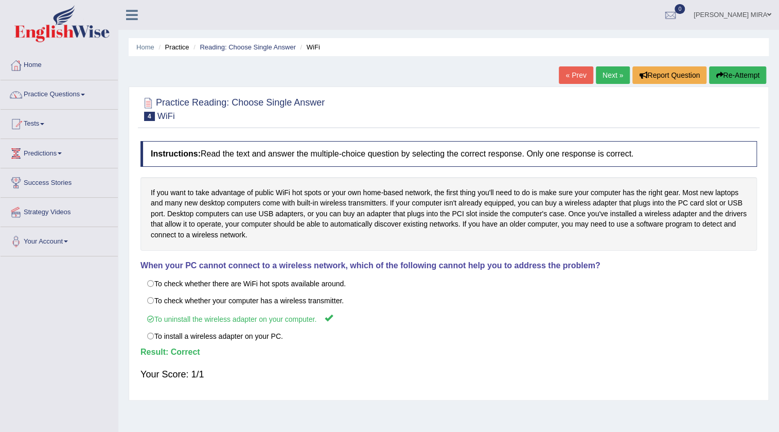
click at [605, 83] on link "Next »" at bounding box center [613, 74] width 34 height 17
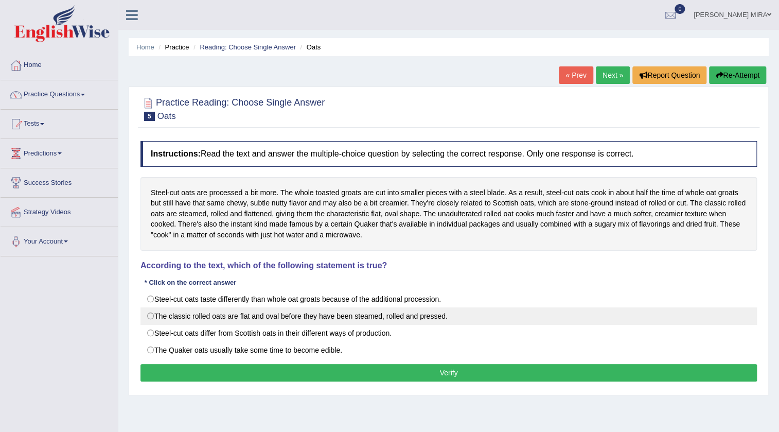
click at [149, 319] on label "The classic rolled oats are flat and oval before they have been steamed, rolled…" at bounding box center [448, 315] width 616 height 17
radio input "true"
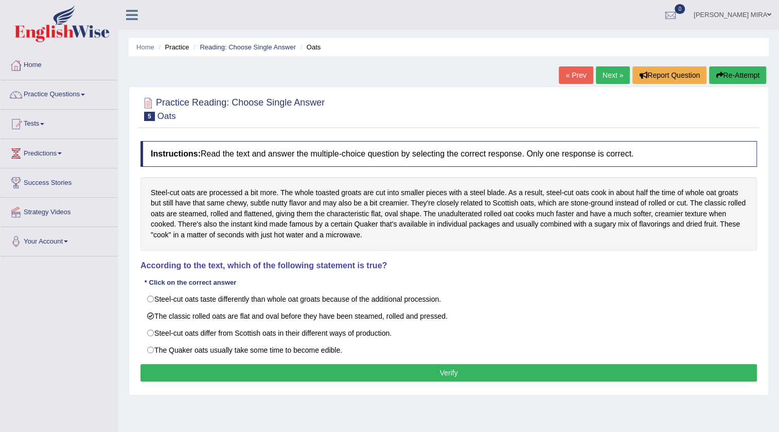
click at [221, 375] on button "Verify" at bounding box center [448, 372] width 616 height 17
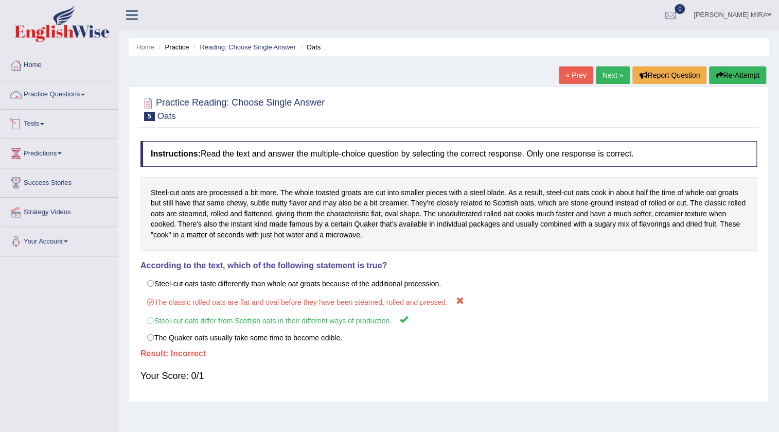
click at [54, 96] on link "Practice Questions" at bounding box center [59, 93] width 117 height 26
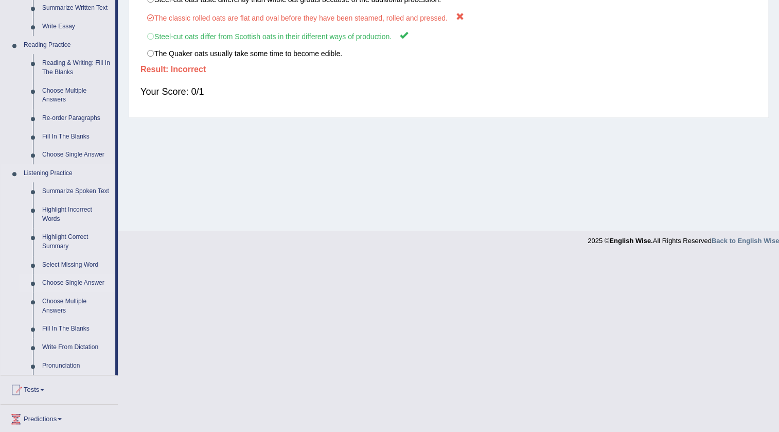
scroll to position [374, 0]
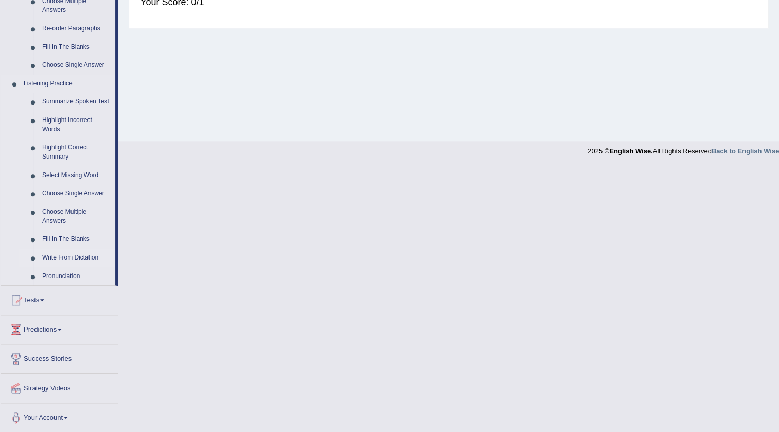
click at [78, 254] on link "Write From Dictation" at bounding box center [77, 258] width 78 height 19
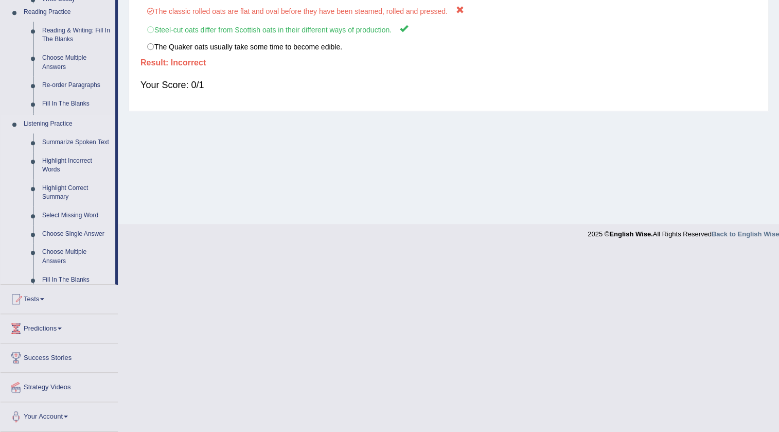
scroll to position [108, 0]
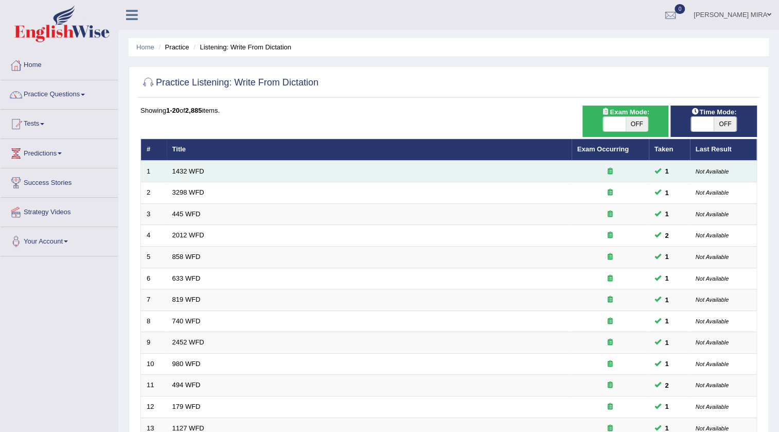
click at [188, 166] on td "1432 WFD" at bounding box center [369, 172] width 405 height 22
click at [202, 174] on link "1432 WFD" at bounding box center [188, 171] width 32 height 8
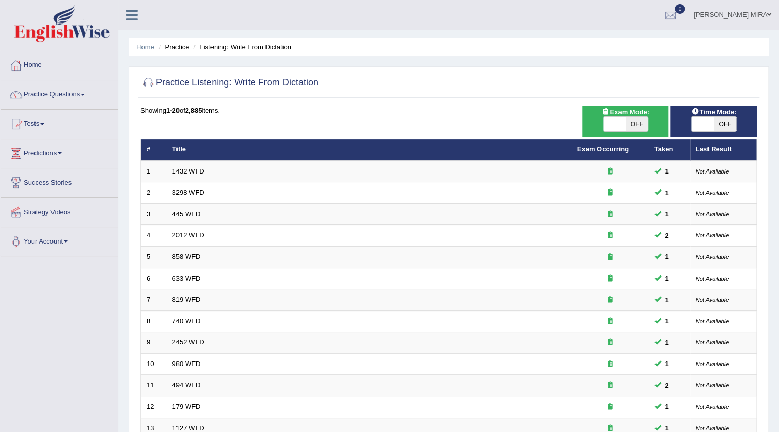
click at [707, 120] on span at bounding box center [702, 124] width 23 height 14
checkbox input "true"
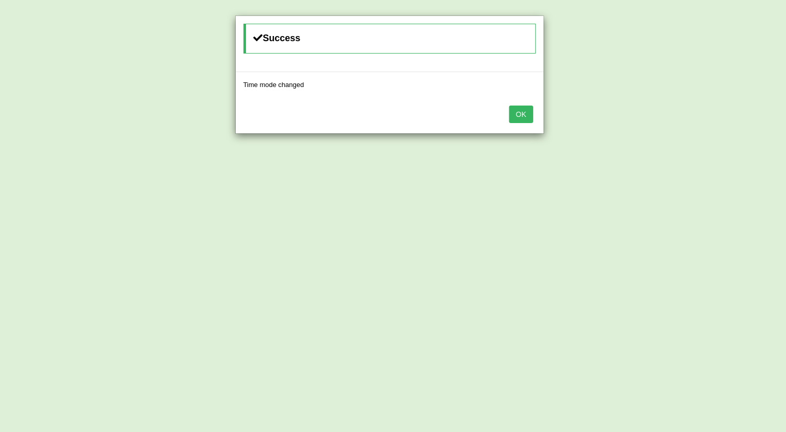
click at [519, 110] on button "OK" at bounding box center [521, 113] width 24 height 17
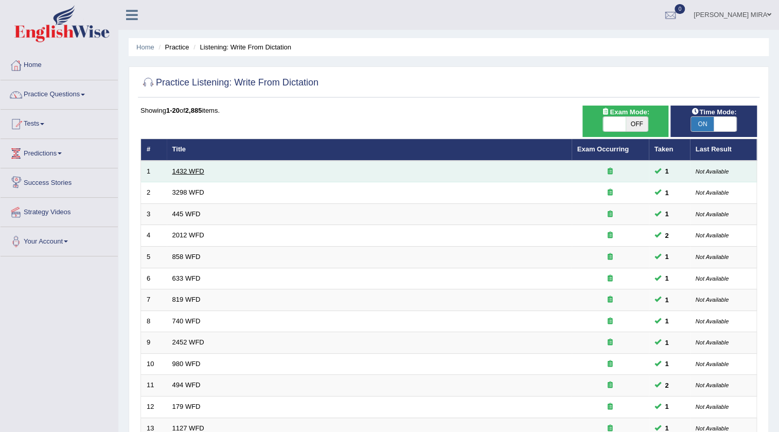
click at [183, 169] on link "1432 WFD" at bounding box center [188, 171] width 32 height 8
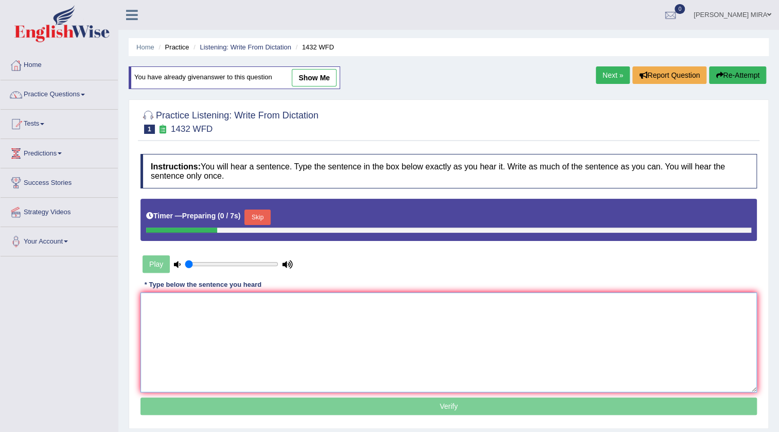
click at [175, 316] on textarea at bounding box center [448, 342] width 616 height 100
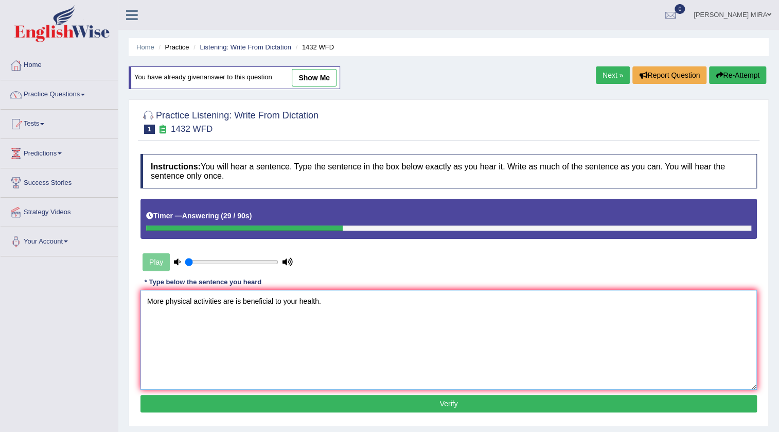
type textarea "More physical activities are is beneficial to your health."
click at [360, 406] on button "Verify" at bounding box center [448, 403] width 616 height 17
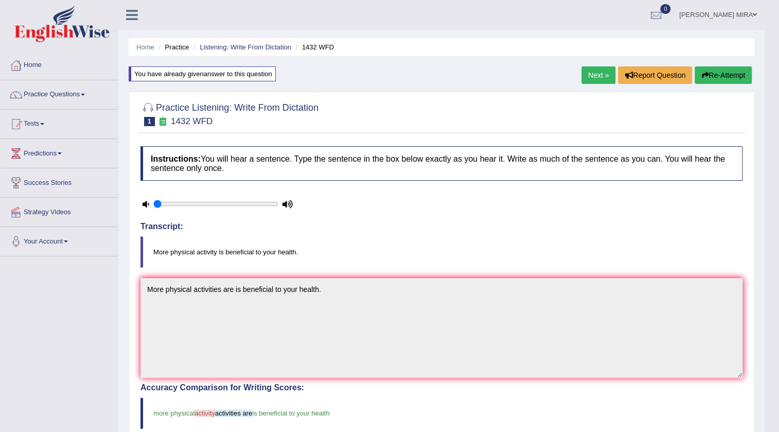
click at [597, 72] on link "Next »" at bounding box center [598, 74] width 34 height 17
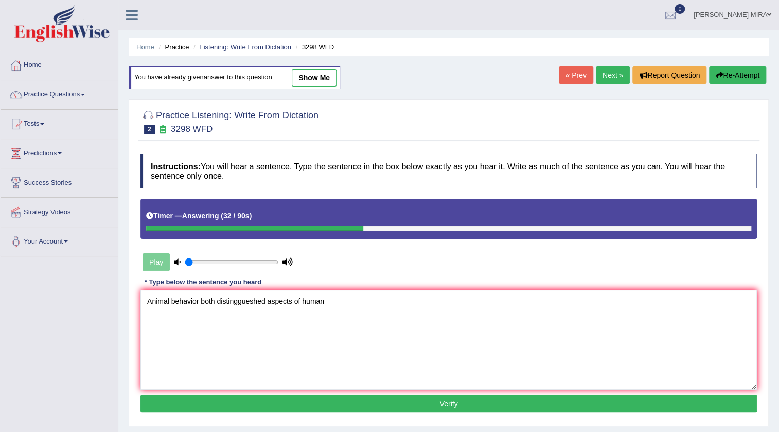
type textarea "Animal behavior both distinggueshed aspects of human"
click at [232, 404] on button "Verify" at bounding box center [448, 403] width 616 height 17
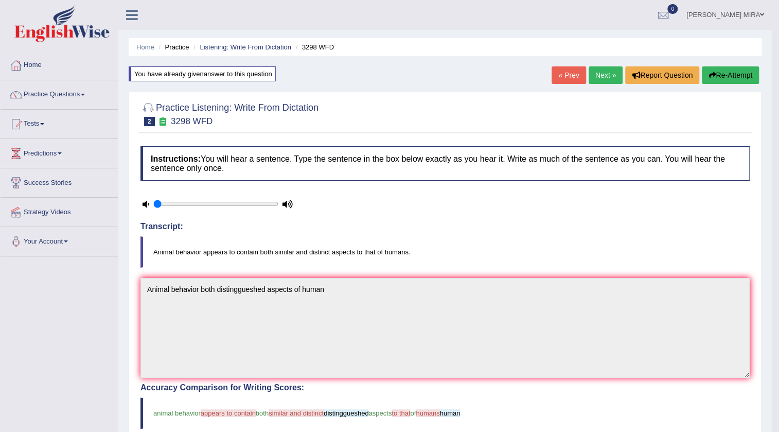
click at [605, 71] on link "Next »" at bounding box center [606, 74] width 34 height 17
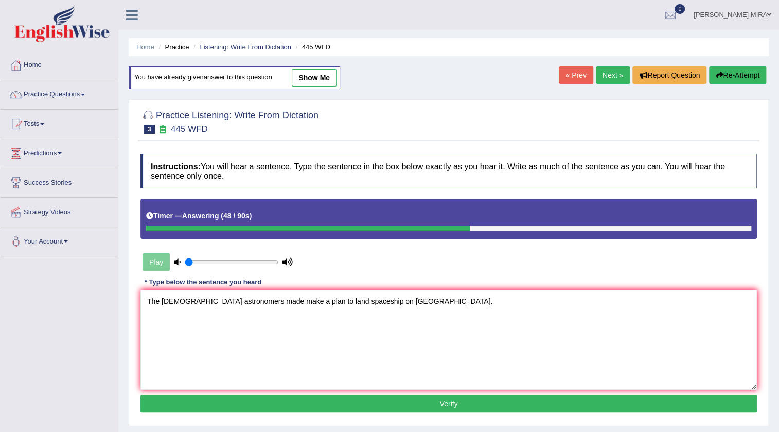
click at [233, 302] on textarea "The [DEMOGRAPHIC_DATA] astronomers made make a plan to land spaceship on [GEOGR…" at bounding box center [448, 340] width 616 height 100
type textarea "The [DEMOGRAPHIC_DATA] astronomers [PERSON_NAME] made make a plan to land space…"
click at [428, 402] on button "Verify" at bounding box center [448, 403] width 616 height 17
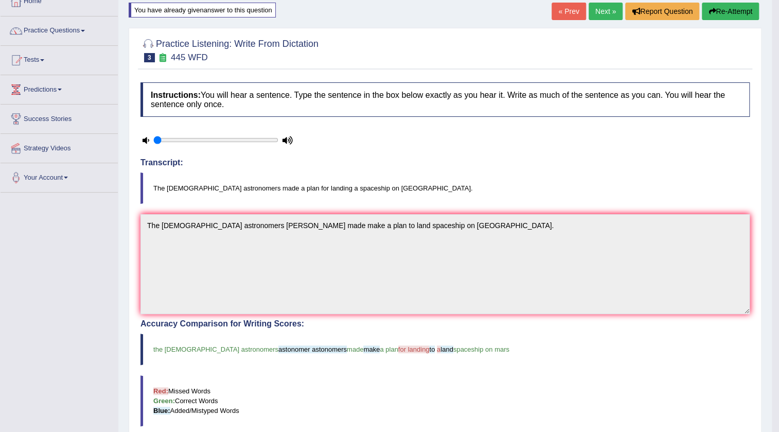
scroll to position [46, 0]
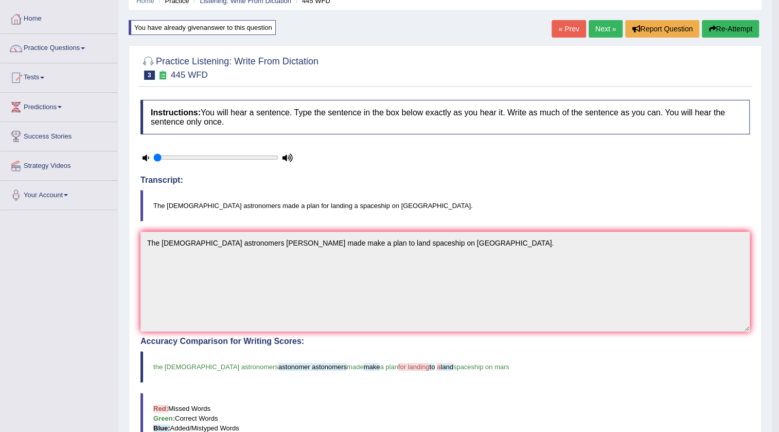
drag, startPoint x: 597, startPoint y: 16, endPoint x: 597, endPoint y: 24, distance: 8.2
click at [597, 22] on div "Home Practice Listening: Write From Dictation 445 WFD You have already given an…" at bounding box center [444, 292] width 653 height 677
click at [602, 31] on link "Next »" at bounding box center [606, 28] width 34 height 17
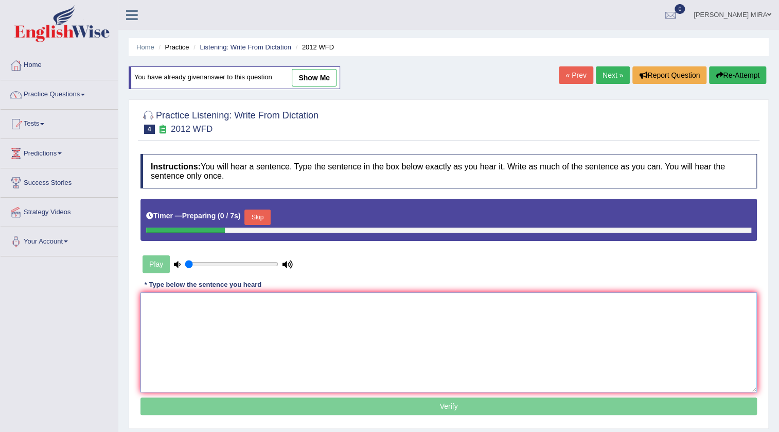
click at [149, 305] on textarea at bounding box center [448, 342] width 616 height 100
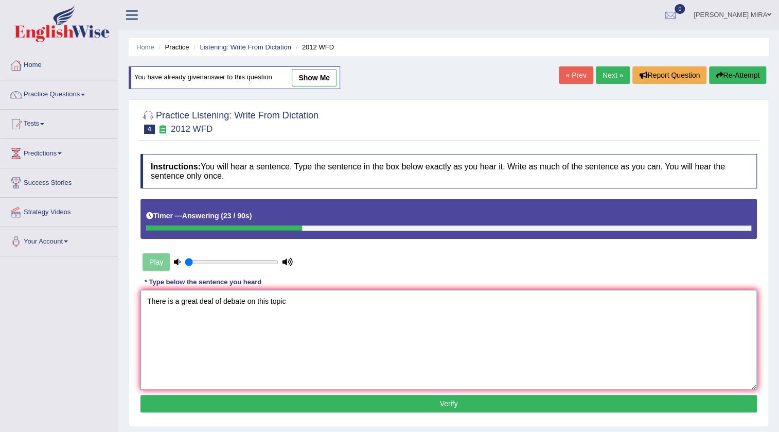
type textarea "There is a great deal of debate on this topic"
click at [472, 401] on button "Verify" at bounding box center [448, 403] width 616 height 17
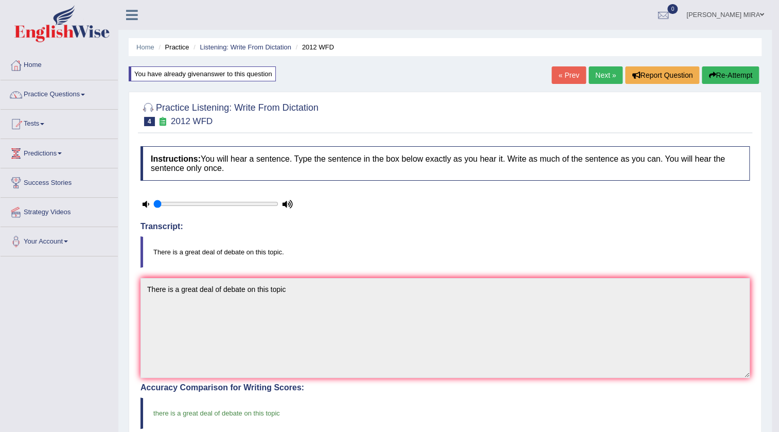
click at [596, 73] on link "Next »" at bounding box center [606, 74] width 34 height 17
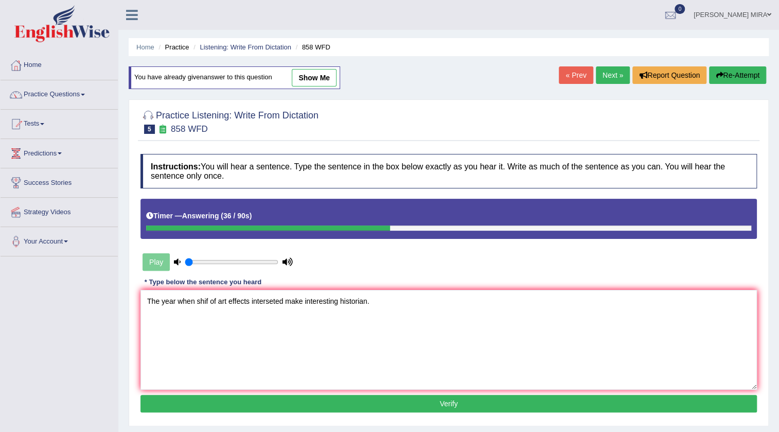
type textarea "The year when shif of art effects interseted make interesting historian."
click at [366, 407] on button "Verify" at bounding box center [448, 403] width 616 height 17
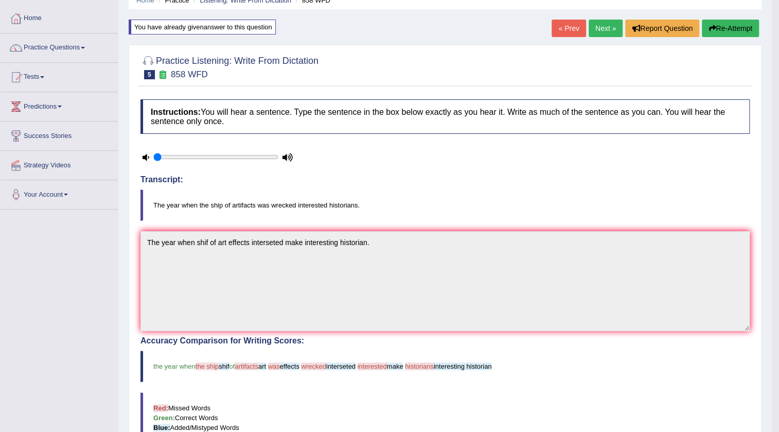
scroll to position [46, 0]
drag, startPoint x: 740, startPoint y: 25, endPoint x: 510, endPoint y: 59, distance: 232.0
click at [739, 24] on button "Re-Attempt" at bounding box center [730, 28] width 57 height 17
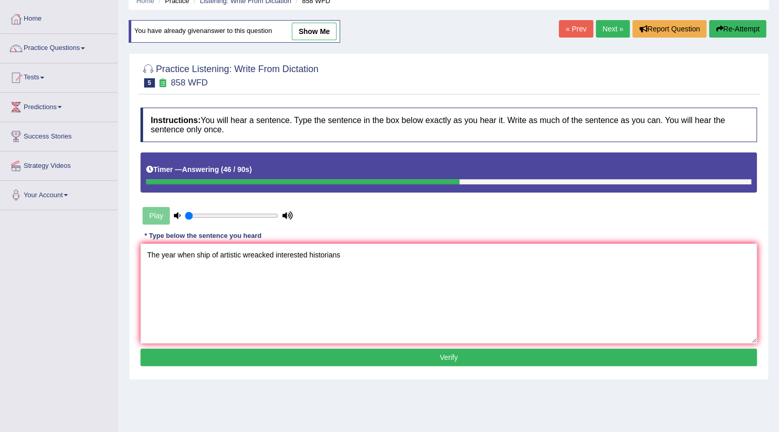
type textarea "The year when ship of artistic wreacked interested historians"
click at [289, 351] on button "Verify" at bounding box center [448, 356] width 616 height 17
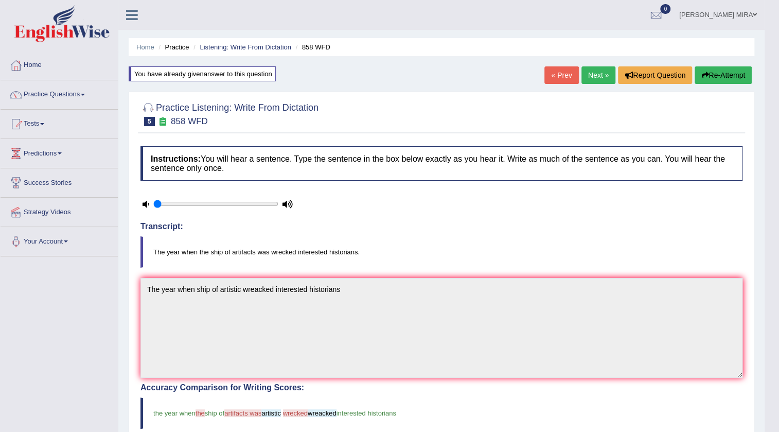
drag, startPoint x: 597, startPoint y: 73, endPoint x: 587, endPoint y: 82, distance: 13.5
click at [597, 74] on link "Next »" at bounding box center [598, 74] width 34 height 17
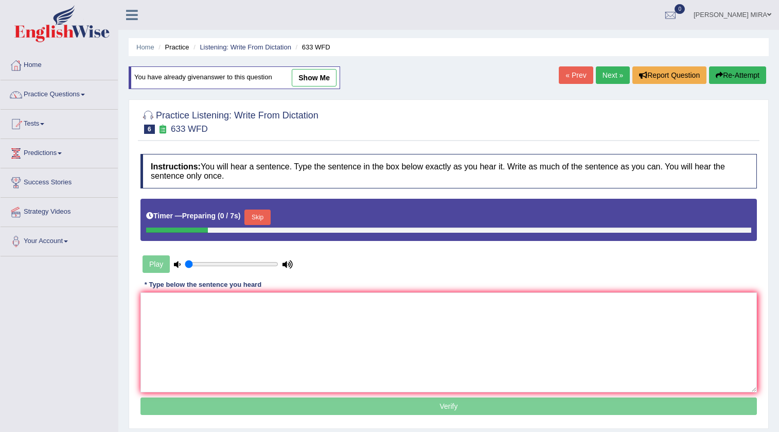
click at [246, 307] on textarea at bounding box center [448, 342] width 616 height 100
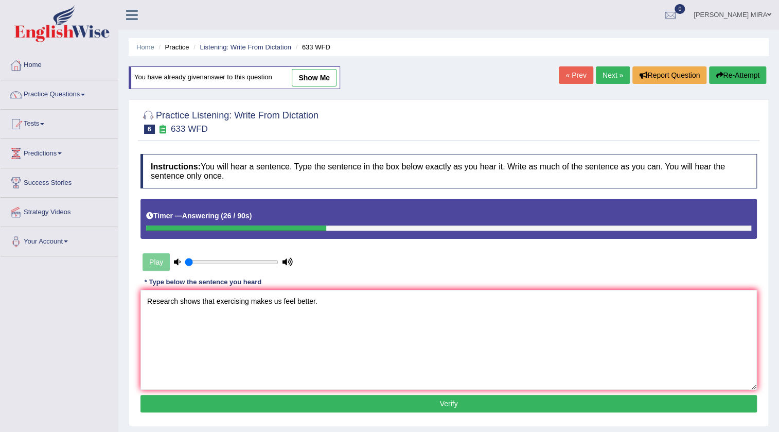
type textarea "Research shows that exercising makes us feel better."
click at [265, 406] on button "Verify" at bounding box center [448, 403] width 616 height 17
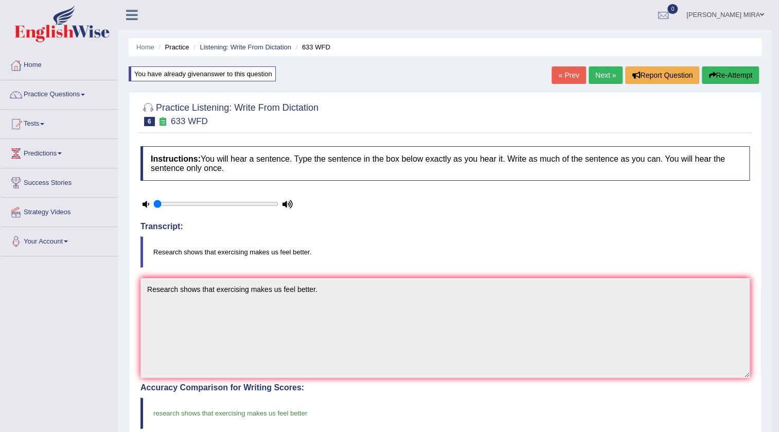
click at [603, 70] on link "Next »" at bounding box center [606, 74] width 34 height 17
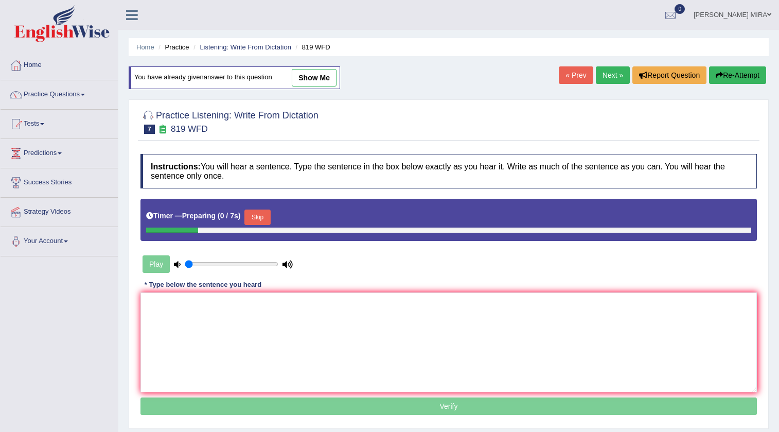
click at [191, 301] on textarea at bounding box center [448, 342] width 616 height 100
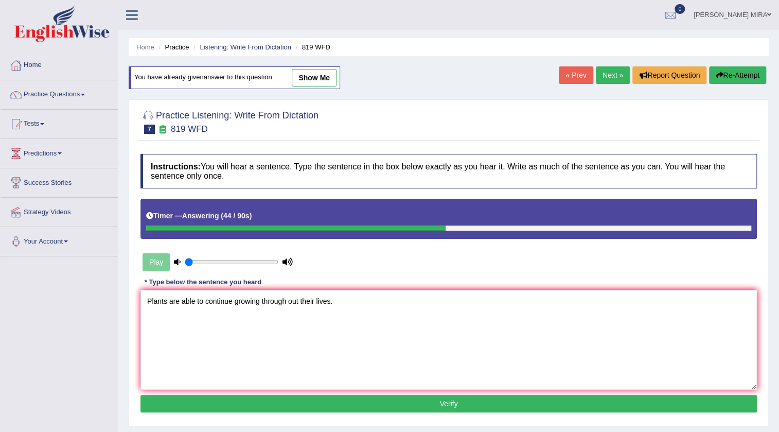
click at [299, 299] on textarea "Plants are able to continue growing through out their lives." at bounding box center [448, 340] width 616 height 100
click at [368, 301] on textarea "Plants are able to continue growing through out throughout their lives." at bounding box center [448, 340] width 616 height 100
click at [232, 298] on textarea "Plants are able to continue growing through out throughout their lives live." at bounding box center [448, 340] width 616 height 100
type textarea "Plants are able to continue continueing growing through out throughout their li…"
click at [226, 400] on button "Verify" at bounding box center [448, 403] width 616 height 17
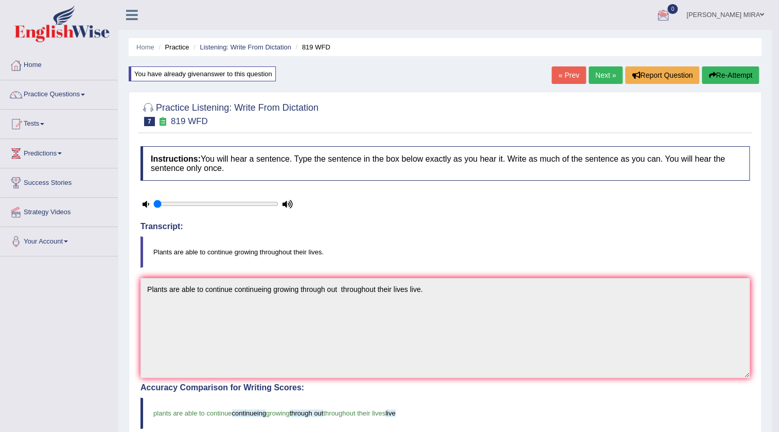
click at [604, 69] on link "Next »" at bounding box center [606, 74] width 34 height 17
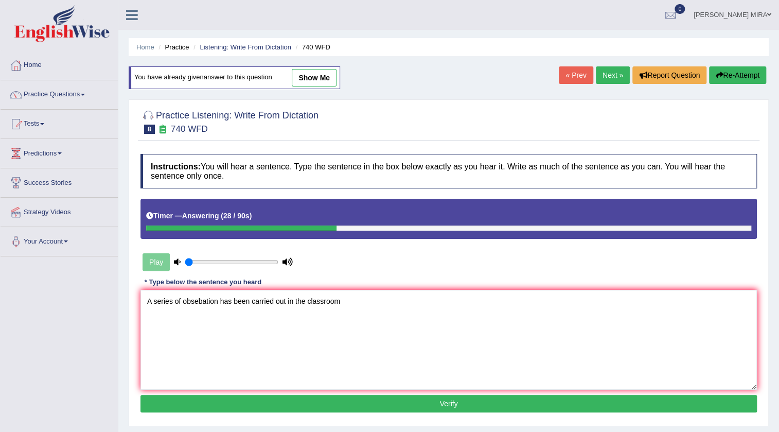
click at [200, 299] on textarea "A series of obsebation has been carried out in the classroom" at bounding box center [448, 340] width 616 height 100
click at [215, 299] on textarea "A series of obsrbation has been carried out in the classroom" at bounding box center [448, 340] width 616 height 100
type textarea "A series of obsrbation observation has been carried out in the classroom"
click at [343, 404] on button "Verify" at bounding box center [448, 403] width 616 height 17
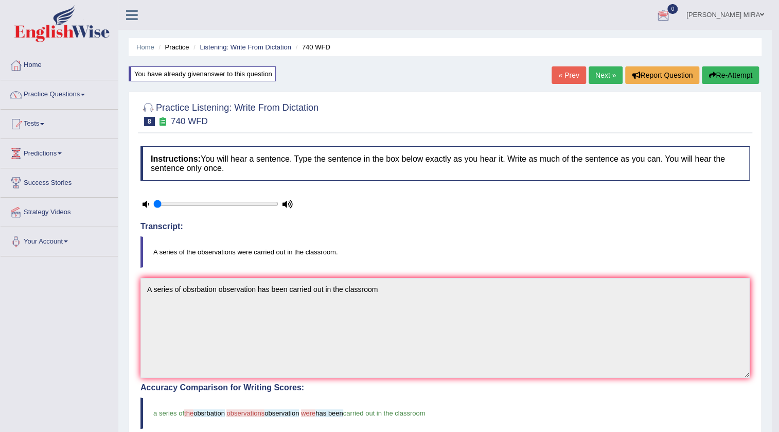
click at [597, 79] on link "Next »" at bounding box center [606, 74] width 34 height 17
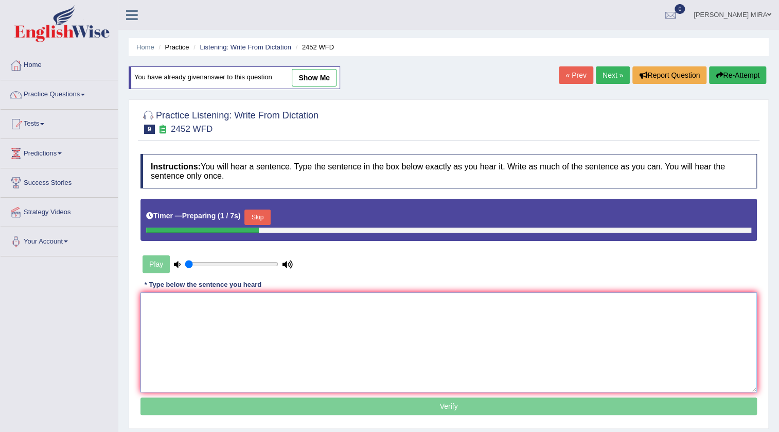
click at [191, 314] on textarea at bounding box center [448, 342] width 616 height 100
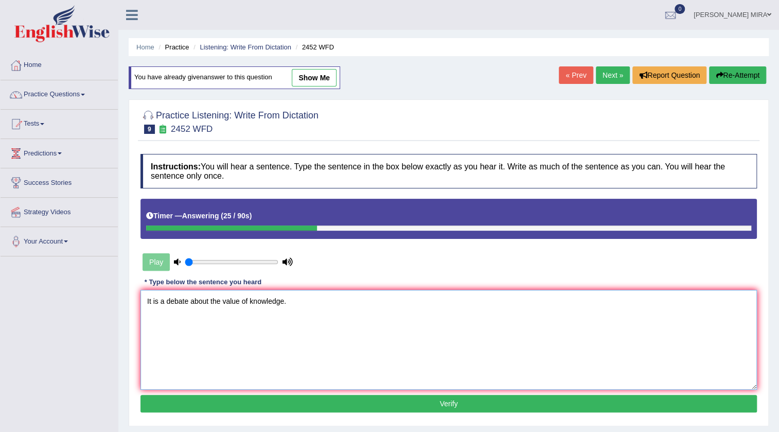
type textarea "It is a debate about the value of knowledge."
click at [188, 402] on button "Verify" at bounding box center [448, 403] width 616 height 17
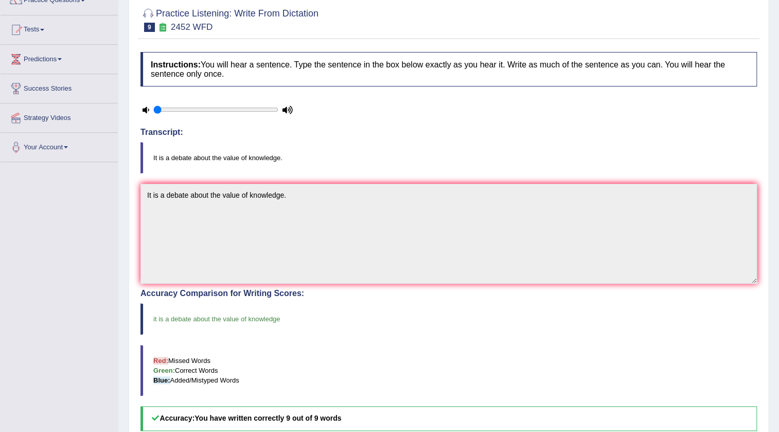
scroll to position [46, 0]
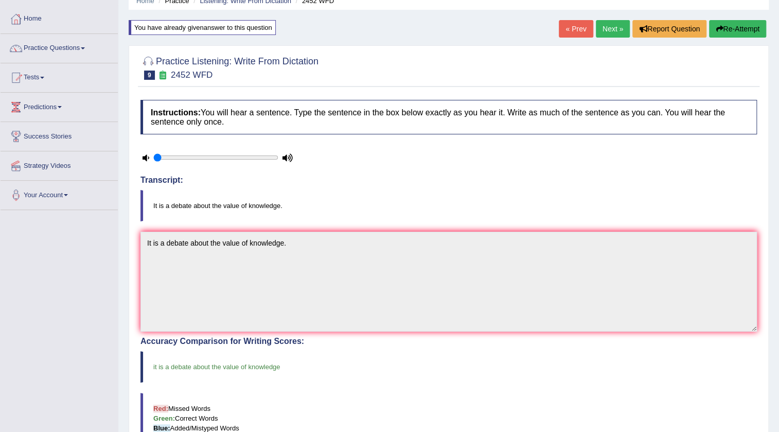
drag, startPoint x: 607, startPoint y: 29, endPoint x: 573, endPoint y: 48, distance: 39.2
click at [606, 30] on link "Next »" at bounding box center [613, 28] width 34 height 17
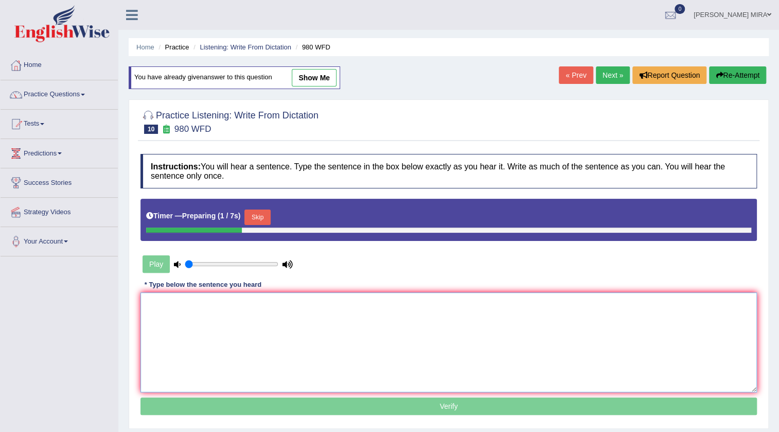
click at [188, 314] on textarea at bounding box center [448, 342] width 616 height 100
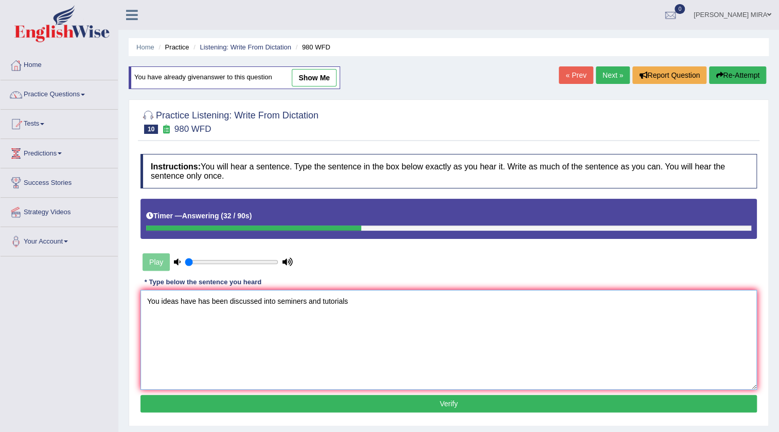
click at [278, 298] on textarea "You ideas have has been discussed into seminers and tutorials" at bounding box center [448, 340] width 616 height 100
click at [360, 305] on textarea "You ideas have has been discussed into theseminers and tutorials" at bounding box center [448, 340] width 616 height 100
click at [287, 302] on textarea "You ideas have has been discussed into theseminers and tutorials." at bounding box center [448, 340] width 616 height 100
type textarea "You ideas have has been discussed into the seminer seminers and tutorials."
click at [294, 405] on button "Verify" at bounding box center [448, 403] width 616 height 17
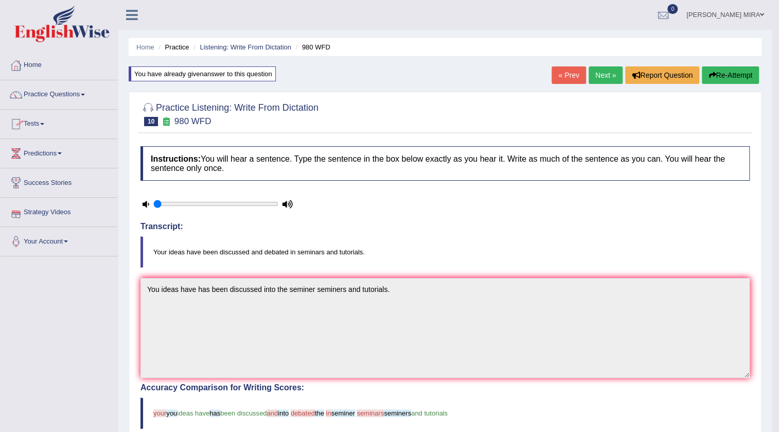
click at [105, 95] on link "Practice Questions" at bounding box center [59, 93] width 117 height 26
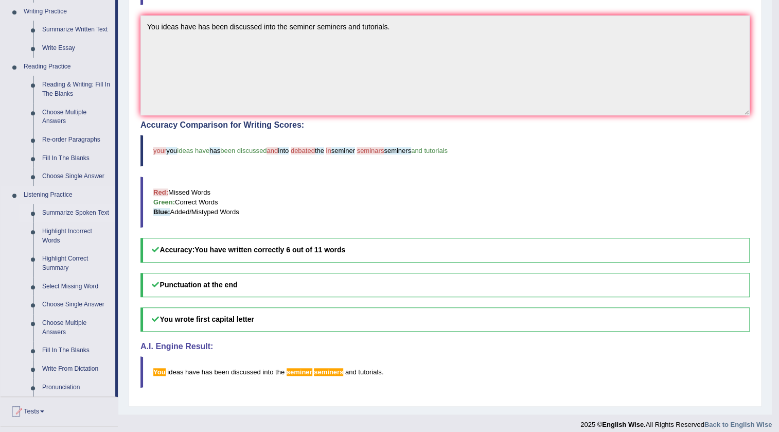
scroll to position [327, 0]
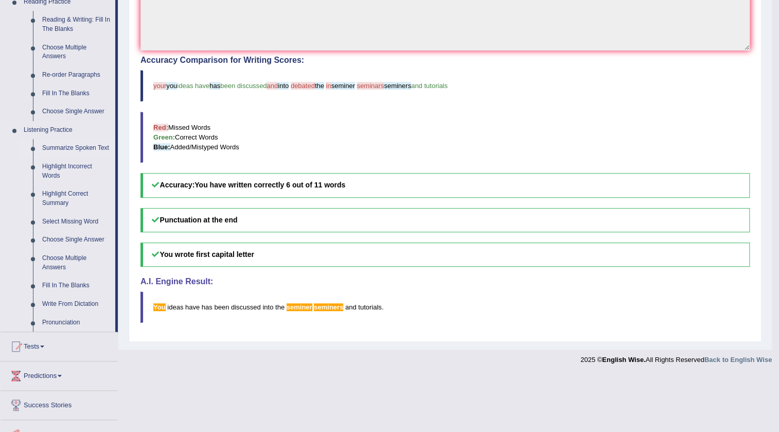
click at [95, 143] on link "Summarize Spoken Text" at bounding box center [77, 148] width 78 height 19
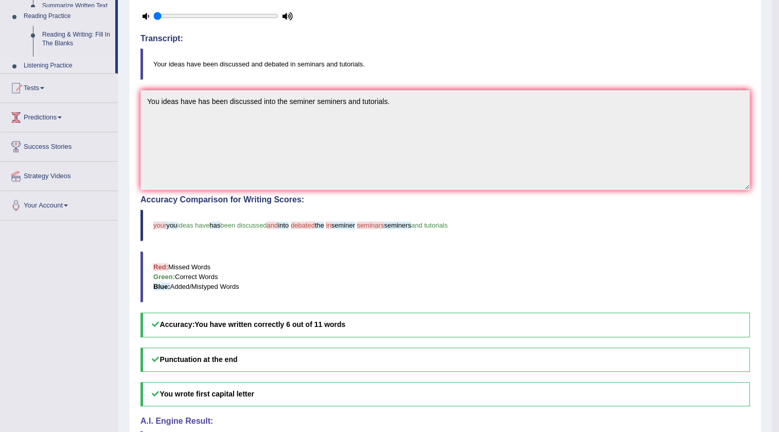
scroll to position [119, 0]
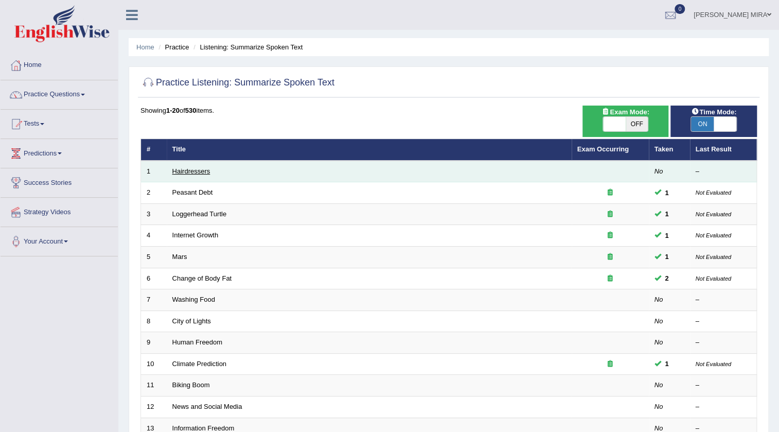
click at [198, 170] on link "Hairdressers" at bounding box center [191, 171] width 38 height 8
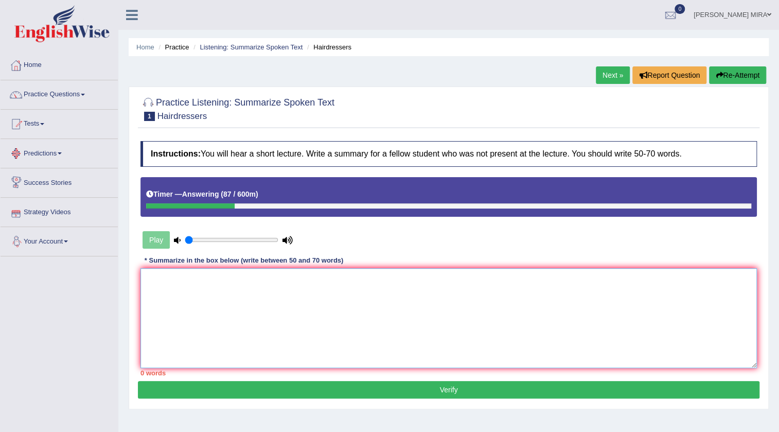
click at [159, 292] on textarea at bounding box center [448, 318] width 616 height 100
drag, startPoint x: 311, startPoint y: 277, endPoint x: 314, endPoint y: 272, distance: 5.3
click at [312, 276] on textarea "The speaker provided a comprehensive overview ofhairdresser and" at bounding box center [448, 318] width 616 height 100
click at [375, 279] on textarea "The speaker provided a comprehensive overview of hairdresser and" at bounding box center [448, 318] width 616 height 100
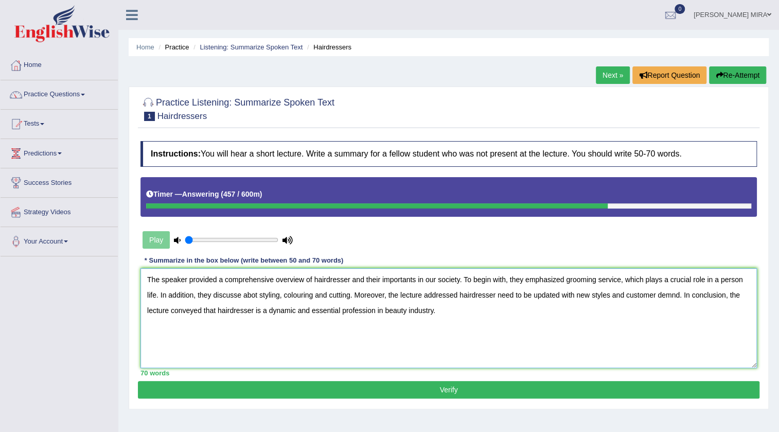
click at [241, 296] on textarea "The speaker provided a comprehensive overview of hairdresser and their importan…" at bounding box center [448, 318] width 616 height 100
click at [257, 294] on textarea "The speaker provided a comprehensive overview of hairdresser and their importan…" at bounding box center [448, 318] width 616 height 100
click at [680, 293] on textarea "The speaker provided a comprehensive overview of hairdresser and their importan…" at bounding box center [448, 318] width 616 height 100
click at [581, 295] on textarea "The speaker provided a comprehensive overview of hairdresser and their importan…" at bounding box center [448, 318] width 616 height 100
type textarea "The speaker provided a comprehensive overview of hairdresser and their importan…"
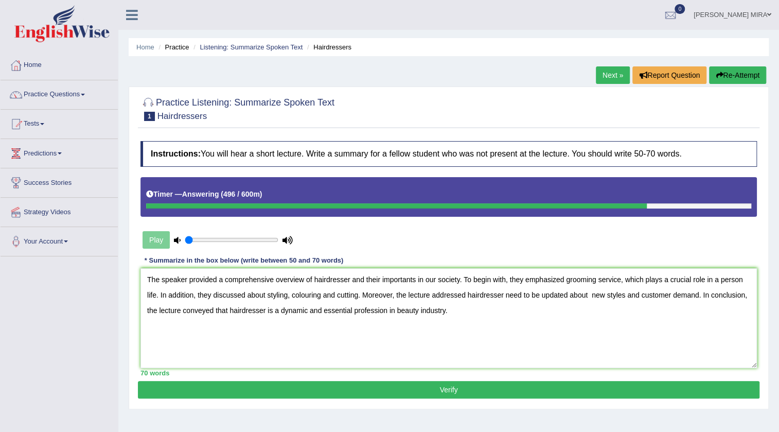
click at [388, 379] on div "Instructions: You will hear a short lecture. Write a summary for a fellow stude…" at bounding box center [449, 258] width 622 height 245
click at [382, 386] on button "Verify" at bounding box center [449, 389] width 622 height 17
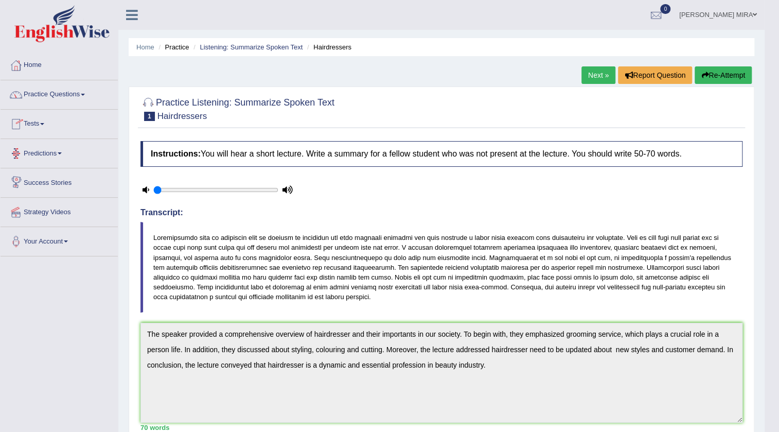
click at [65, 81] on ul "Home Practice Questions Speaking Practice Read Aloud Repeat Sentence Describe I…" at bounding box center [59, 153] width 117 height 205
click at [79, 95] on link "Practice Questions" at bounding box center [59, 93] width 117 height 26
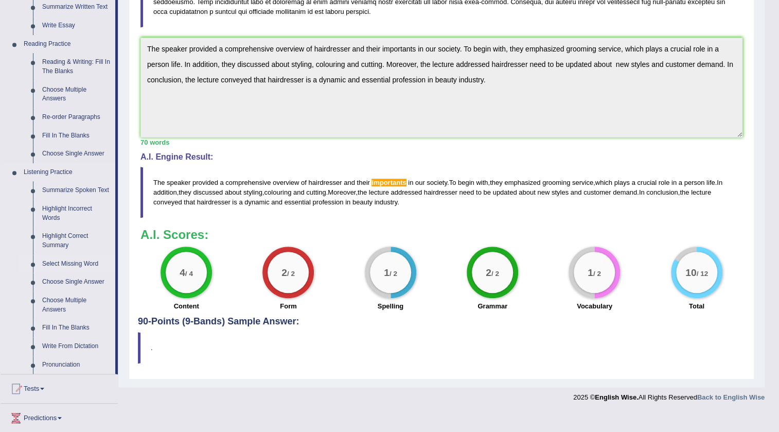
scroll to position [374, 0]
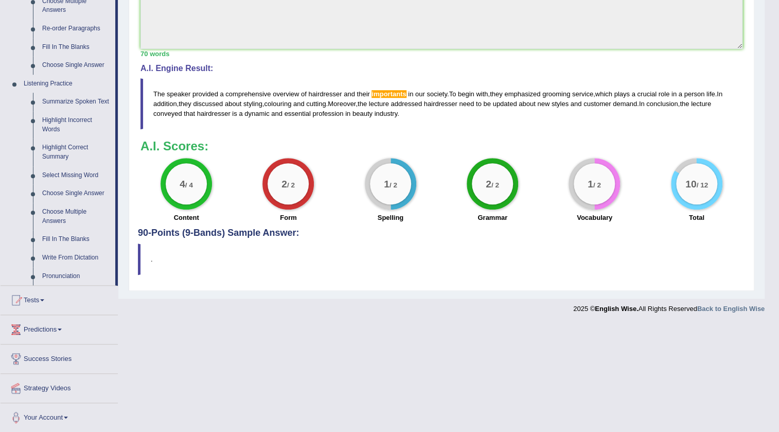
click at [44, 300] on span at bounding box center [42, 300] width 4 height 2
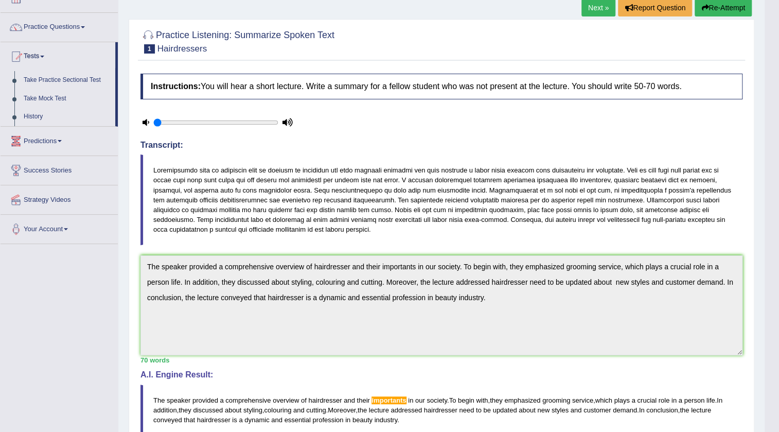
scroll to position [0, 0]
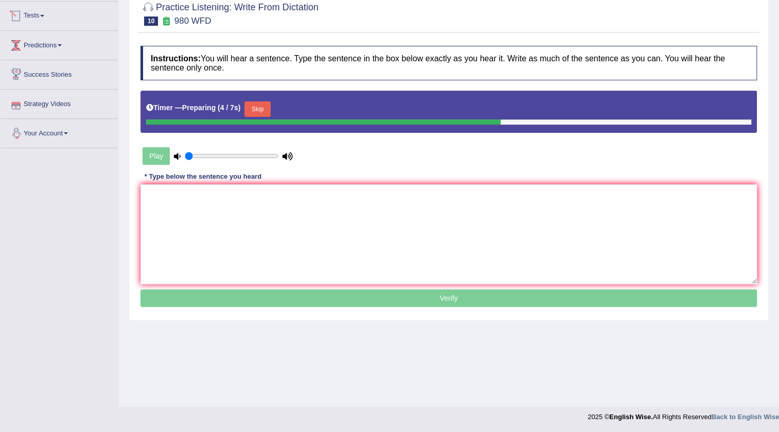
click at [38, 16] on link "Tests" at bounding box center [59, 15] width 117 height 26
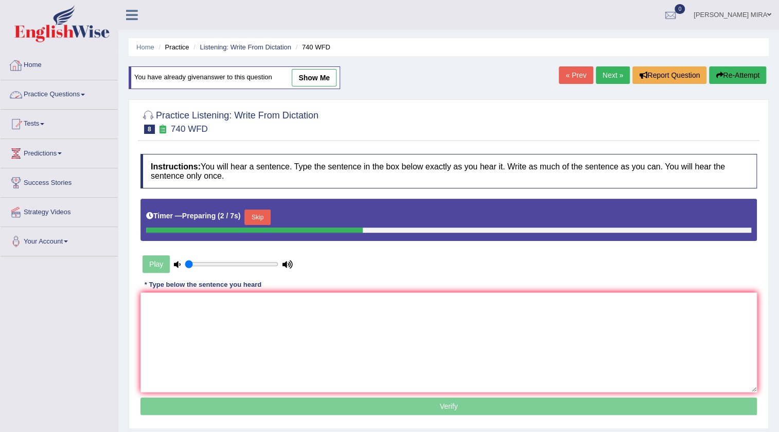
click at [69, 76] on link "Home" at bounding box center [59, 64] width 117 height 26
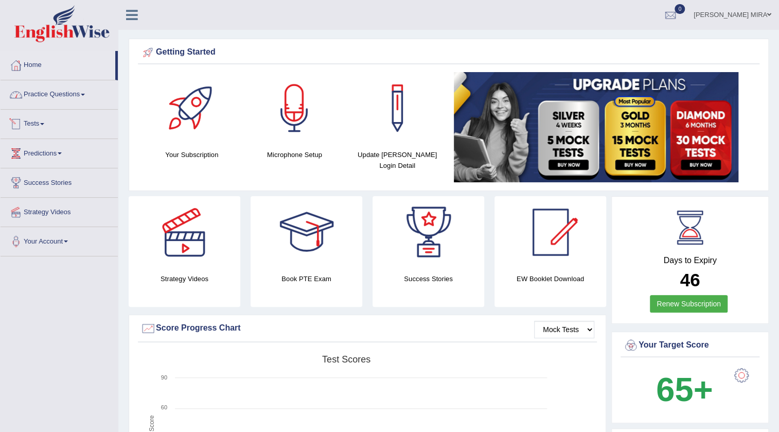
click at [47, 126] on link "Tests" at bounding box center [59, 123] width 117 height 26
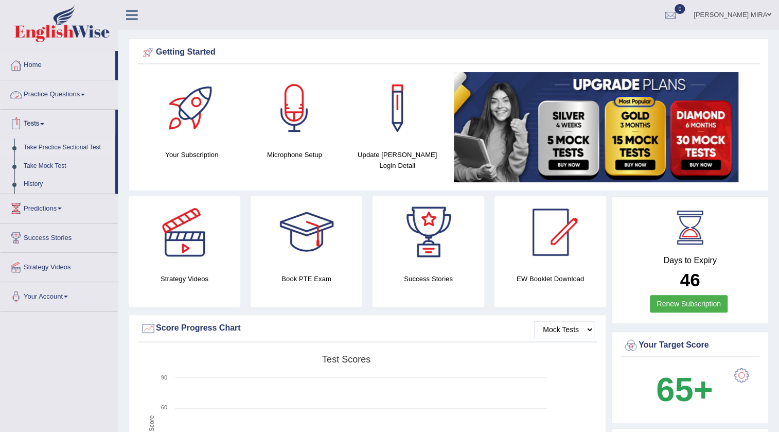
click at [41, 148] on link "Take Practice Sectional Test" at bounding box center [67, 147] width 96 height 19
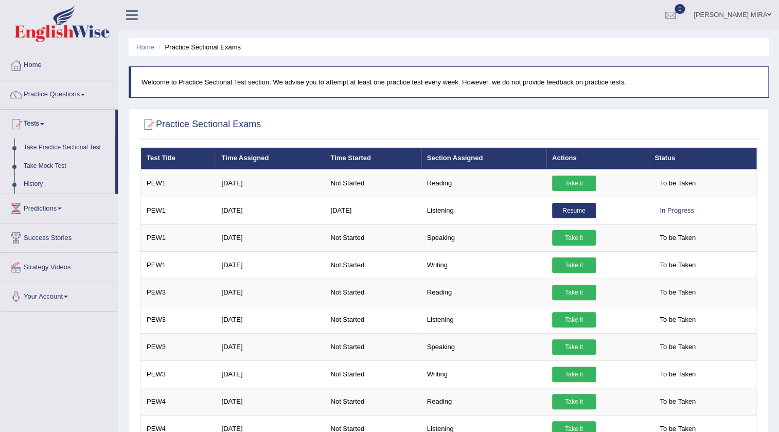
click at [82, 146] on link "Take Practice Sectional Test" at bounding box center [67, 147] width 96 height 19
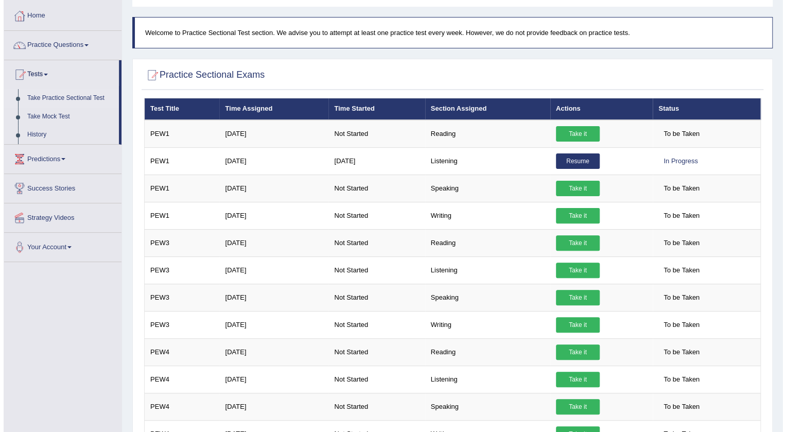
scroll to position [46, 0]
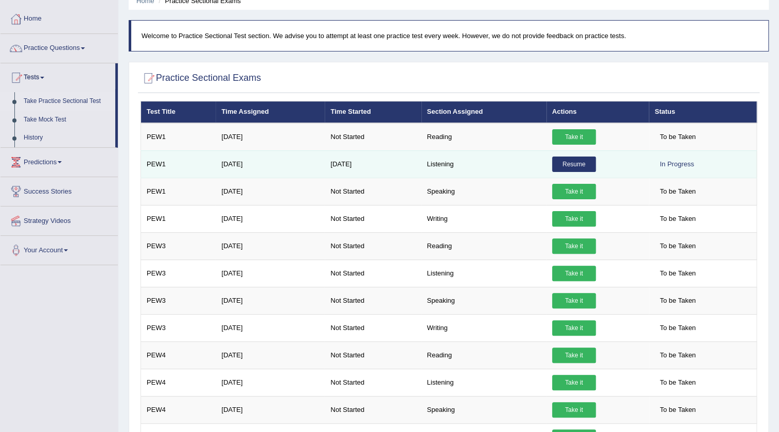
click at [560, 164] on link "Resume" at bounding box center [574, 163] width 44 height 15
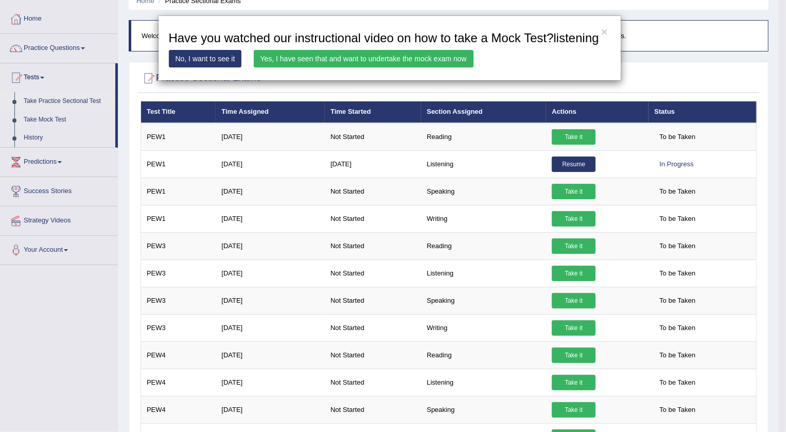
click at [154, 159] on div "× Have you watched our instructional video on how to take a Mock Test?listening…" at bounding box center [393, 216] width 786 height 432
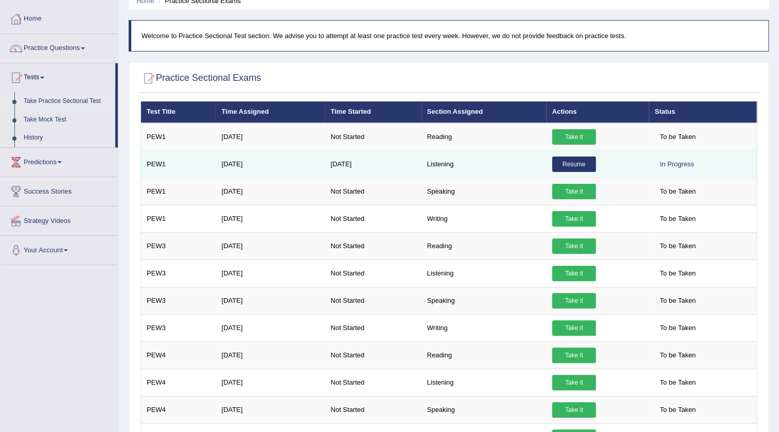
click at [154, 162] on td "PEW1" at bounding box center [178, 163] width 75 height 27
click at [576, 166] on link "Resume" at bounding box center [574, 163] width 44 height 15
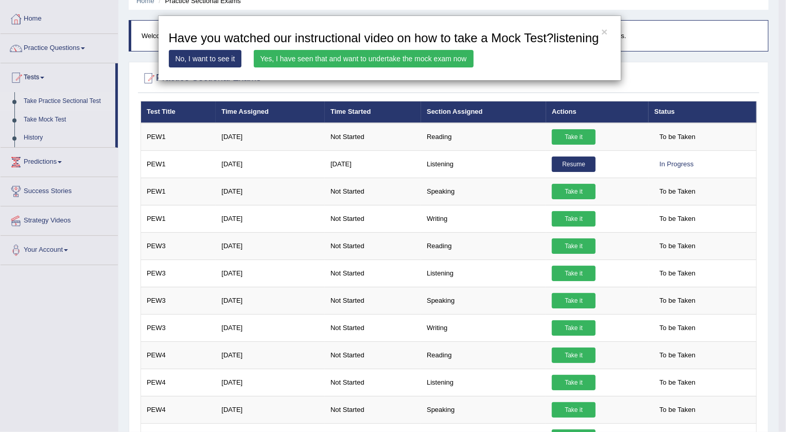
click at [407, 61] on link "Yes, I have seen that and want to undertake the mock exam now" at bounding box center [364, 58] width 220 height 17
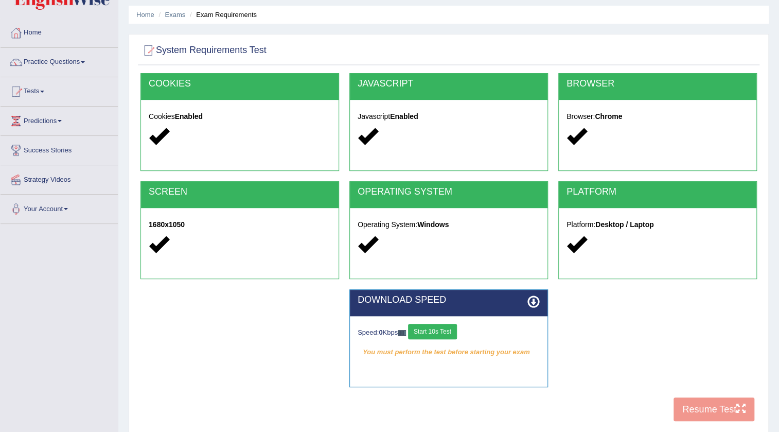
scroll to position [46, 0]
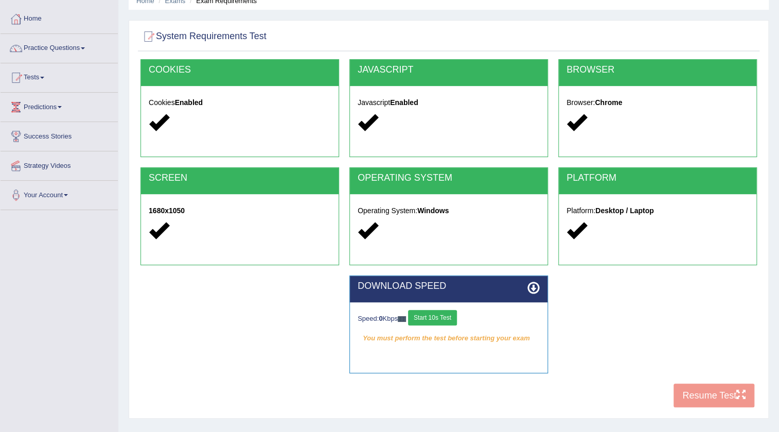
click at [449, 316] on button "Start 10s Test" at bounding box center [432, 317] width 49 height 15
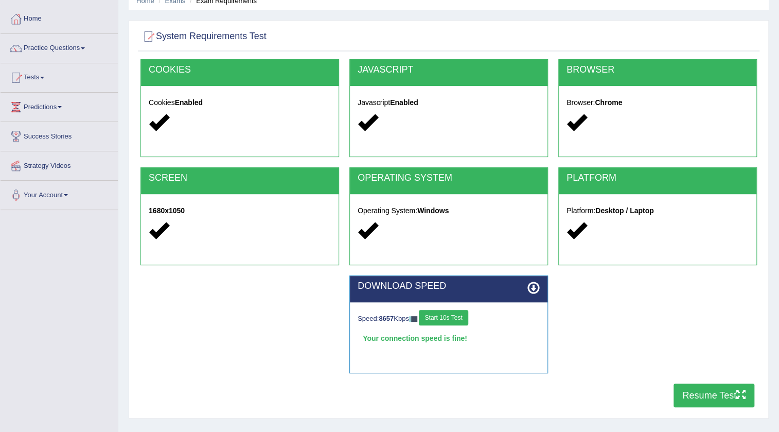
click at [700, 381] on div "DOWNLOAD SPEED Speed: 8657 Kbps Start 10s Test Your connection speed is fine! S…" at bounding box center [448, 329] width 627 height 108
click at [696, 391] on button "Resume Test" at bounding box center [713, 395] width 81 height 24
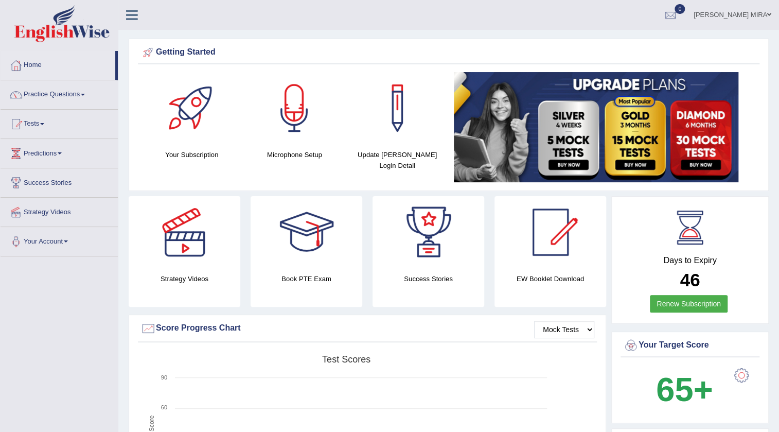
click at [43, 125] on link "Tests" at bounding box center [59, 123] width 117 height 26
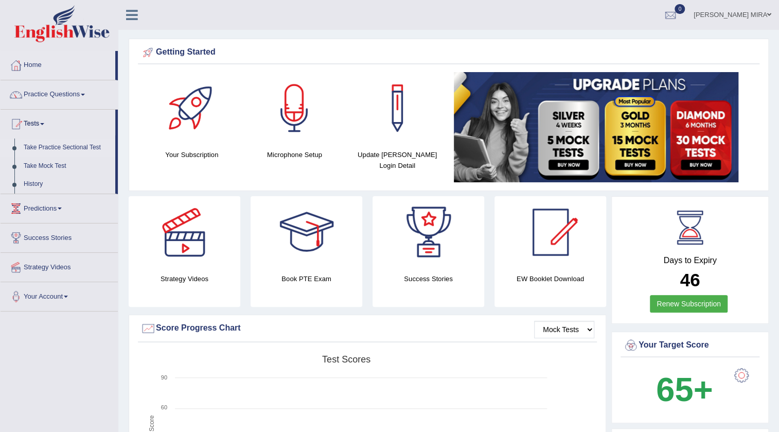
click at [52, 148] on link "Take Practice Sectional Test" at bounding box center [67, 147] width 96 height 19
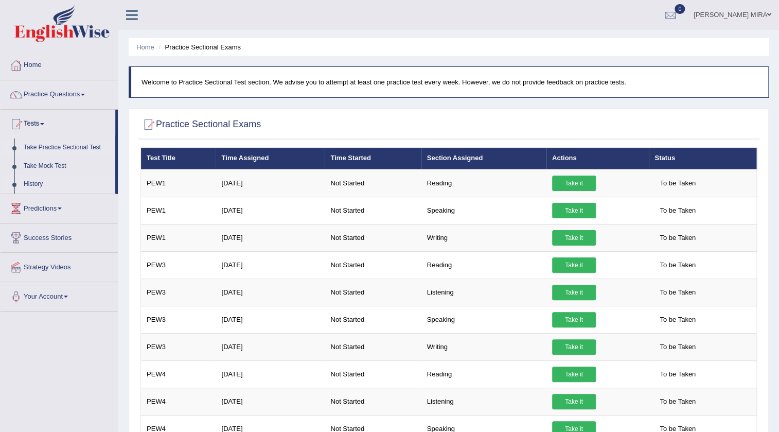
click at [41, 182] on link "History" at bounding box center [67, 184] width 96 height 19
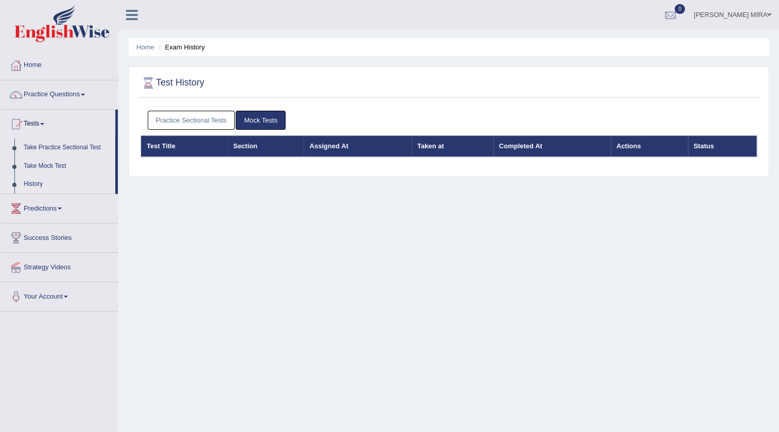
click at [208, 118] on link "Practice Sectional Tests" at bounding box center [191, 120] width 87 height 19
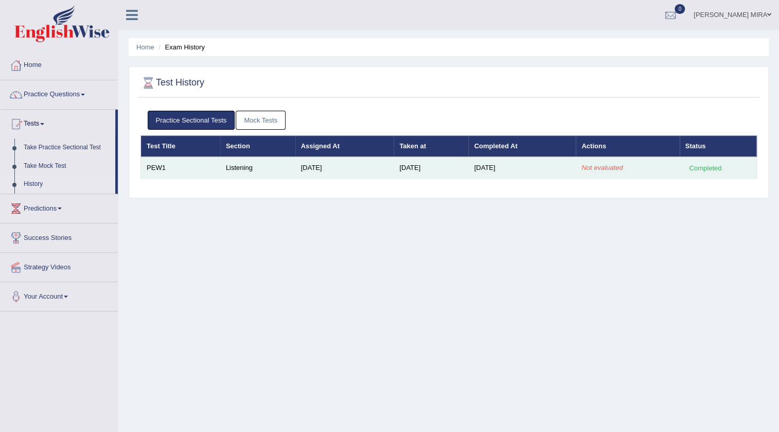
click at [156, 169] on td "PEW1" at bounding box center [180, 168] width 79 height 22
click at [710, 170] on div "Completed" at bounding box center [705, 168] width 40 height 11
click at [394, 167] on td "[DATE]" at bounding box center [431, 168] width 75 height 22
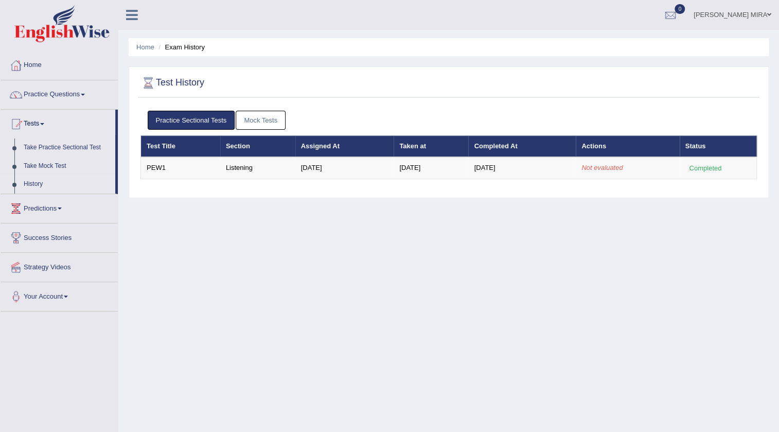
click at [161, 178] on table "Test Title Section Assigned At Taken at Completed At Actions Status PEW1 Listen…" at bounding box center [448, 157] width 616 height 44
click at [55, 186] on link "History" at bounding box center [67, 184] width 96 height 19
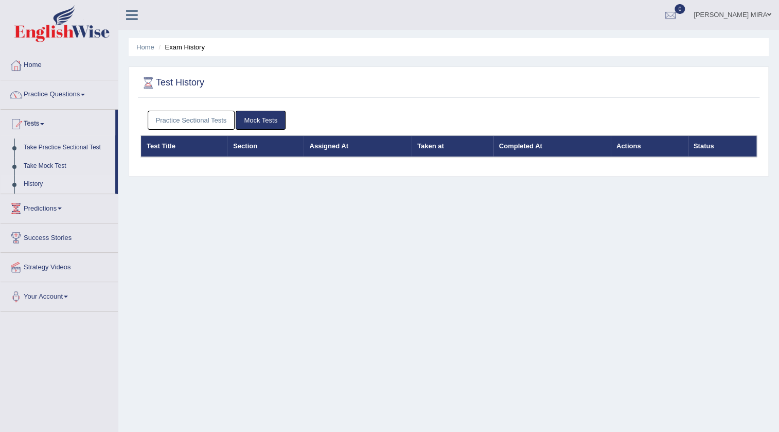
click at [202, 117] on link "Practice Sectional Tests" at bounding box center [191, 120] width 87 height 19
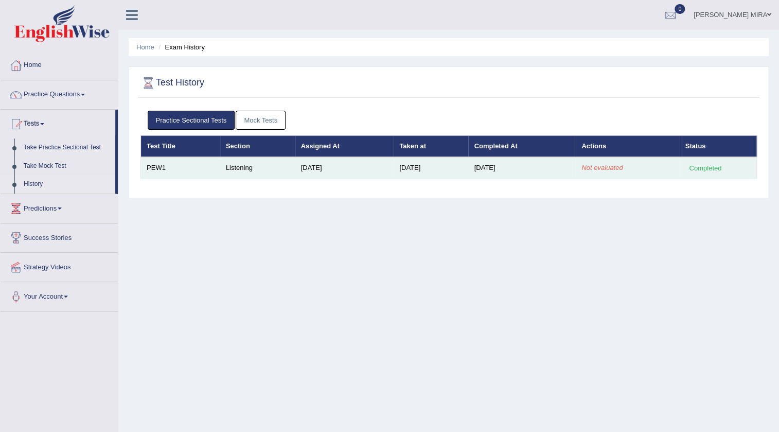
click at [689, 169] on div "Completed" at bounding box center [705, 168] width 40 height 11
click at [695, 167] on div "Completed" at bounding box center [705, 168] width 40 height 11
click at [593, 165] on em "Not evaluated" at bounding box center [601, 168] width 41 height 8
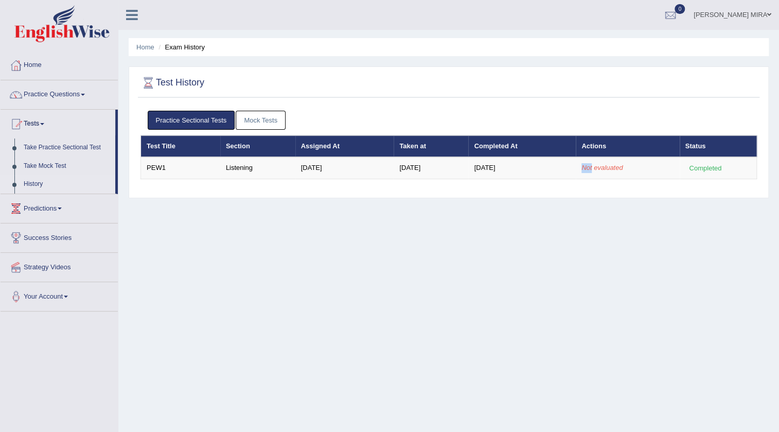
drag, startPoint x: 593, startPoint y: 165, endPoint x: 499, endPoint y: 179, distance: 95.1
click at [581, 172] on td "Not evaluated" at bounding box center [627, 168] width 103 height 22
click at [55, 125] on link "Tests" at bounding box center [58, 123] width 115 height 26
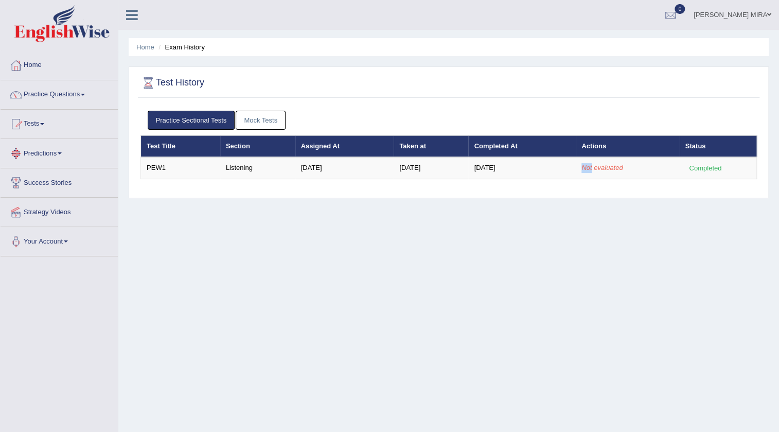
click at [41, 127] on link "Tests" at bounding box center [59, 123] width 117 height 26
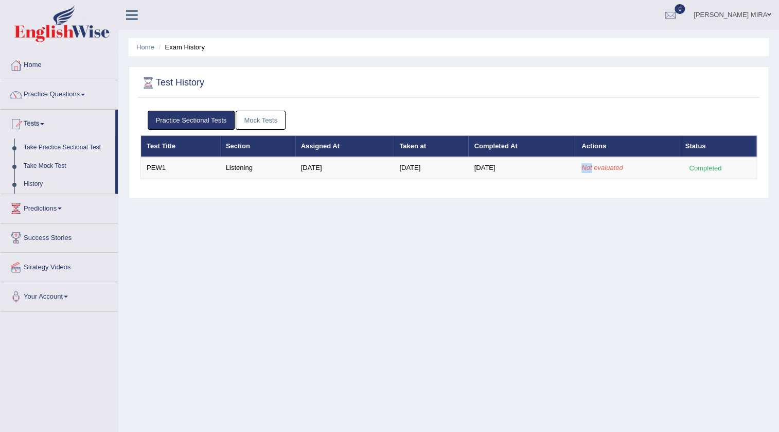
click at [51, 149] on link "Take Practice Sectional Test" at bounding box center [67, 147] width 96 height 19
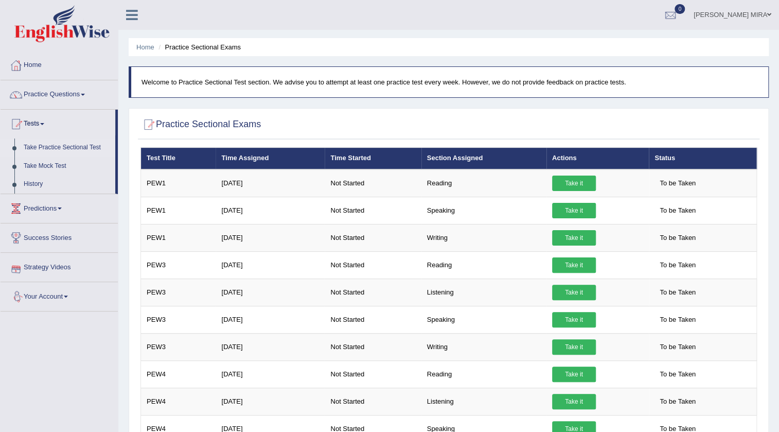
click at [67, 293] on link "Your Account" at bounding box center [59, 295] width 117 height 26
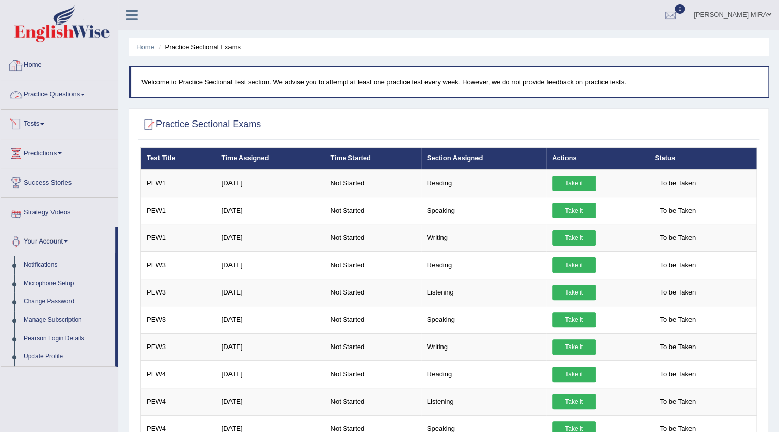
click at [43, 63] on link "Home" at bounding box center [59, 64] width 117 height 26
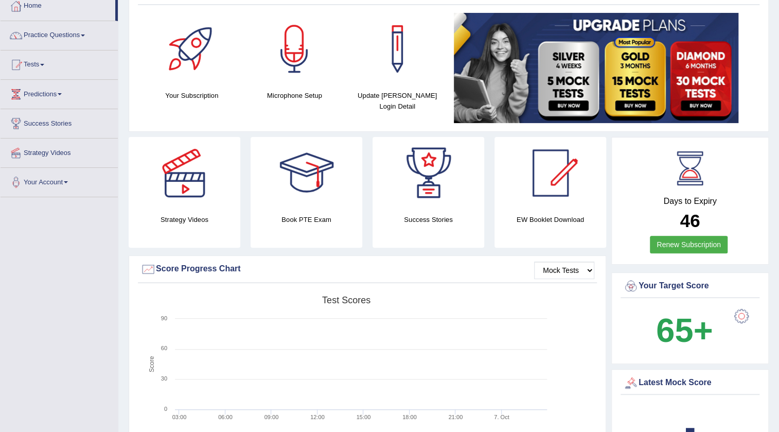
scroll to position [46, 0]
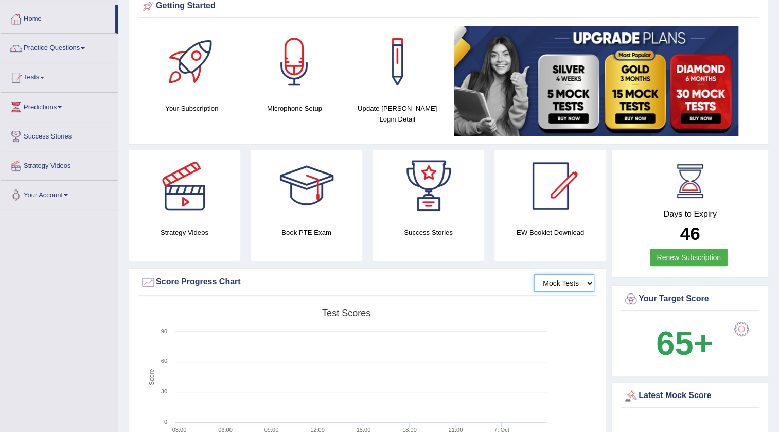
click at [585, 281] on select "Mock Tests" at bounding box center [564, 282] width 60 height 17
click at [694, 395] on div "Latest Mock Score" at bounding box center [690, 395] width 134 height 15
drag, startPoint x: 693, startPoint y: 392, endPoint x: 685, endPoint y: 392, distance: 8.2
click at [688, 393] on div "Latest Mock Score" at bounding box center [690, 395] width 134 height 15
drag, startPoint x: 634, startPoint y: 382, endPoint x: 615, endPoint y: 391, distance: 21.6
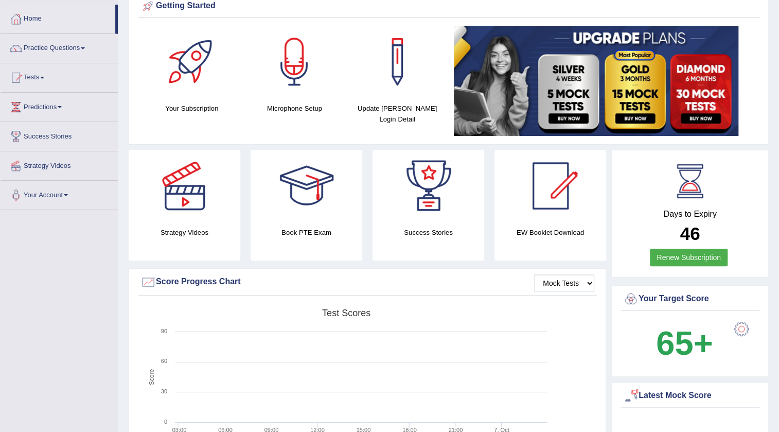
click at [626, 391] on div "Latest Mock Score -" at bounding box center [689, 428] width 157 height 92
drag, startPoint x: 615, startPoint y: 391, endPoint x: 631, endPoint y: 394, distance: 16.8
click at [616, 392] on div "Latest Mock Score -" at bounding box center [689, 428] width 157 height 92
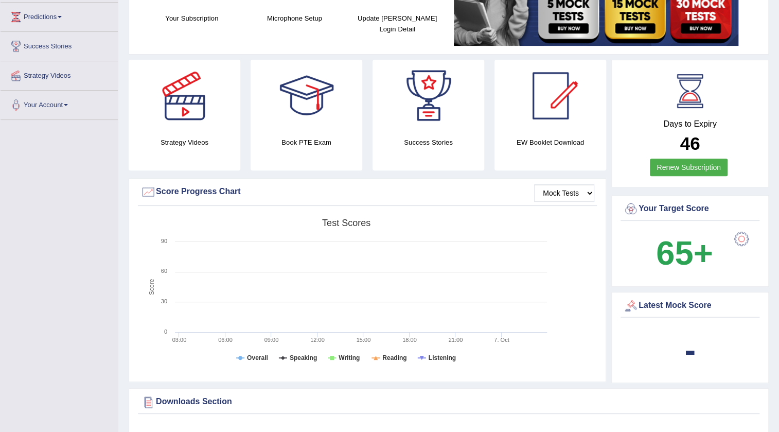
scroll to position [140, 0]
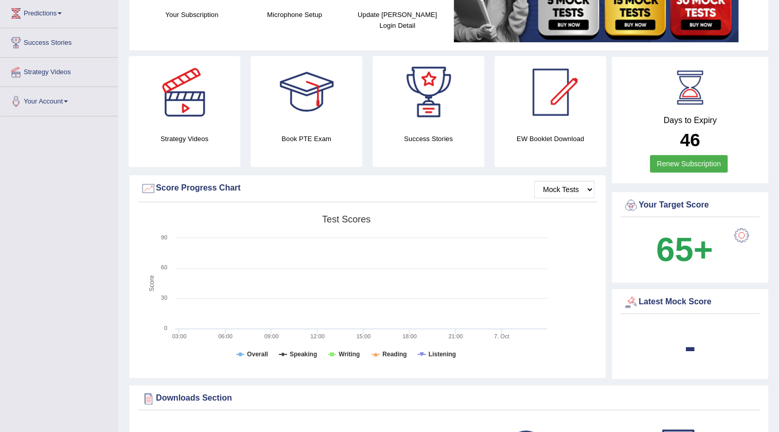
click at [700, 348] on div "-" at bounding box center [690, 346] width 134 height 49
drag, startPoint x: 700, startPoint y: 348, endPoint x: 683, endPoint y: 347, distance: 17.0
click at [685, 349] on div "-" at bounding box center [690, 346] width 134 height 49
click at [661, 311] on div "Latest Mock Score" at bounding box center [689, 304] width 139 height 20
click at [644, 298] on div "Latest Mock Score" at bounding box center [690, 301] width 134 height 15
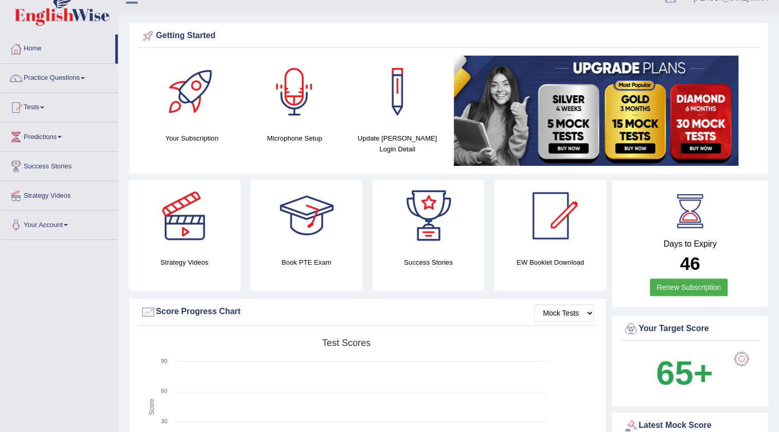
scroll to position [0, 0]
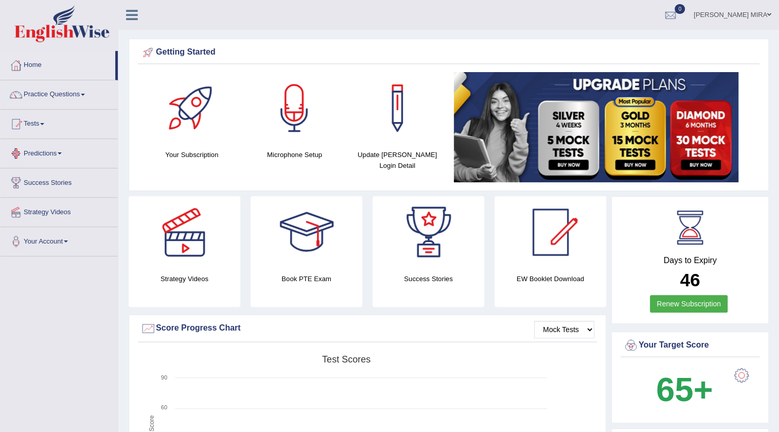
click at [40, 123] on link "Tests" at bounding box center [59, 123] width 117 height 26
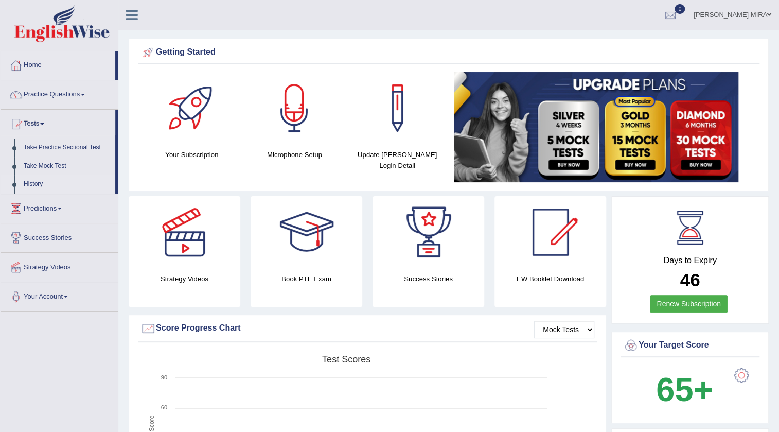
click at [31, 183] on link "History" at bounding box center [67, 184] width 96 height 19
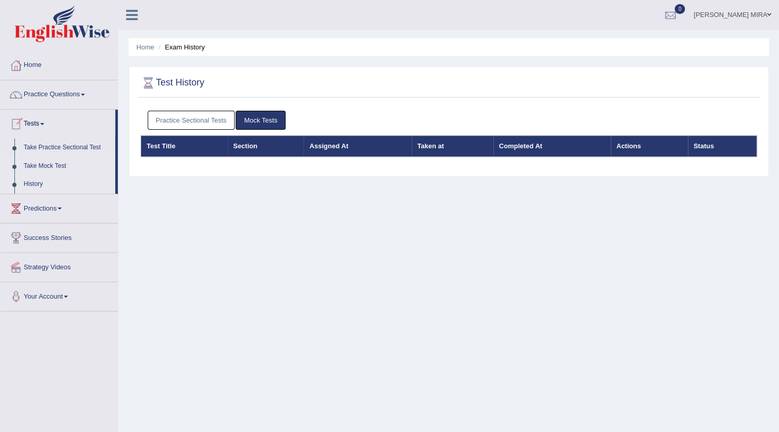
click at [64, 167] on link "Take Mock Test" at bounding box center [67, 166] width 96 height 19
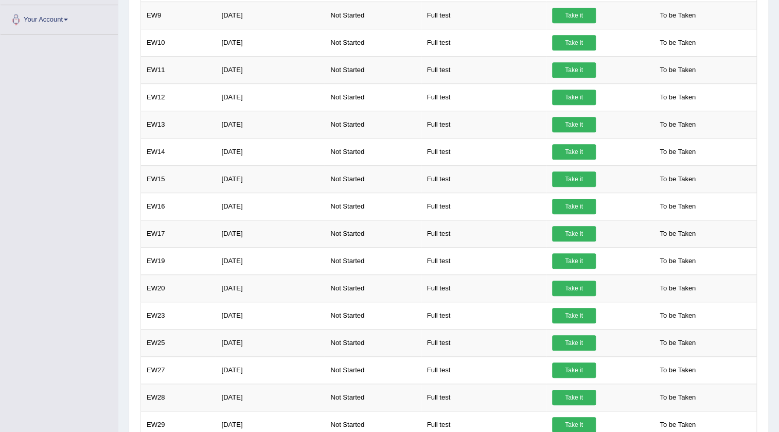
scroll to position [140, 0]
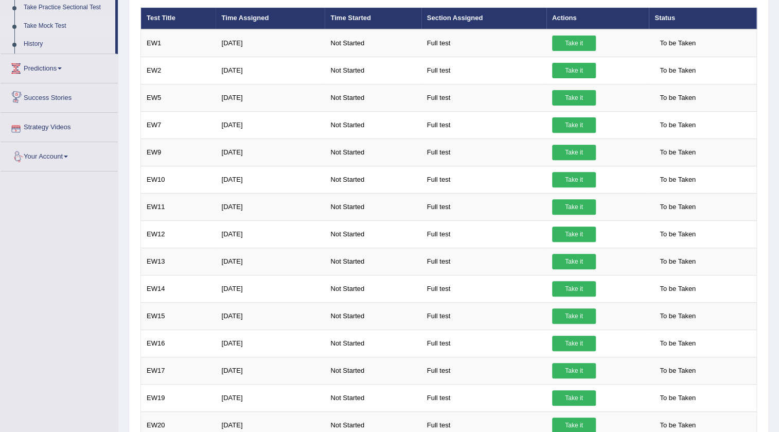
click at [63, 94] on link "Success Stories" at bounding box center [59, 96] width 117 height 26
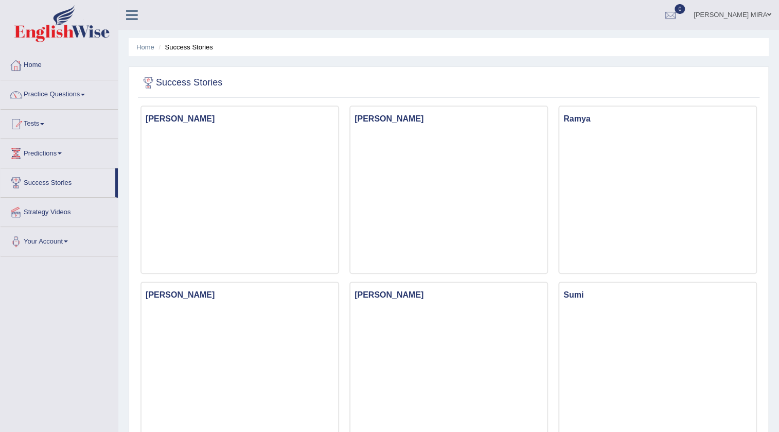
click at [55, 60] on link "Home" at bounding box center [59, 64] width 117 height 26
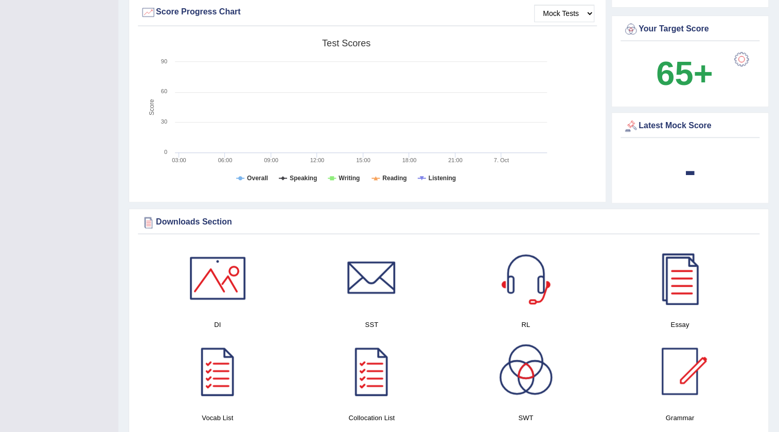
scroll to position [327, 0]
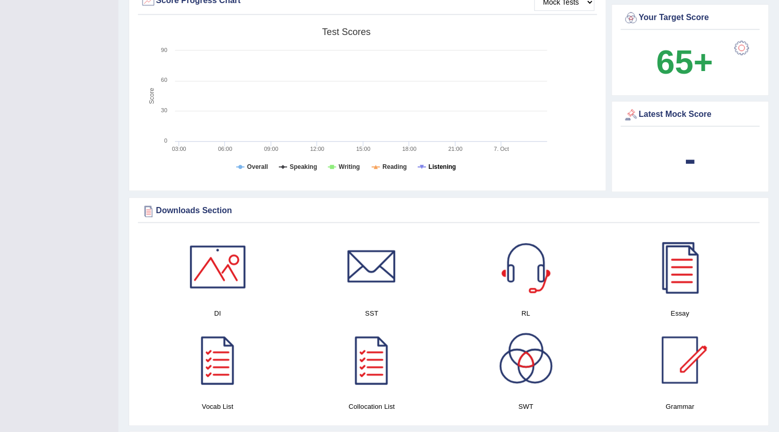
click at [422, 165] on icon at bounding box center [422, 167] width 4 height 4
click at [433, 169] on tspan "Listening" at bounding box center [442, 166] width 27 height 7
click at [436, 166] on tspan "Listening" at bounding box center [442, 166] width 27 height 7
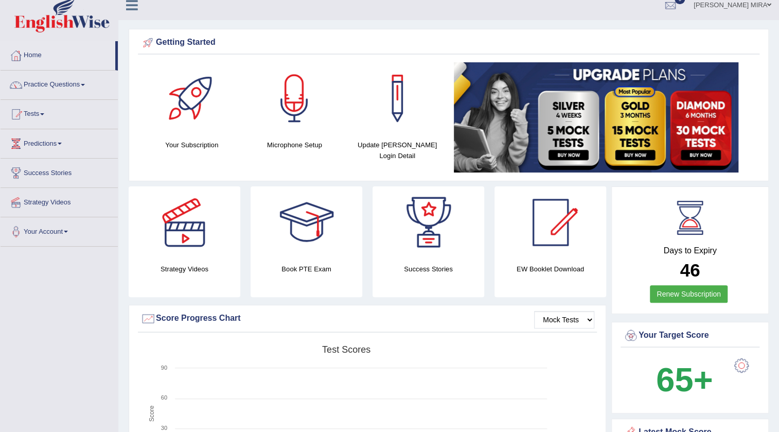
scroll to position [0, 0]
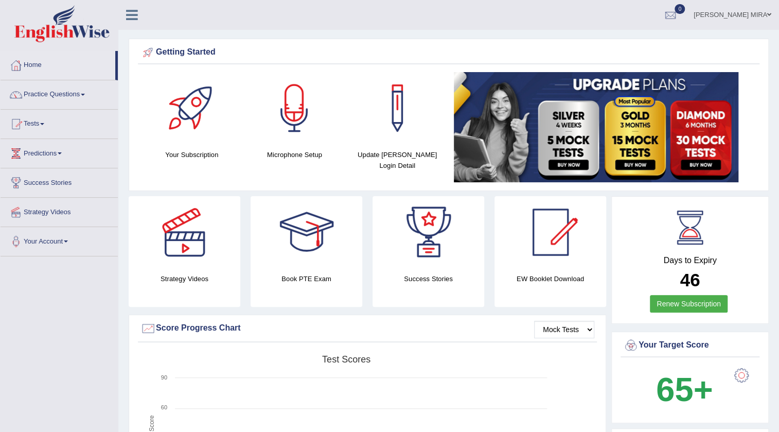
click at [35, 126] on link "Tests" at bounding box center [59, 123] width 117 height 26
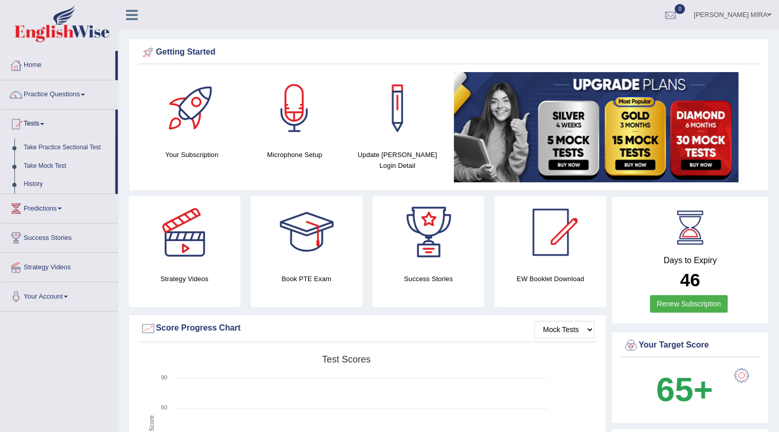
click at [56, 149] on link "Take Practice Sectional Test" at bounding box center [67, 147] width 96 height 19
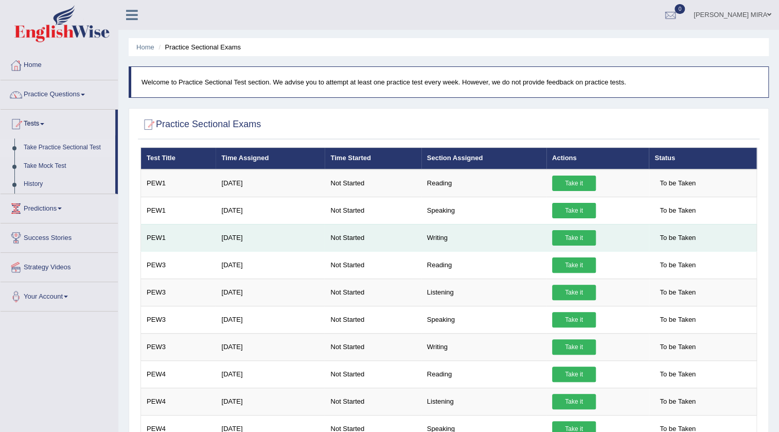
click at [569, 236] on link "Take it" at bounding box center [574, 237] width 44 height 15
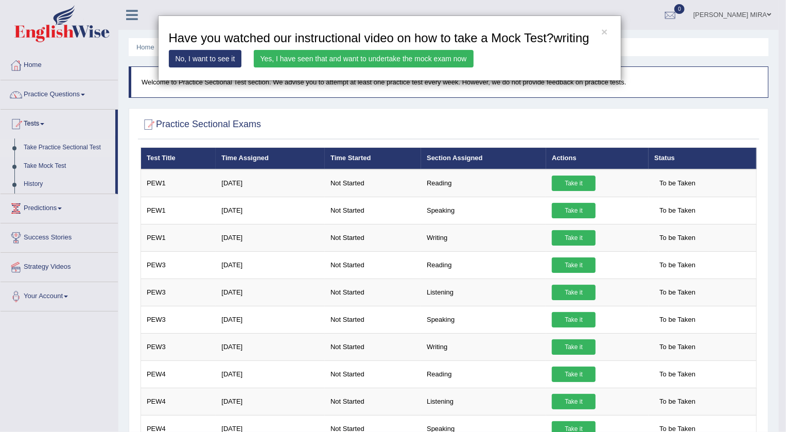
click at [358, 60] on link "Yes, I have seen that and want to undertake the mock exam now" at bounding box center [364, 58] width 220 height 17
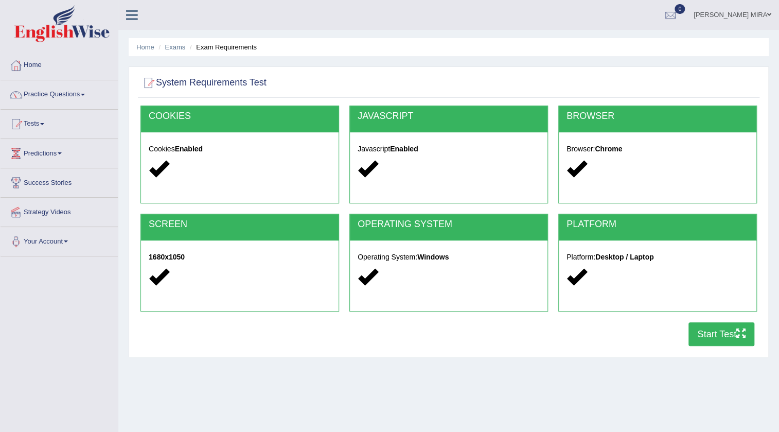
click at [712, 339] on button "Start Test" at bounding box center [721, 334] width 66 height 24
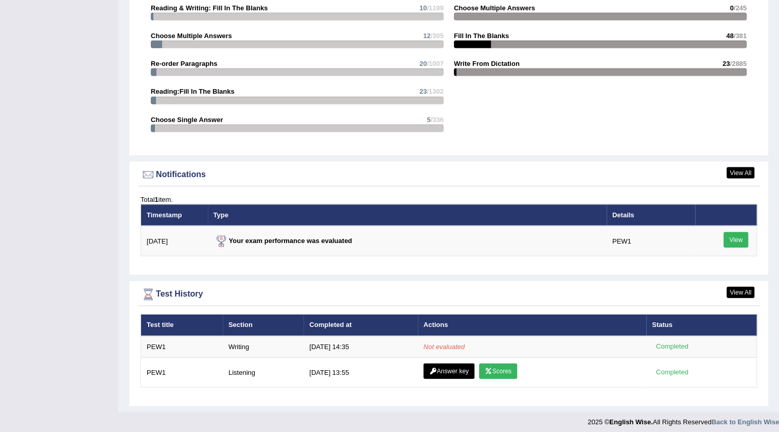
scroll to position [1102, 0]
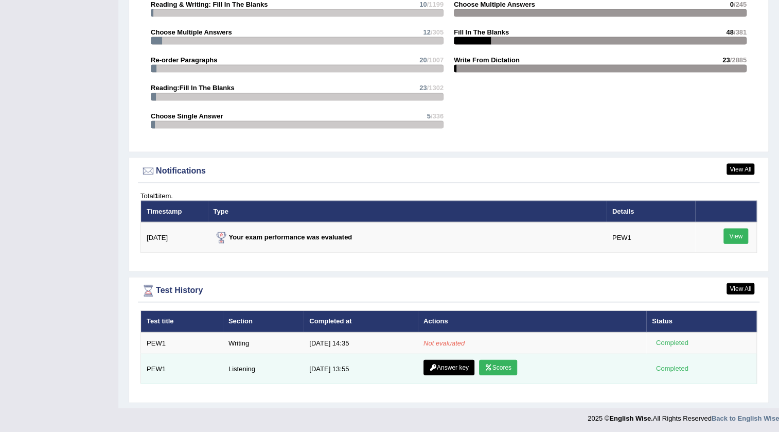
click at [497, 366] on link "Scores" at bounding box center [498, 367] width 38 height 15
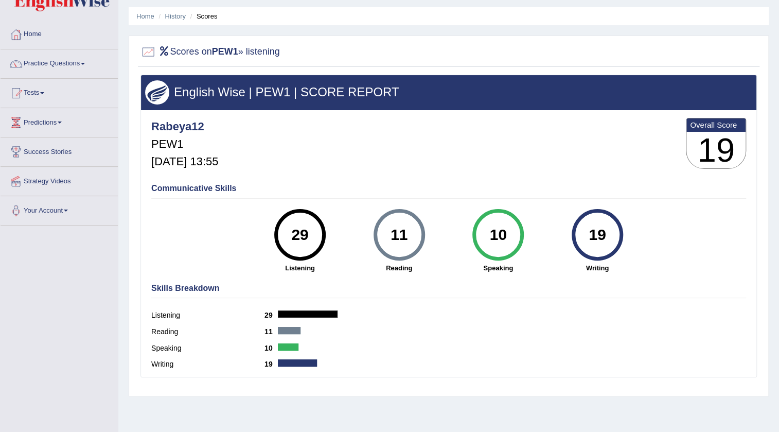
scroll to position [46, 0]
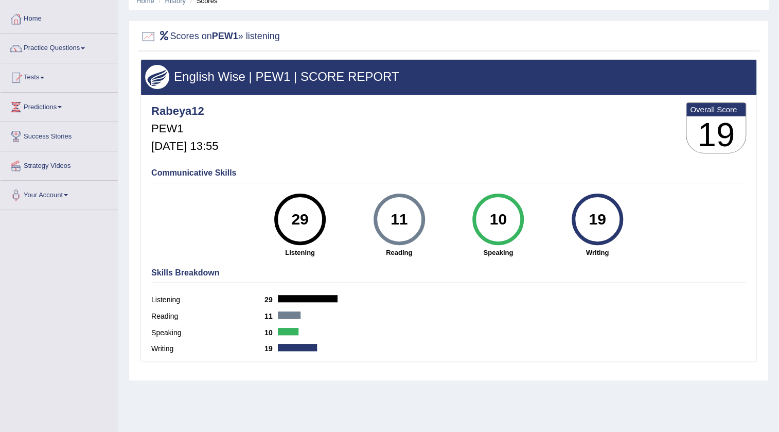
click at [162, 297] on label "Listening" at bounding box center [207, 299] width 113 height 11
click at [295, 240] on div "29" at bounding box center [299, 218] width 51 height 51
click at [298, 225] on div "29" at bounding box center [300, 219] width 38 height 43
click at [313, 296] on div at bounding box center [308, 298] width 60 height 7
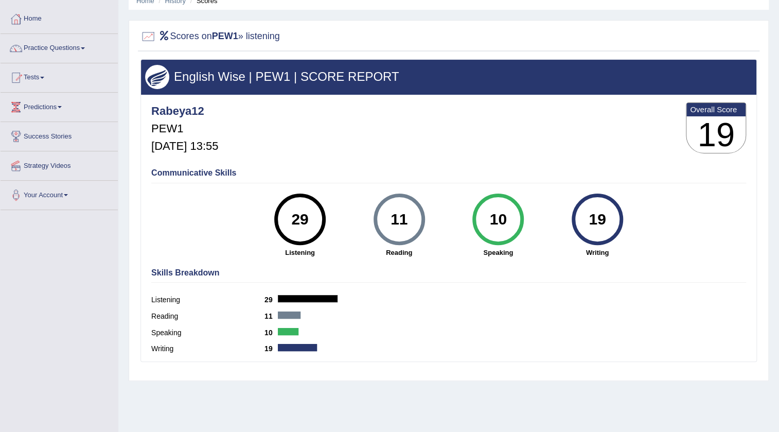
click at [313, 296] on div at bounding box center [308, 298] width 60 height 7
click at [258, 297] on label "Listening" at bounding box center [207, 299] width 113 height 11
click at [263, 298] on label "Listening" at bounding box center [207, 299] width 113 height 11
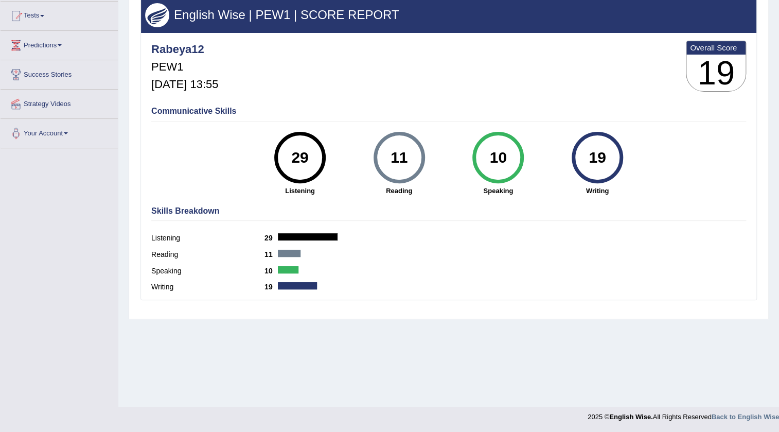
scroll to position [0, 0]
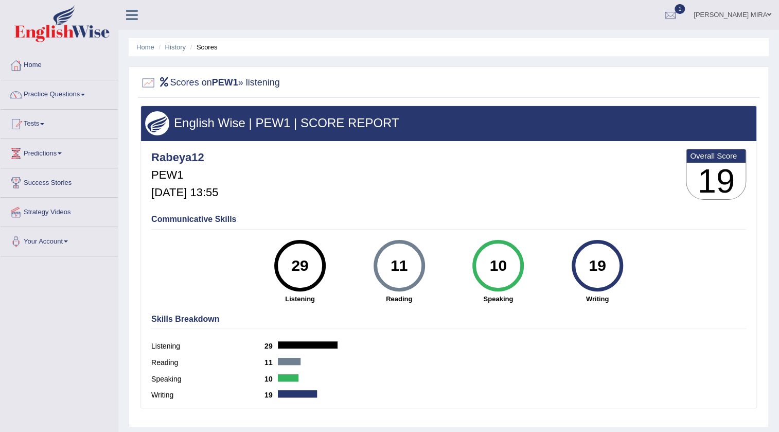
click at [181, 79] on h2 "Scores on PEW1 » listening" at bounding box center [209, 82] width 139 height 15
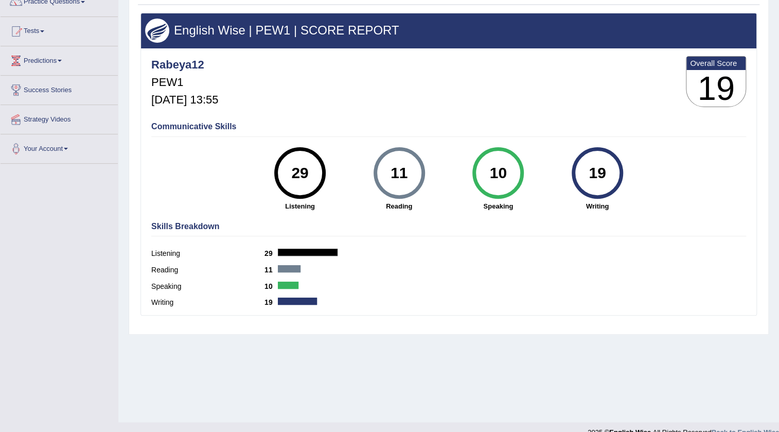
scroll to position [93, 0]
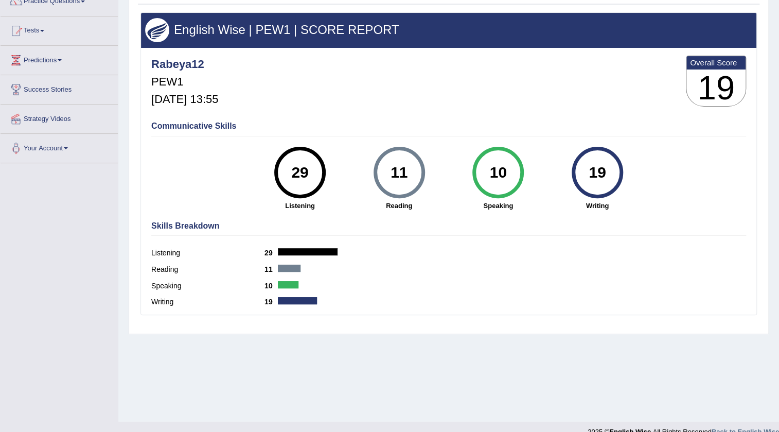
click at [312, 309] on div "Writing 19" at bounding box center [448, 303] width 595 height 16
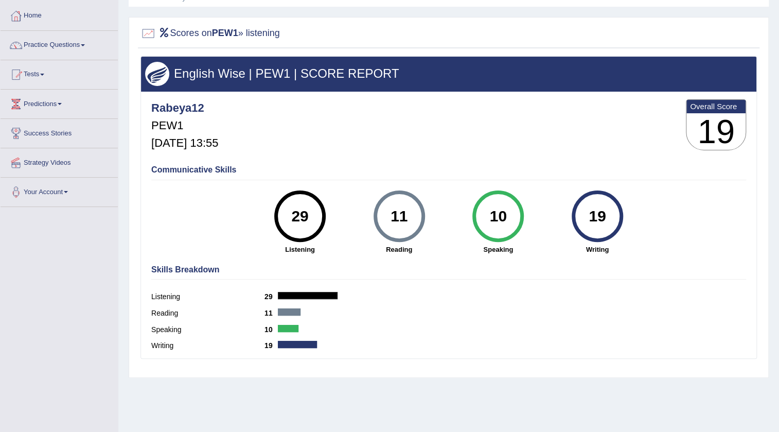
scroll to position [0, 0]
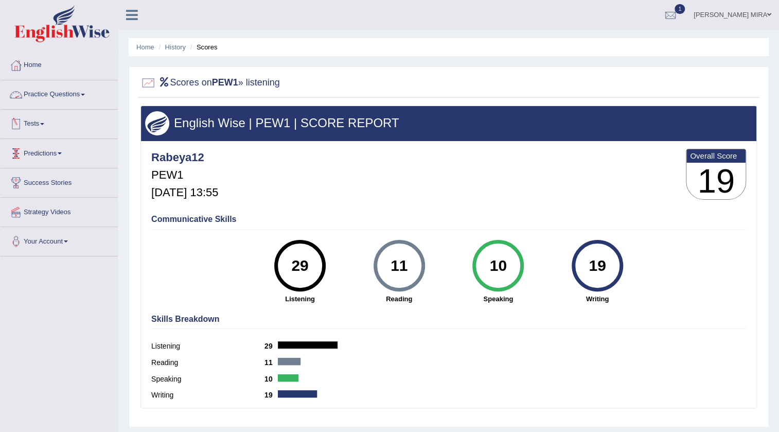
click at [270, 77] on h2 "Scores on PEW1 » listening" at bounding box center [209, 82] width 139 height 15
click at [271, 79] on h2 "Scores on PEW1 » listening" at bounding box center [209, 82] width 139 height 15
click at [173, 311] on div "Skills Breakdown Listening 29 Reading 11 Speaking 10 Writing 19" at bounding box center [449, 358] width 600 height 98
click at [266, 112] on div "English Wise | PEW1 | SCORE REPORT" at bounding box center [448, 123] width 615 height 34
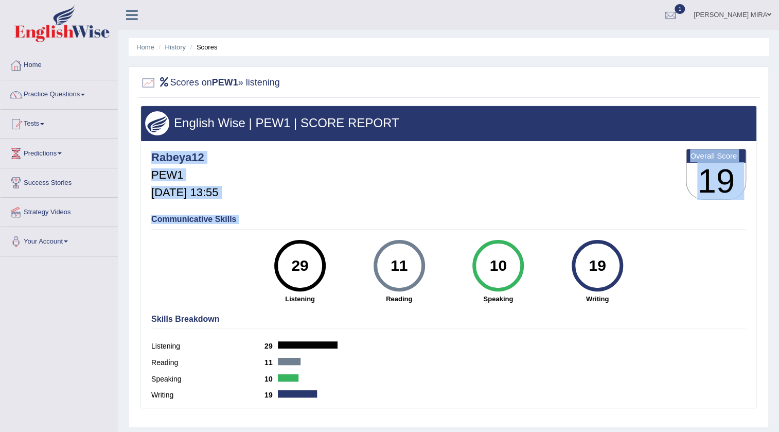
drag, startPoint x: 280, startPoint y: 191, endPoint x: 276, endPoint y: 273, distance: 81.4
click at [281, 146] on div "Rabeya12 PEW1 [DATE] 13:55 Overall Score 19 Communicative Skills 29 Listening 1…" at bounding box center [448, 143] width 615 height 5
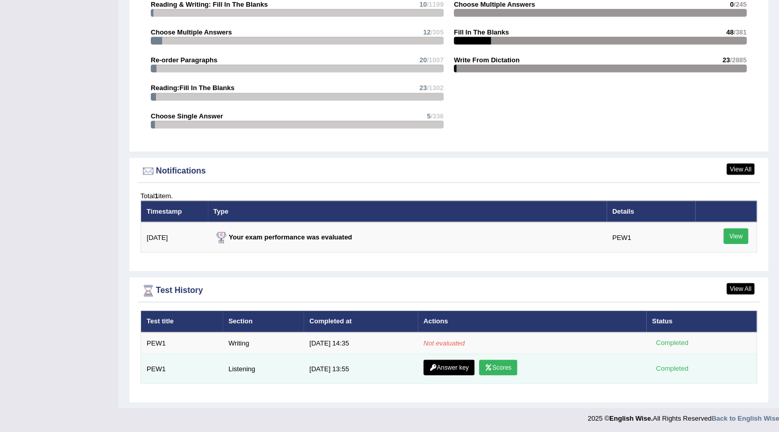
click at [445, 368] on link "Answer key" at bounding box center [448, 367] width 51 height 15
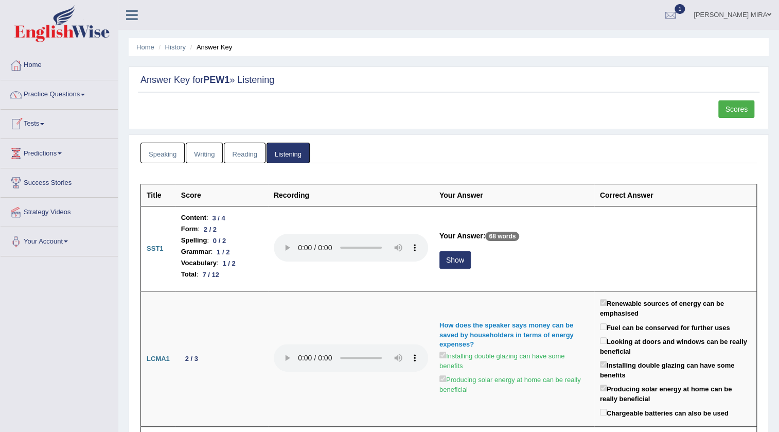
click at [230, 151] on link "Reading" at bounding box center [244, 153] width 41 height 21
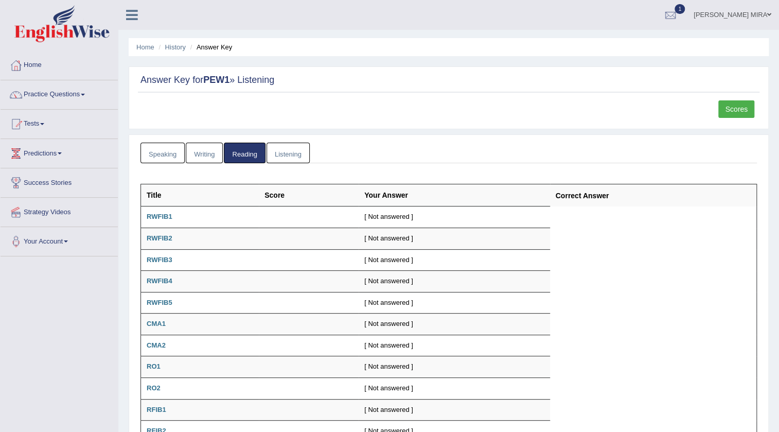
click at [214, 139] on div "Speaking Writing Reading Listening Title Question Audio Your Answer Transcript/…" at bounding box center [449, 340] width 640 height 412
click at [159, 151] on link "Speaking" at bounding box center [162, 153] width 44 height 21
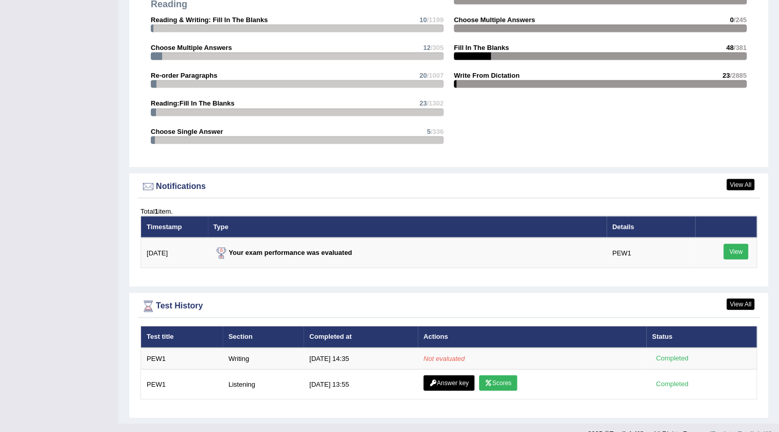
scroll to position [1102, 0]
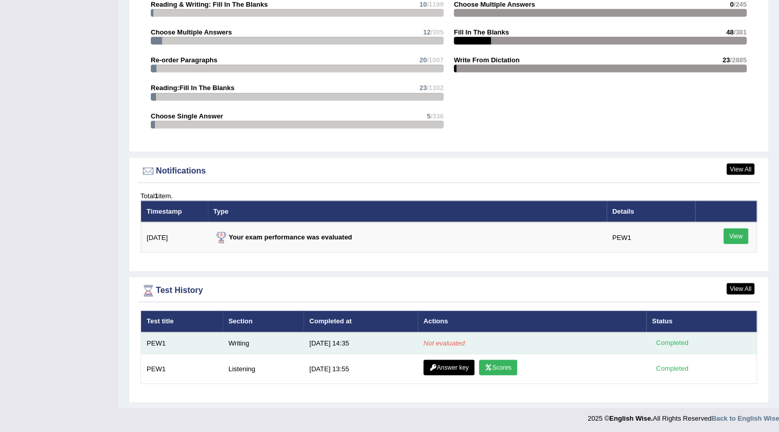
drag, startPoint x: 359, startPoint y: 348, endPoint x: 353, endPoint y: 348, distance: 6.2
click at [359, 348] on td "[DATE] 14:35" at bounding box center [361, 343] width 114 height 22
click at [258, 350] on td "Writing" at bounding box center [263, 343] width 81 height 22
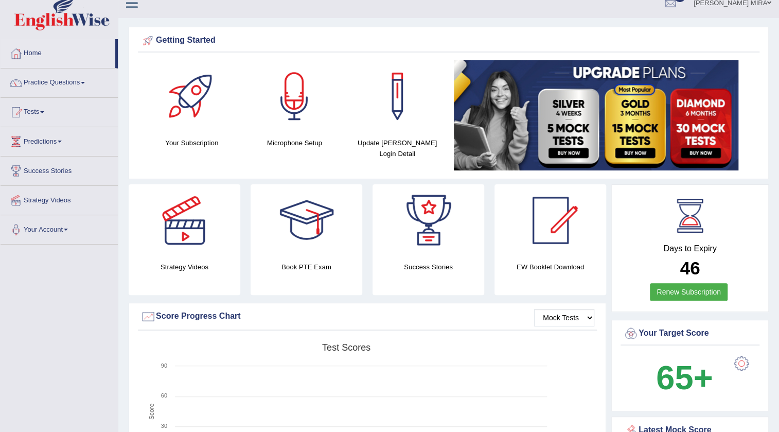
scroll to position [0, 0]
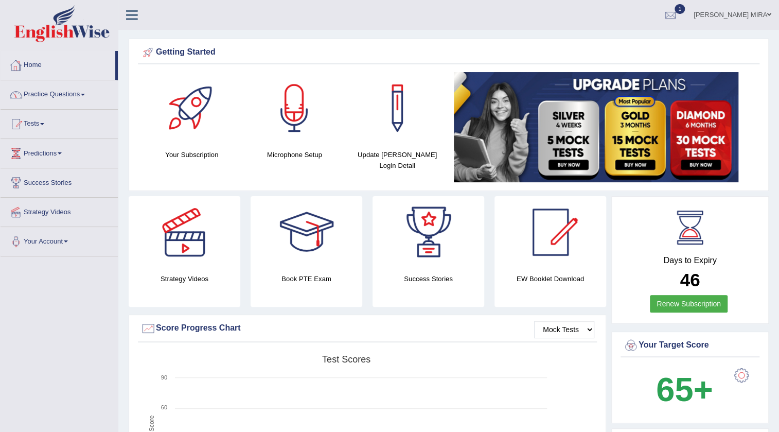
click at [31, 95] on link "Practice Questions" at bounding box center [59, 93] width 117 height 26
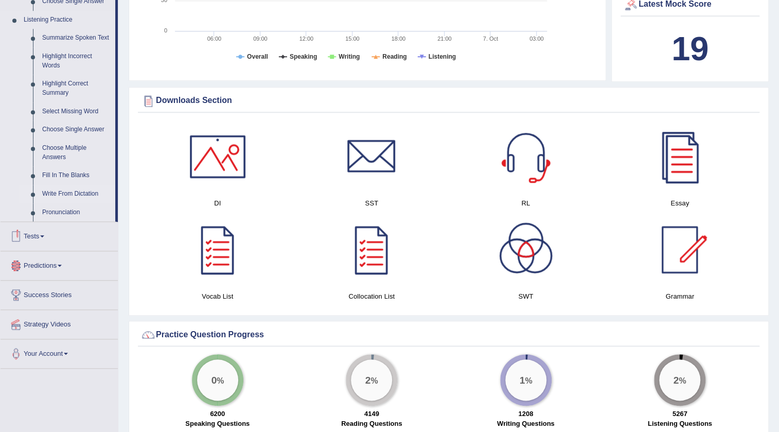
scroll to position [421, 0]
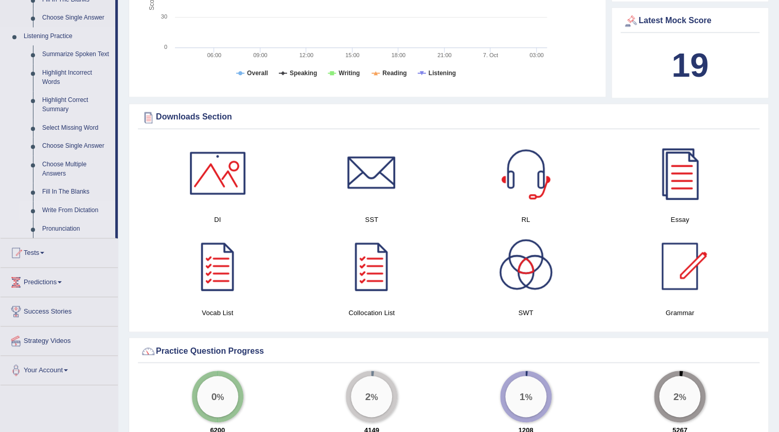
click at [57, 212] on link "Write From Dictation" at bounding box center [77, 210] width 78 height 19
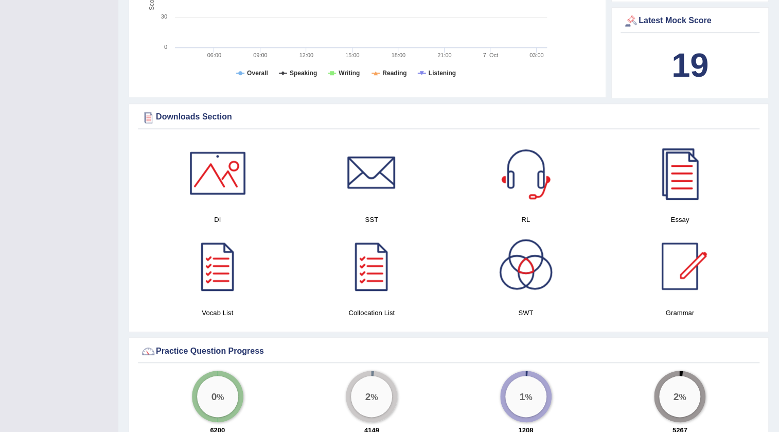
scroll to position [171, 0]
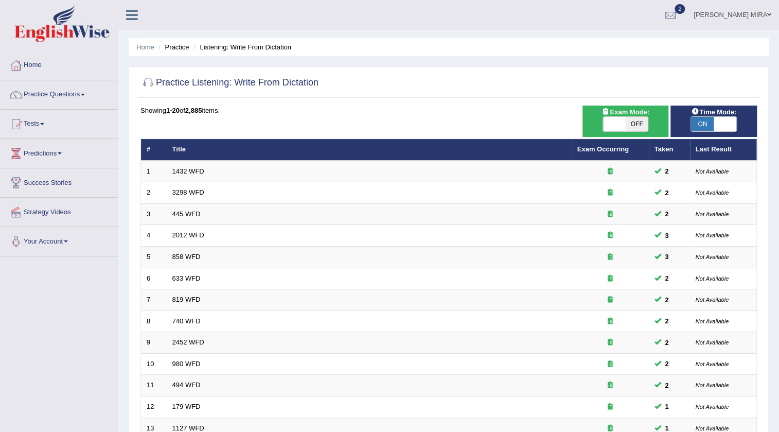
click at [626, 122] on span "OFF" at bounding box center [637, 124] width 23 height 14
checkbox input "true"
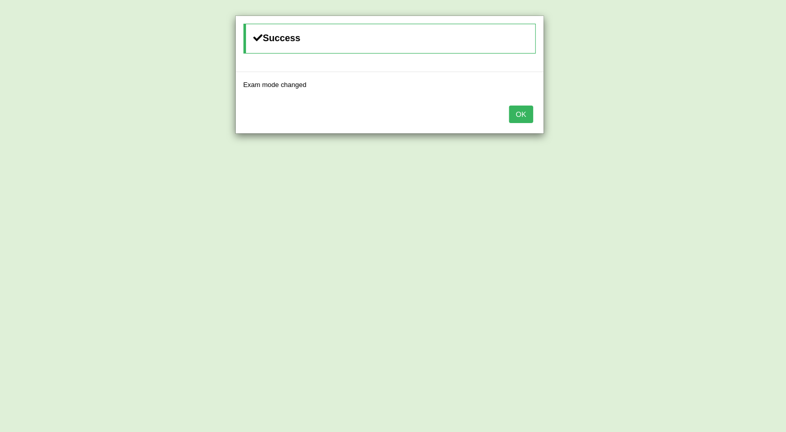
click at [530, 120] on button "OK" at bounding box center [521, 113] width 24 height 17
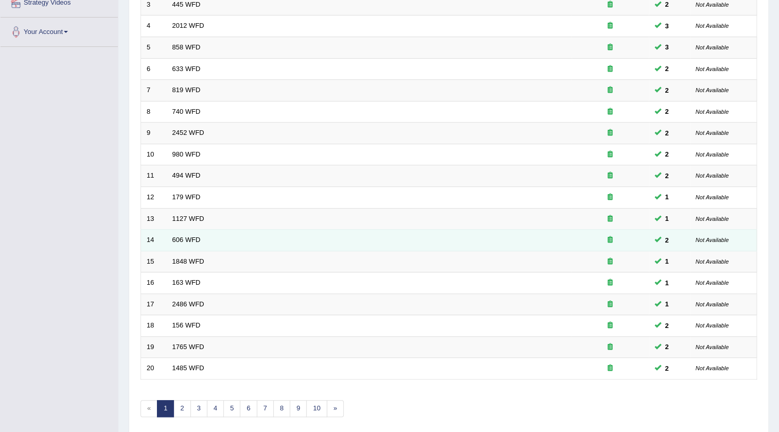
scroll to position [248, 0]
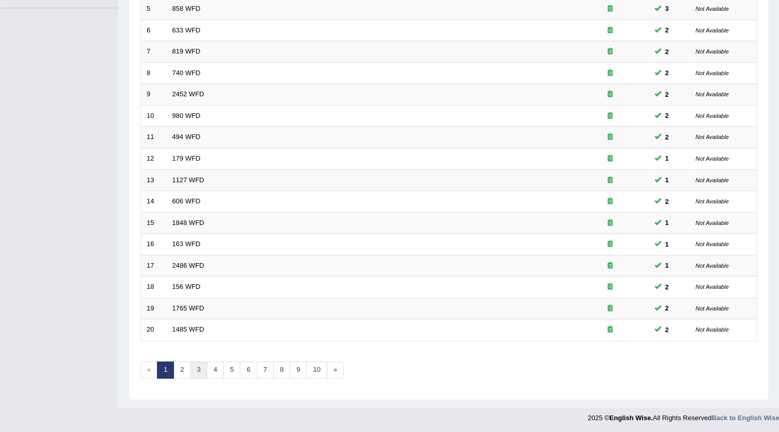
click at [197, 369] on link "3" at bounding box center [198, 369] width 17 height 17
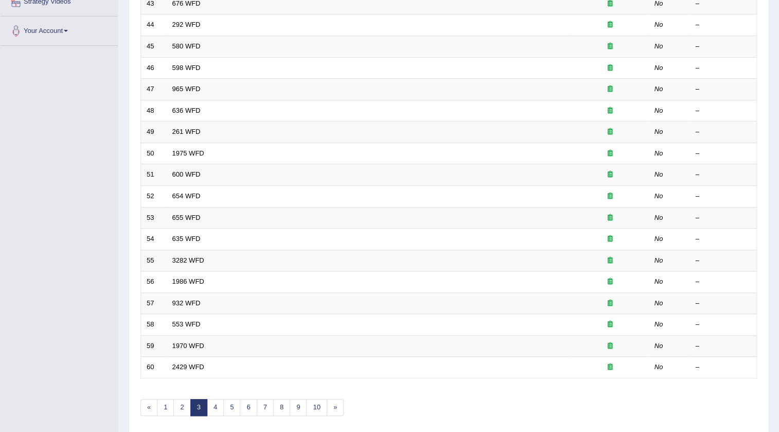
scroll to position [248, 0]
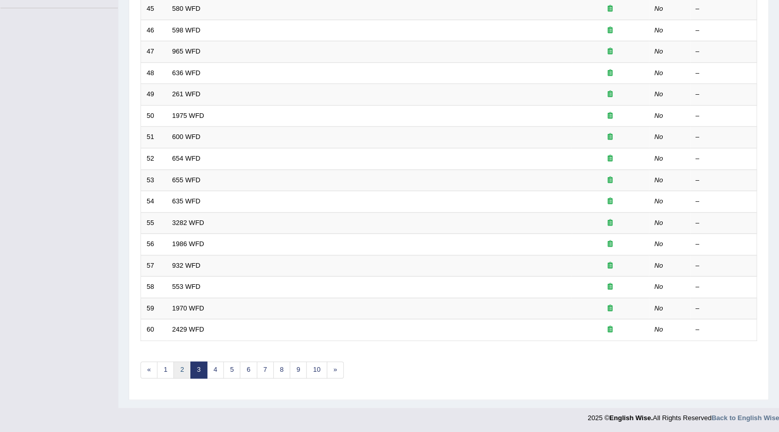
click at [188, 370] on link "2" at bounding box center [181, 369] width 17 height 17
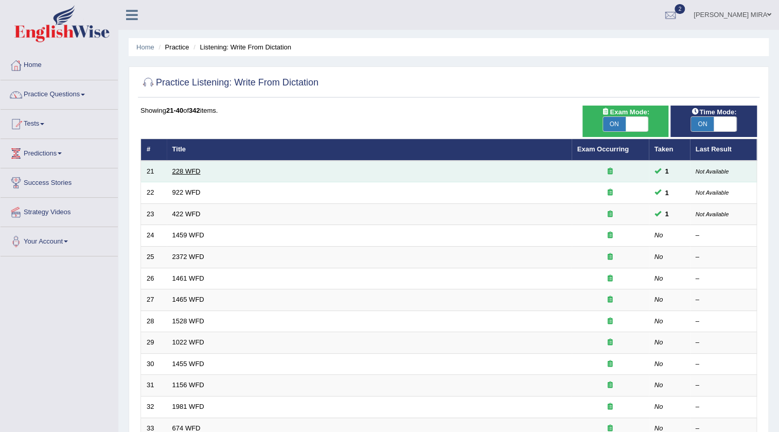
click at [190, 171] on link "228 WFD" at bounding box center [186, 171] width 28 height 8
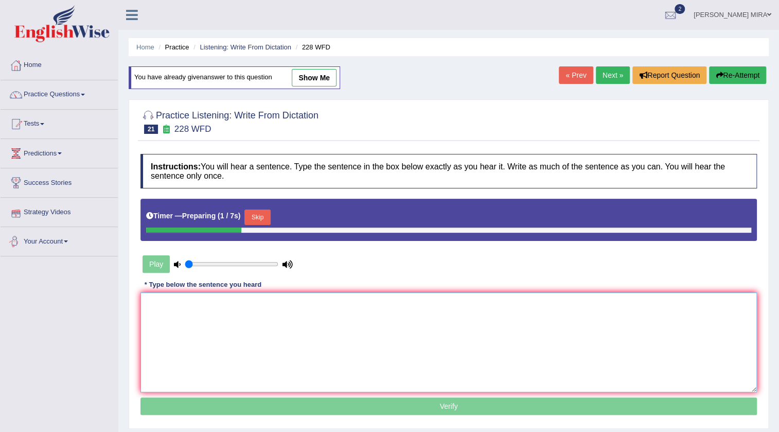
click at [149, 323] on textarea at bounding box center [448, 342] width 616 height 100
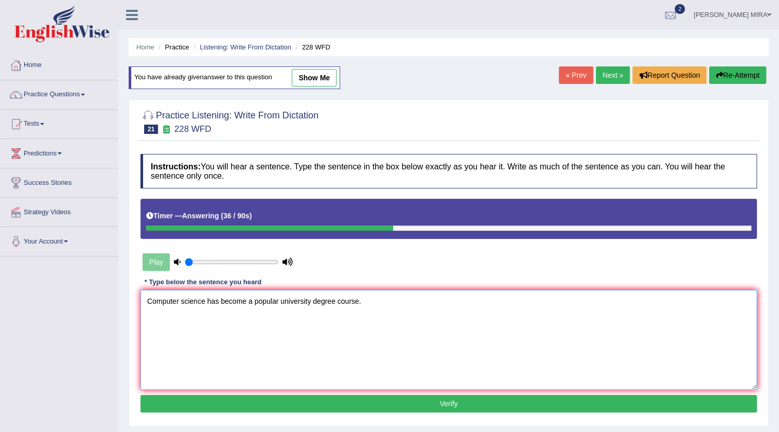
type textarea "Computer science has become a popular university degree course."
click at [388, 400] on button "Verify" at bounding box center [448, 403] width 616 height 17
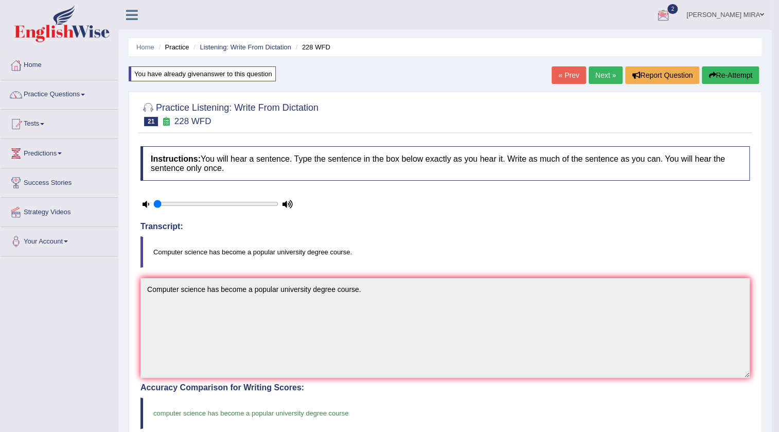
click at [592, 71] on link "Next »" at bounding box center [606, 74] width 34 height 17
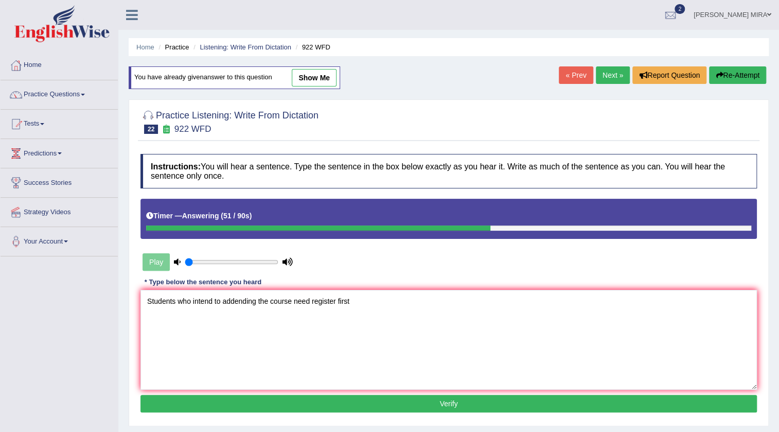
click at [335, 298] on textarea "Students who intend to addending the course need register first" at bounding box center [448, 340] width 616 height 100
click at [311, 302] on textarea "Students who intend to addending the course need register first" at bounding box center [448, 340] width 616 height 100
click at [343, 301] on textarea "Students who intend to addending the course need to register first" at bounding box center [448, 340] width 616 height 100
click at [233, 300] on textarea "Students who intend to addending the course need to registered first" at bounding box center [448, 340] width 616 height 100
type textarea "Students who intend to attending the course need to registered first"
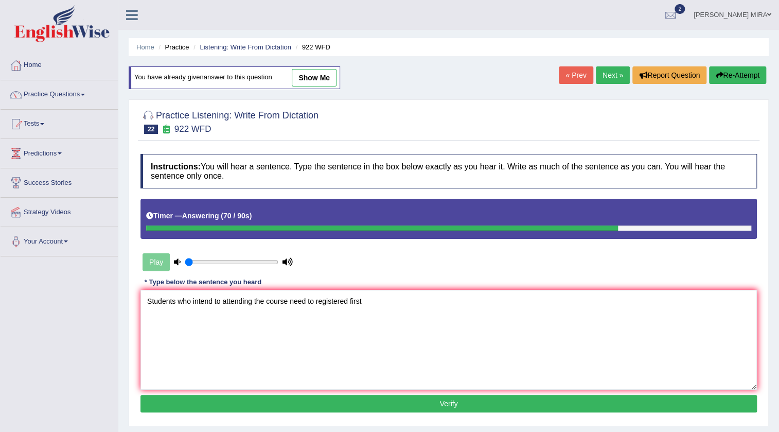
click at [332, 409] on button "Verify" at bounding box center [448, 403] width 616 height 17
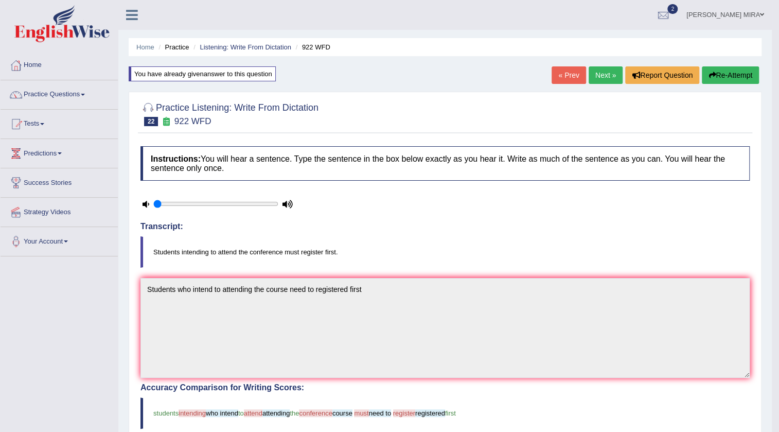
click at [607, 72] on link "Next »" at bounding box center [606, 74] width 34 height 17
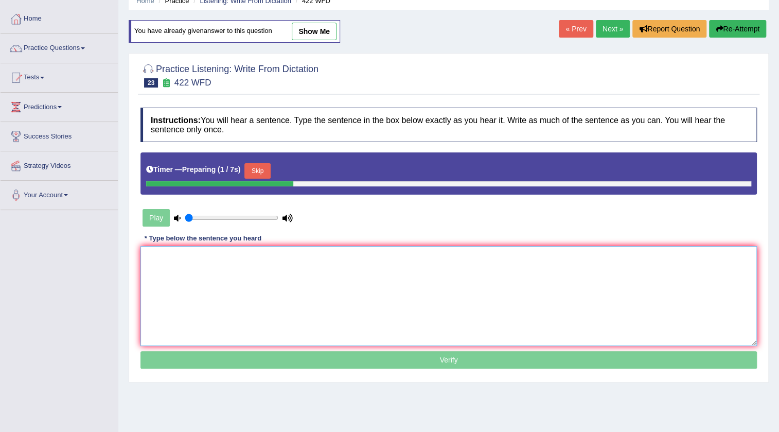
click at [169, 266] on textarea at bounding box center [448, 296] width 616 height 100
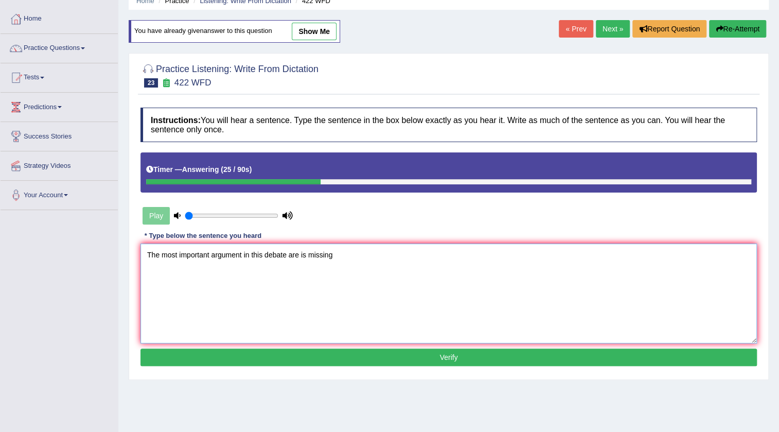
type textarea "The most important argument in this debate are is missing"
click at [268, 362] on button "Verify" at bounding box center [448, 356] width 616 height 17
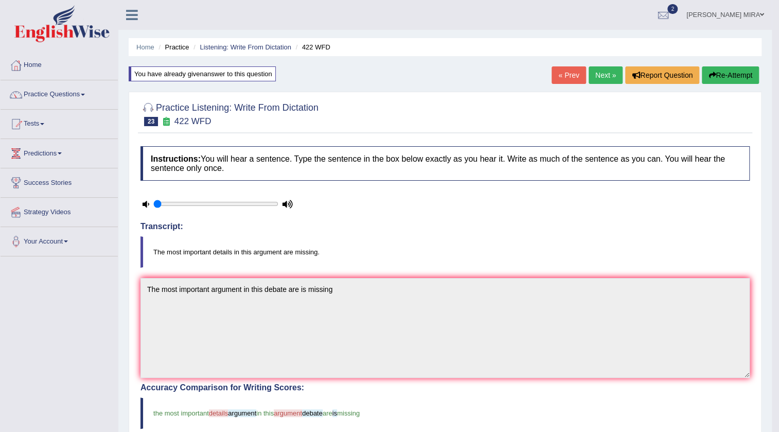
click at [595, 74] on link "Next »" at bounding box center [606, 74] width 34 height 17
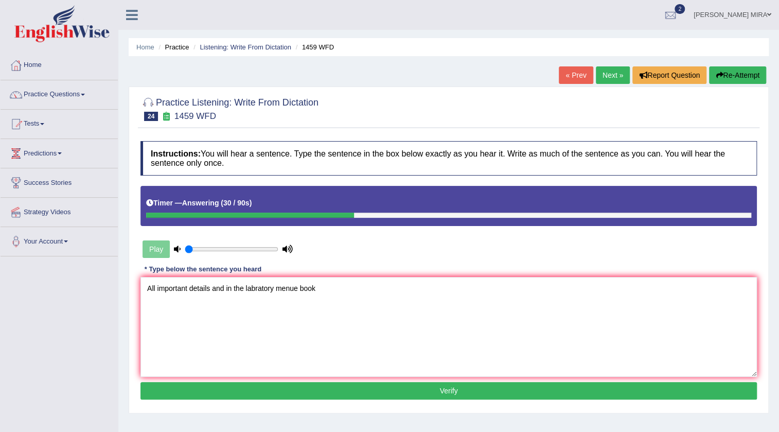
type textarea "All important details and in the labratory menue book"
click at [254, 384] on button "Verify" at bounding box center [448, 390] width 616 height 17
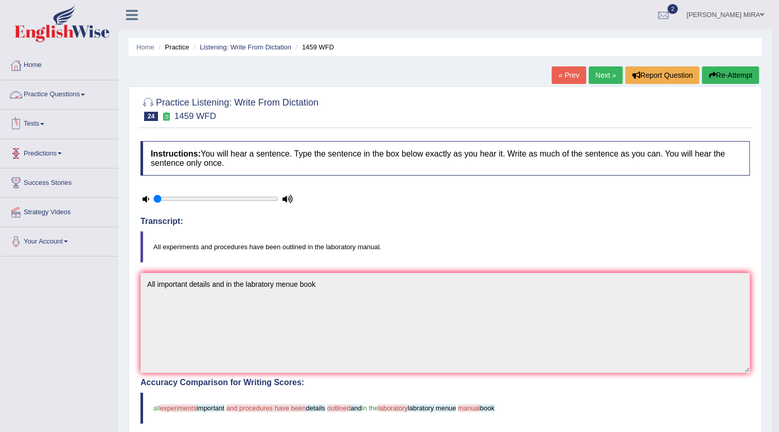
click at [7, 4] on div at bounding box center [59, 25] width 118 height 50
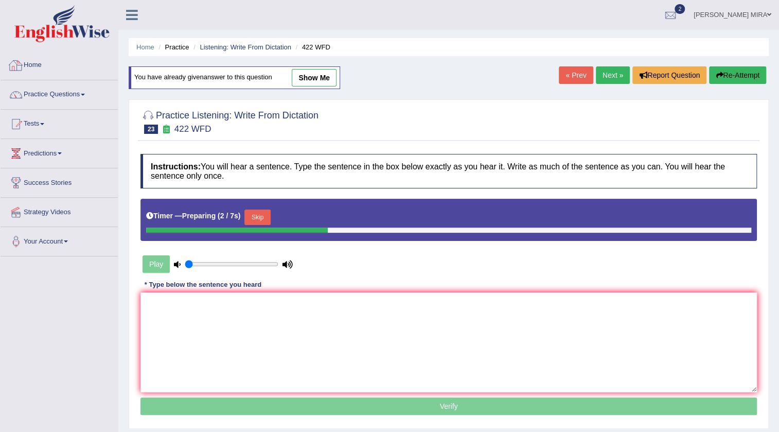
click at [72, 64] on link "Home" at bounding box center [59, 64] width 117 height 26
